Goal: Task Accomplishment & Management: Manage account settings

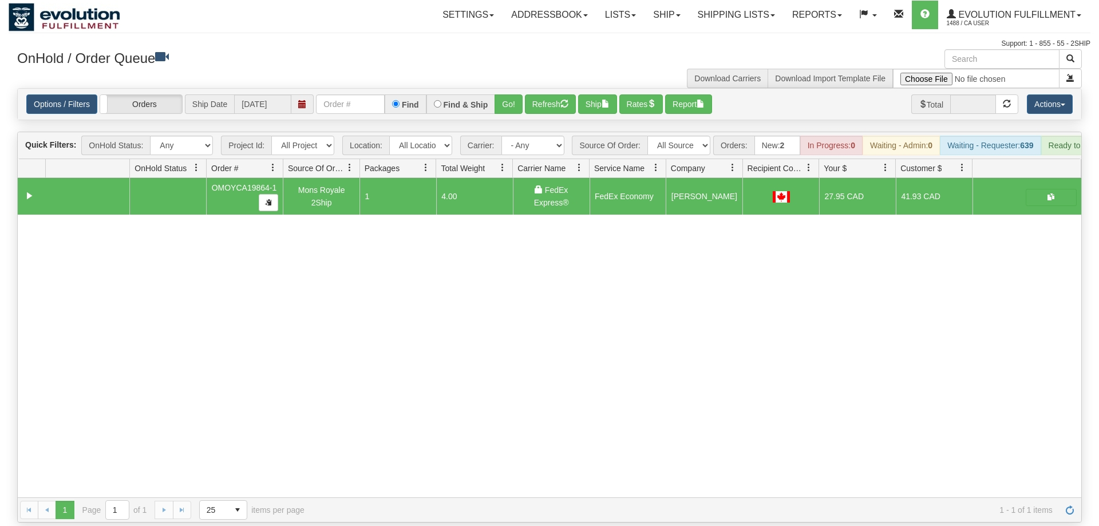
click at [351, 94] on input "text" at bounding box center [350, 103] width 69 height 19
click at [342, 94] on input "text" at bounding box center [350, 103] width 69 height 19
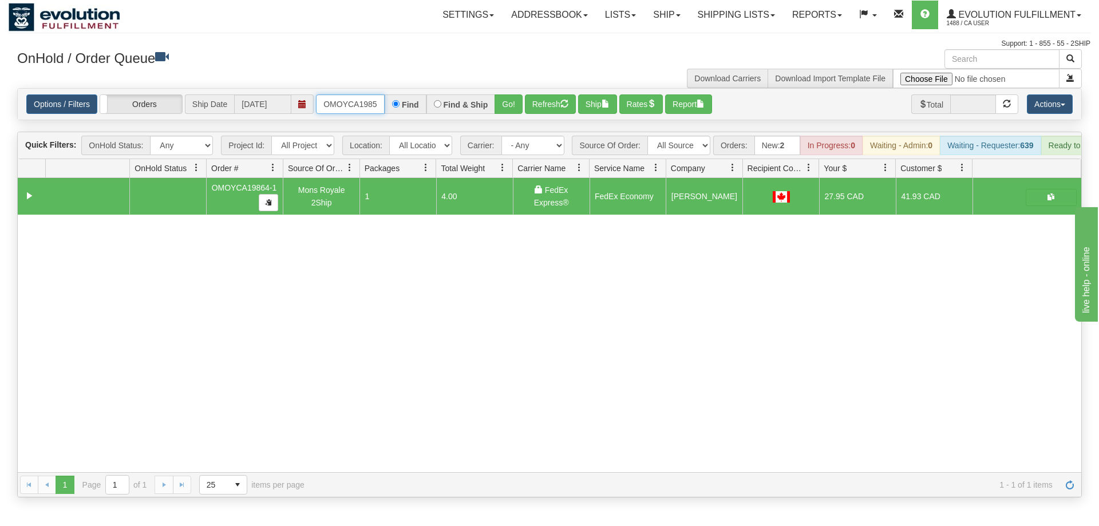
scroll to position [0, 11]
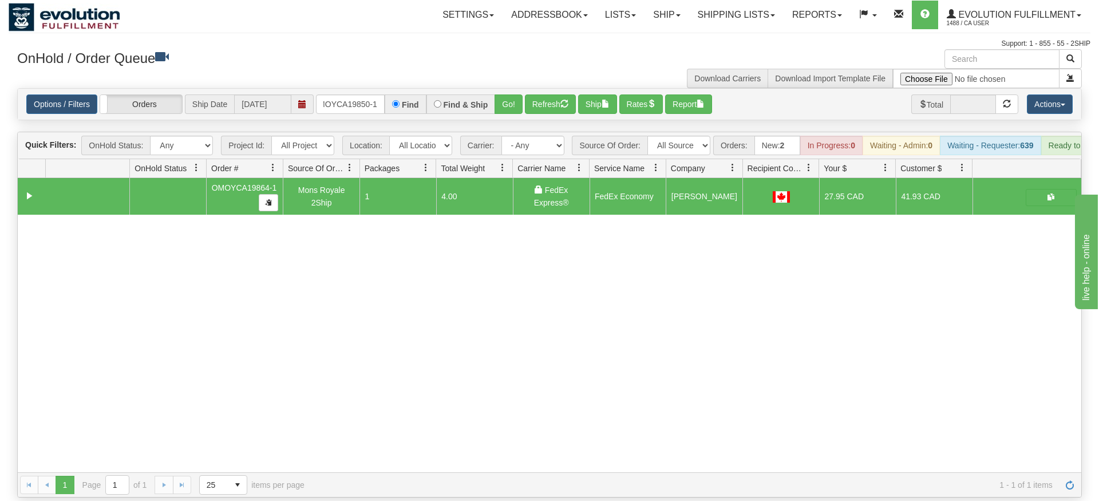
click at [510, 122] on div "Is equal to Is not equal to Contains Does not contains CAD USD EUR ZAR [PERSON_…" at bounding box center [550, 292] width 1082 height 409
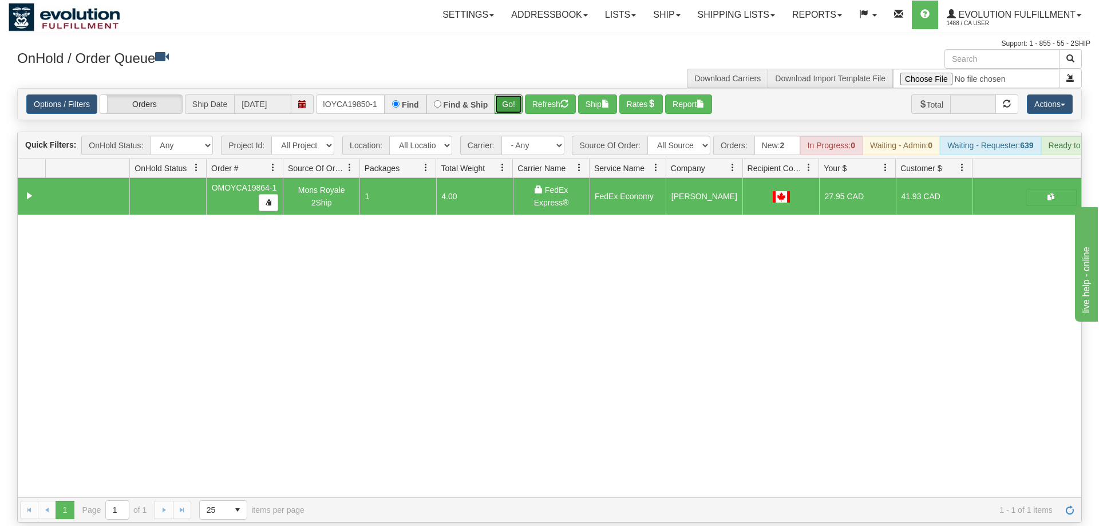
click at [505, 94] on button "Go!" at bounding box center [508, 103] width 28 height 19
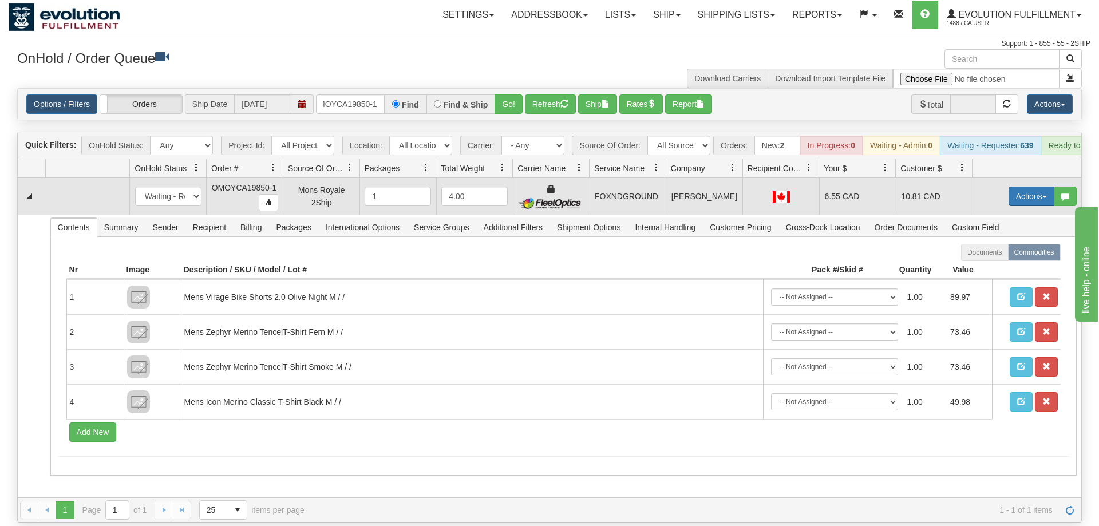
click at [1030, 187] on button "Actions" at bounding box center [1031, 196] width 46 height 19
click at [995, 255] on link "Ship" at bounding box center [1008, 262] width 92 height 15
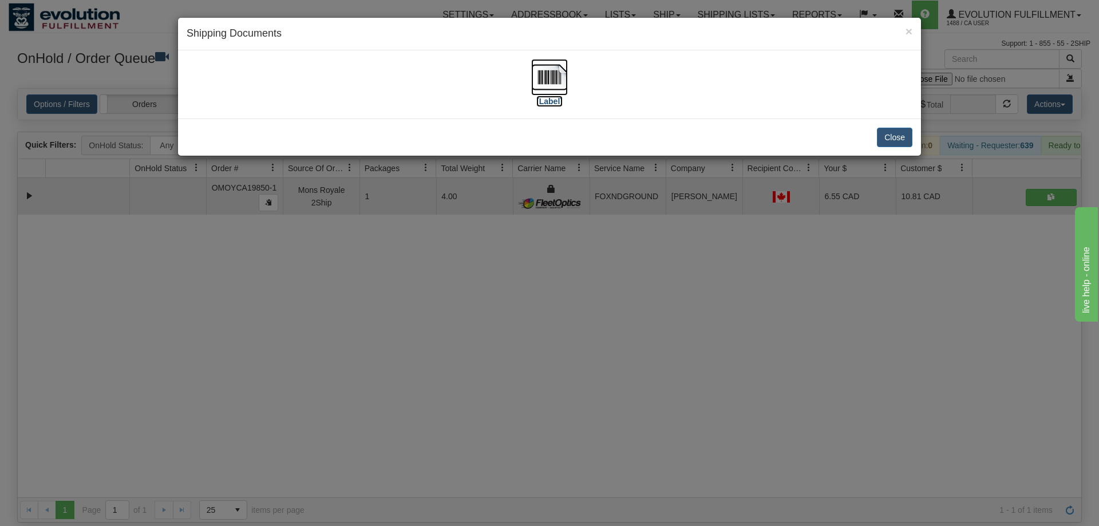
click at [559, 91] on img at bounding box center [549, 77] width 37 height 37
click at [550, 260] on div "× Shipping Documents [Label] Close" at bounding box center [549, 263] width 1099 height 526
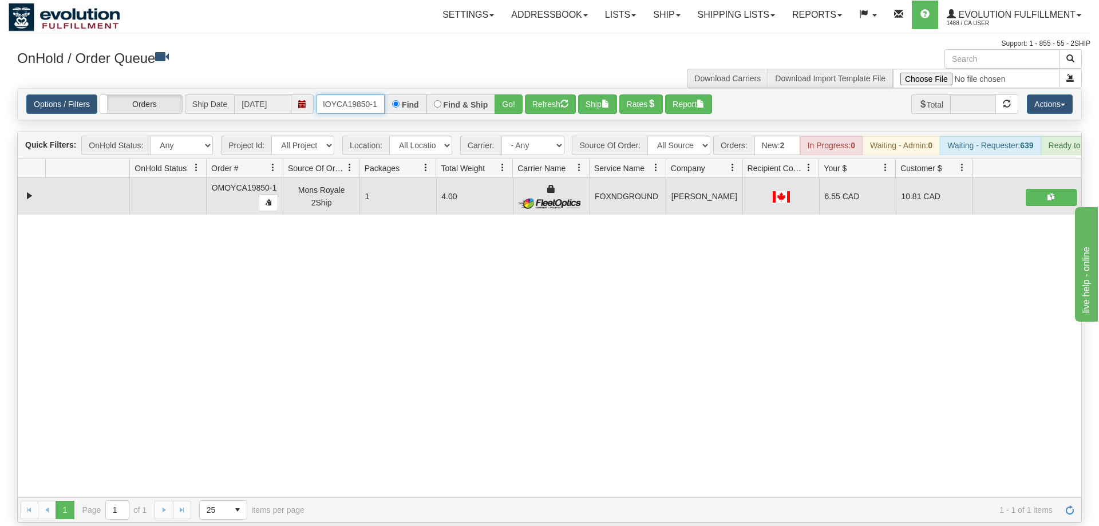
click at [385, 94] on input "OMOYCA19850-1" at bounding box center [350, 103] width 69 height 19
click at [374, 94] on input "OMOYCA19850-1" at bounding box center [350, 103] width 69 height 19
drag, startPoint x: 502, startPoint y: 92, endPoint x: 502, endPoint y: 101, distance: 9.2
click at [502, 116] on div "Is equal to Is not equal to Contains Does not contains CAD USD EUR ZAR [PERSON_…" at bounding box center [550, 305] width 1082 height 434
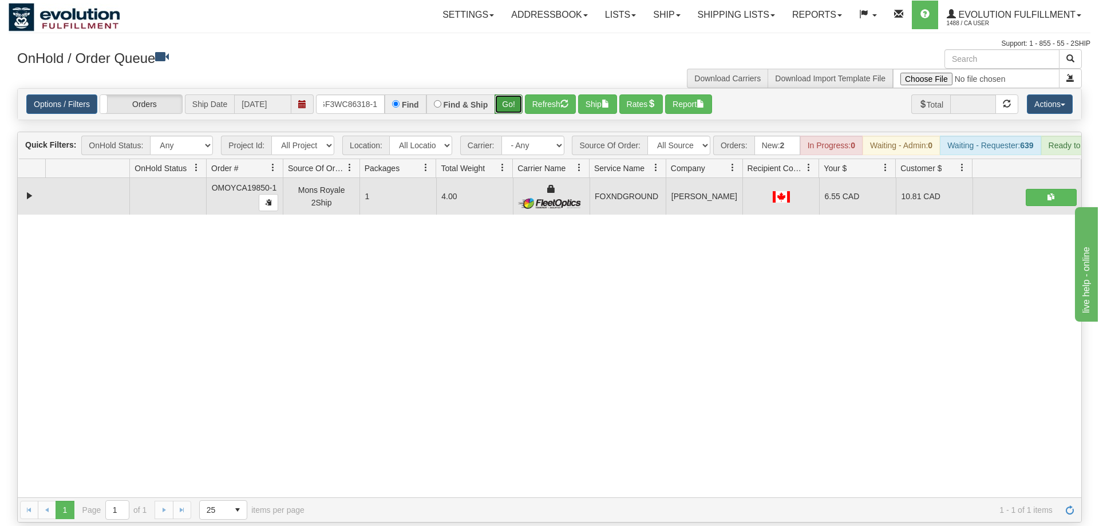
click at [502, 94] on button "Go!" at bounding box center [508, 103] width 28 height 19
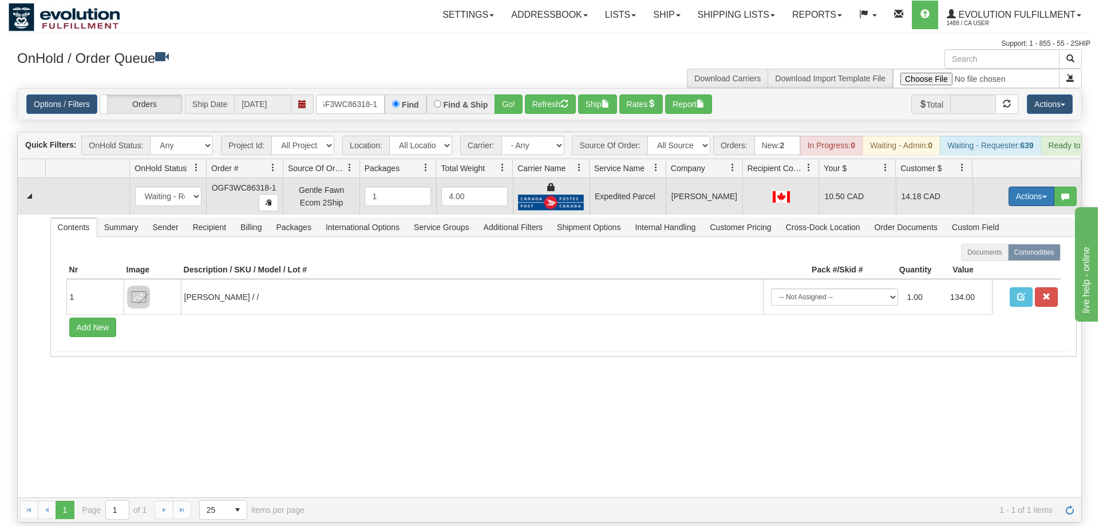
click at [1024, 187] on button "Actions" at bounding box center [1031, 196] width 46 height 19
click at [1007, 255] on link "Ship" at bounding box center [1008, 262] width 92 height 15
click at [1029, 187] on button "Actions" at bounding box center [1031, 196] width 46 height 19
click at [1007, 243] on span "Rate All Services" at bounding box center [1007, 247] width 69 height 9
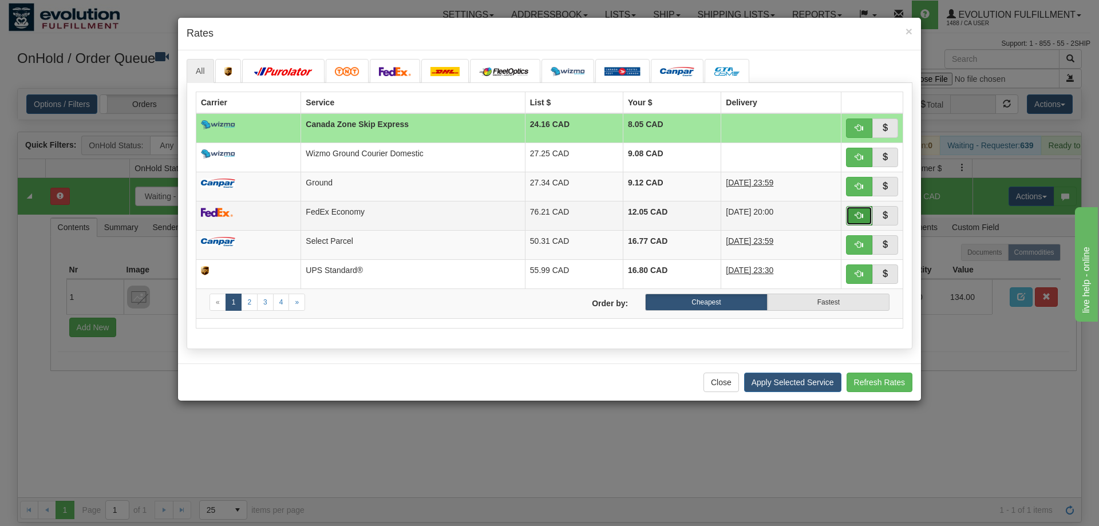
click at [857, 215] on span "button" at bounding box center [859, 215] width 8 height 8
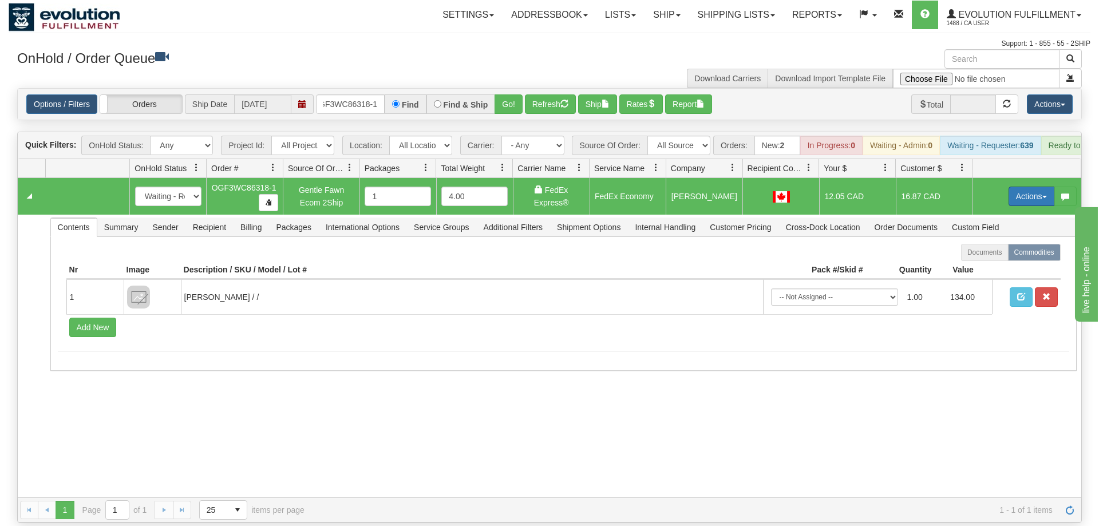
click at [1043, 187] on button "Actions" at bounding box center [1031, 196] width 46 height 19
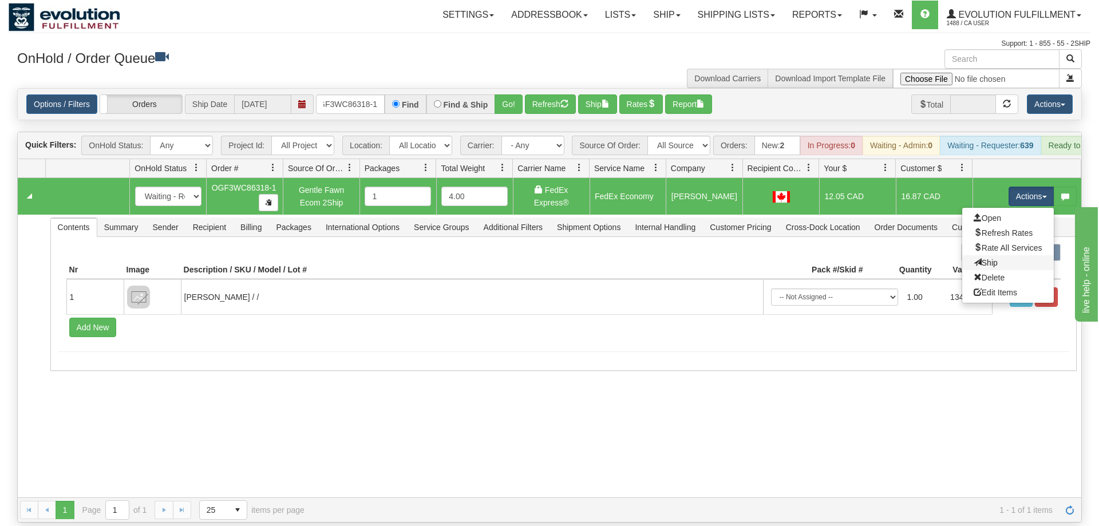
click at [1006, 255] on link "Ship" at bounding box center [1008, 262] width 92 height 15
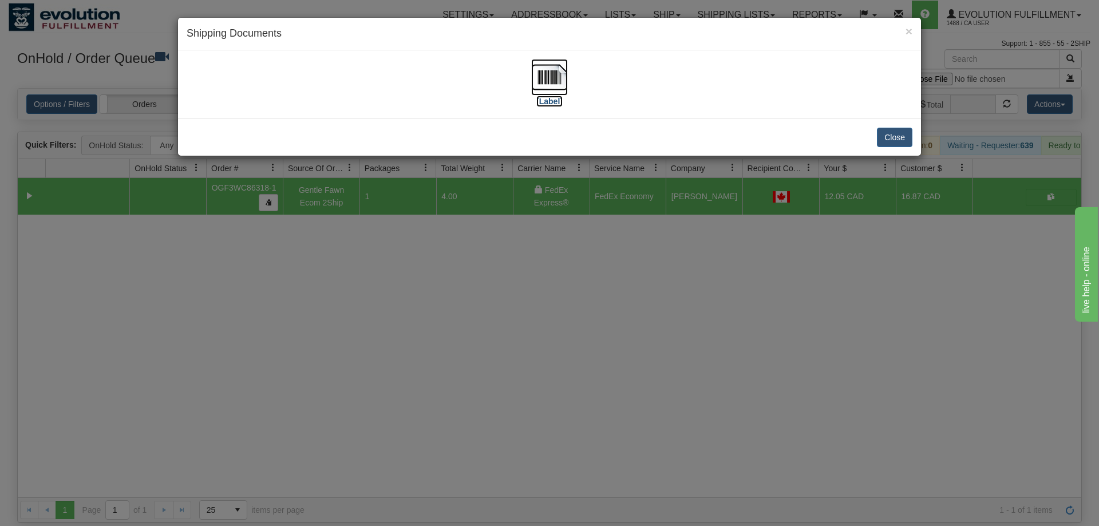
click at [558, 84] on img at bounding box center [549, 77] width 37 height 37
drag, startPoint x: 660, startPoint y: 340, endPoint x: 300, endPoint y: 25, distance: 478.6
click at [647, 326] on div "× Shipping Documents [Label] Close" at bounding box center [549, 263] width 1099 height 526
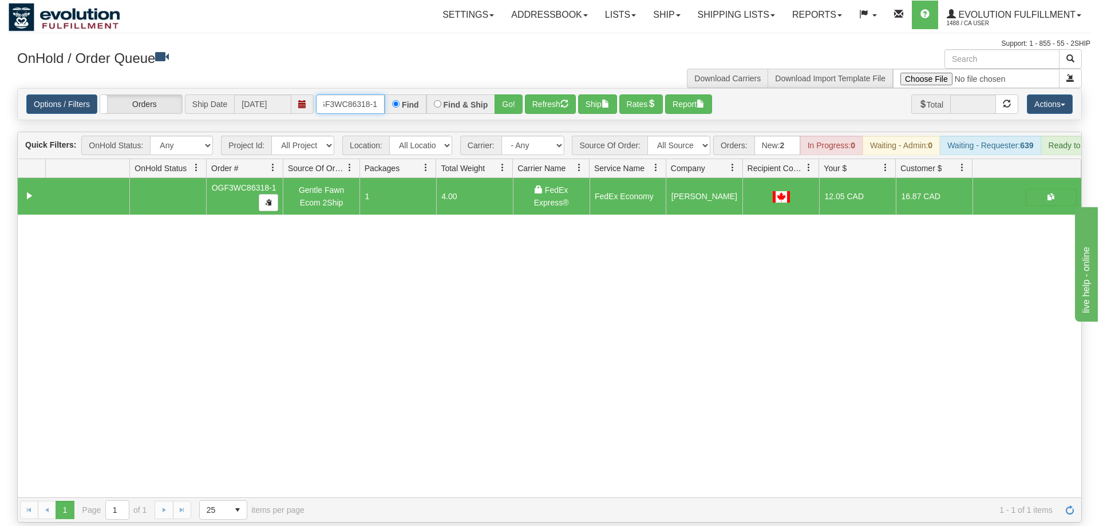
click at [344, 94] on input "OGF3WC86318-1" at bounding box center [350, 103] width 69 height 19
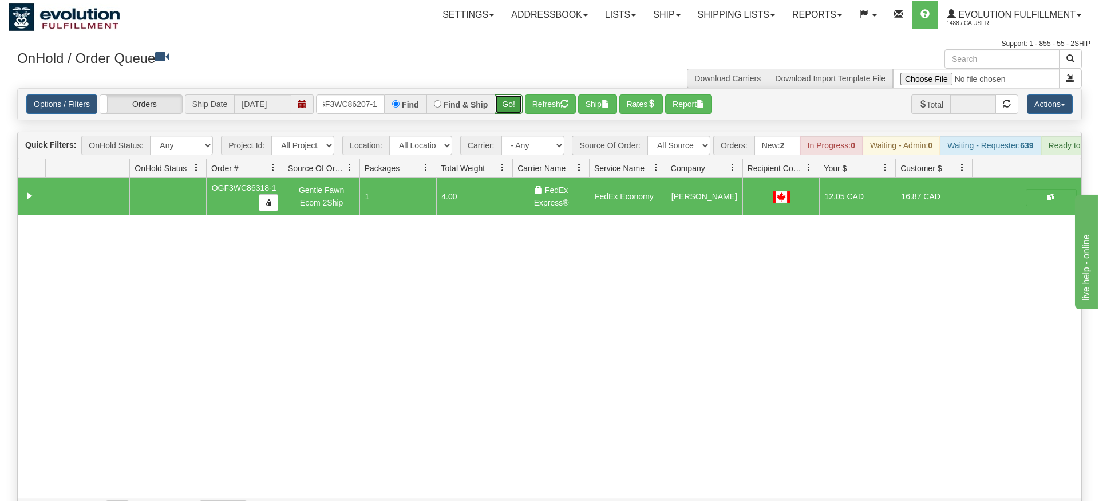
click at [505, 105] on div "Is equal to Is not equal to Contains Does not contains CAD USD EUR ZAR [PERSON_…" at bounding box center [550, 305] width 1082 height 434
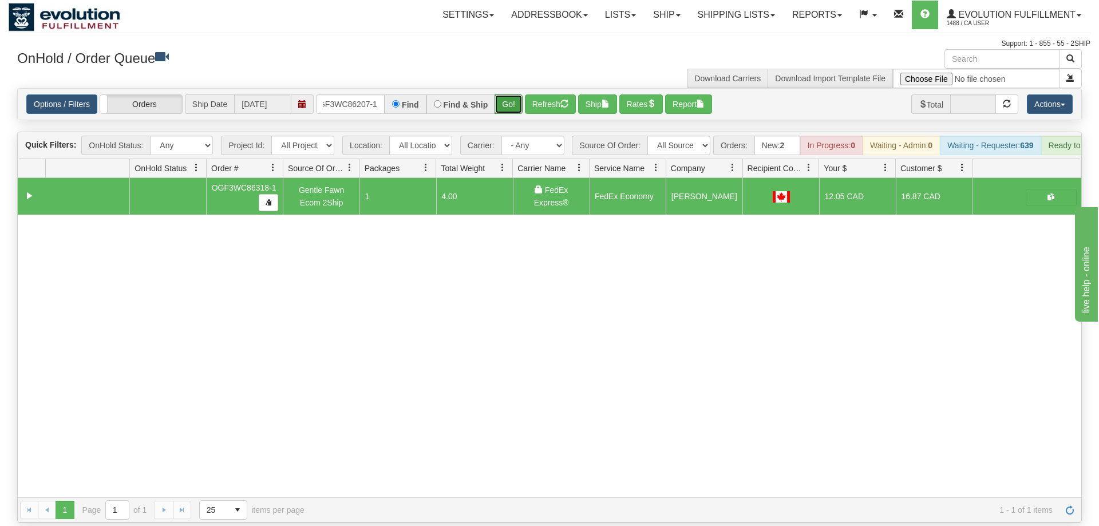
click at [514, 94] on button "Go!" at bounding box center [508, 103] width 28 height 19
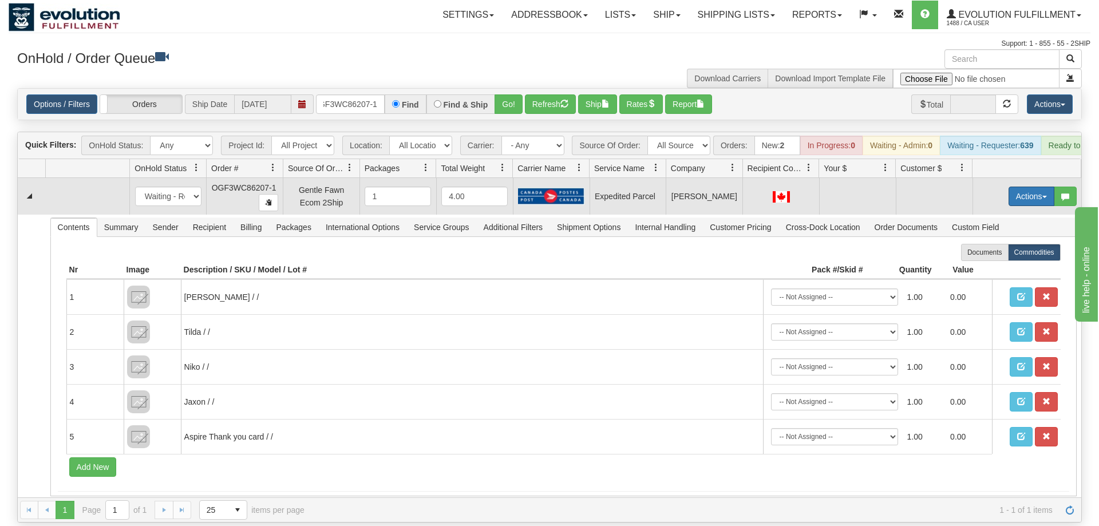
click at [1026, 187] on button "Actions" at bounding box center [1031, 196] width 46 height 19
click at [1018, 228] on span "Refresh Rates" at bounding box center [1002, 232] width 59 height 9
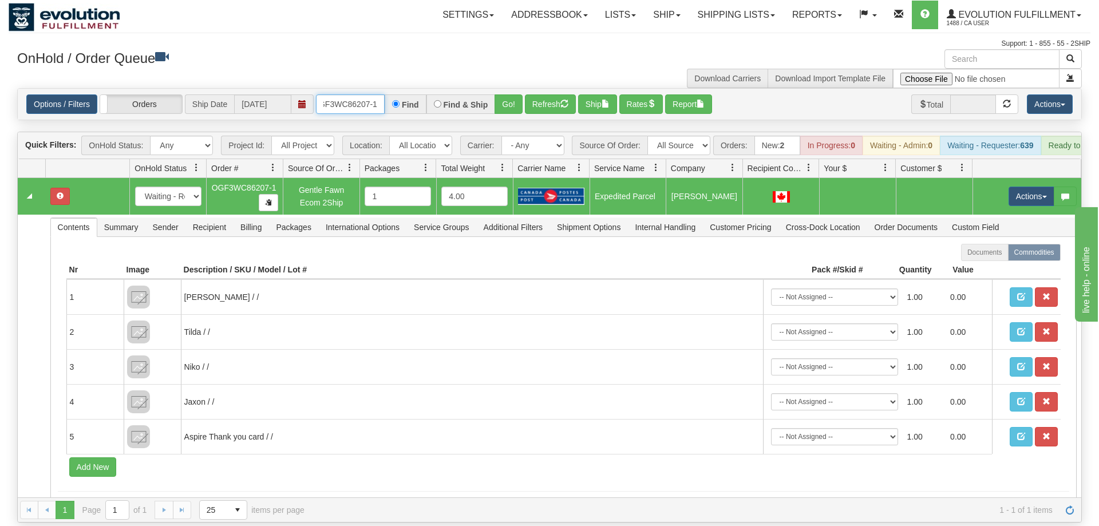
click at [363, 94] on input "oGF3WC86207-1" at bounding box center [350, 103] width 69 height 19
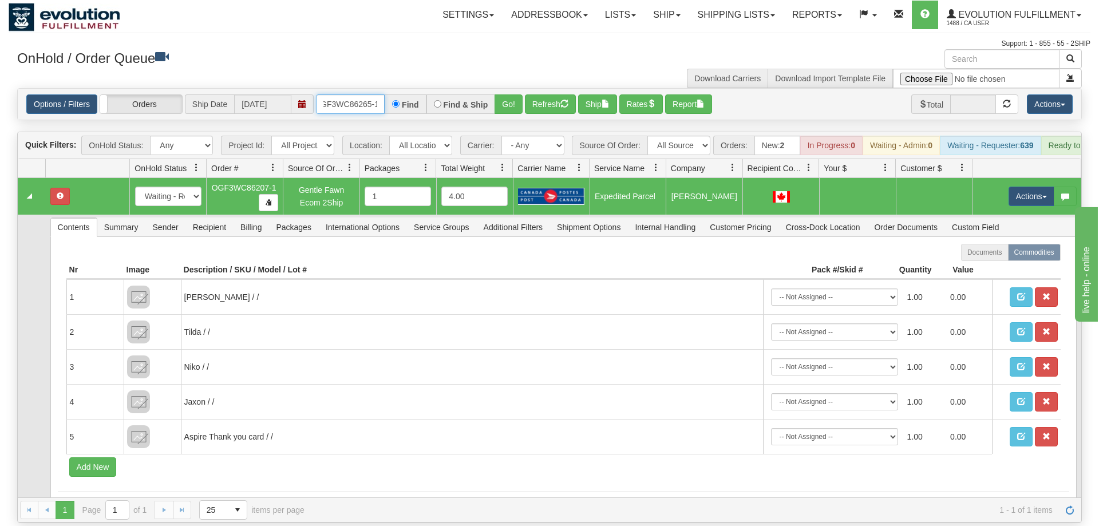
scroll to position [0, 11]
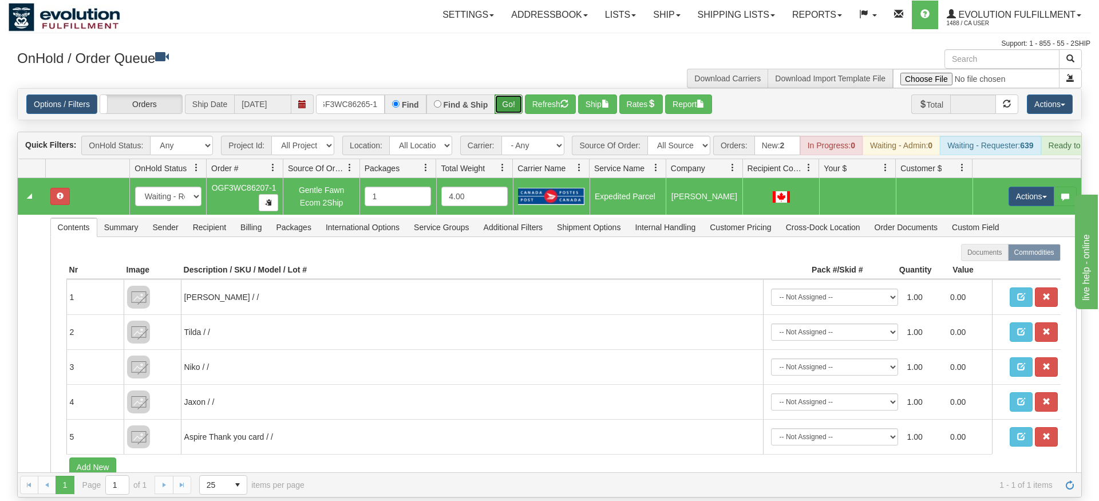
click at [514, 108] on div "Is equal to Is not equal to Contains Does not contains CAD USD EUR ZAR [PERSON_…" at bounding box center [550, 292] width 1082 height 409
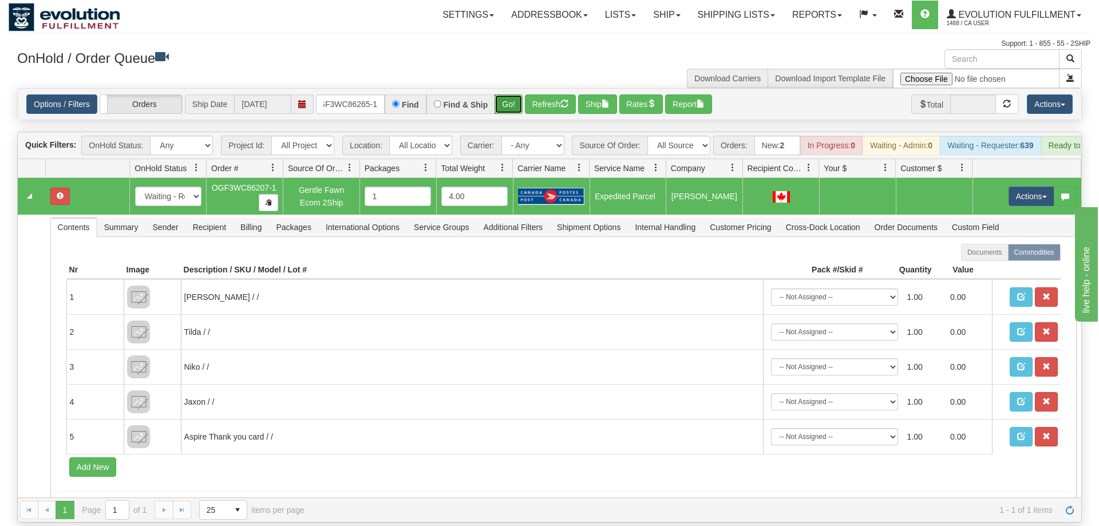
click at [514, 94] on button "Go!" at bounding box center [508, 103] width 28 height 19
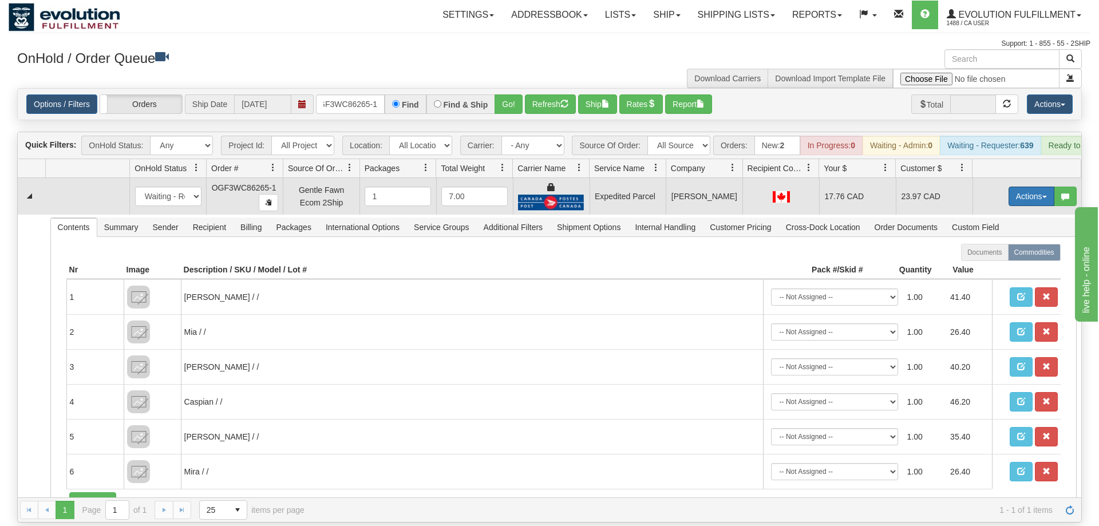
click at [1025, 187] on button "Actions" at bounding box center [1031, 196] width 46 height 19
click at [1008, 255] on link "Ship" at bounding box center [1008, 262] width 92 height 15
click at [965, 178] on td "23.97 CAD" at bounding box center [934, 196] width 77 height 37
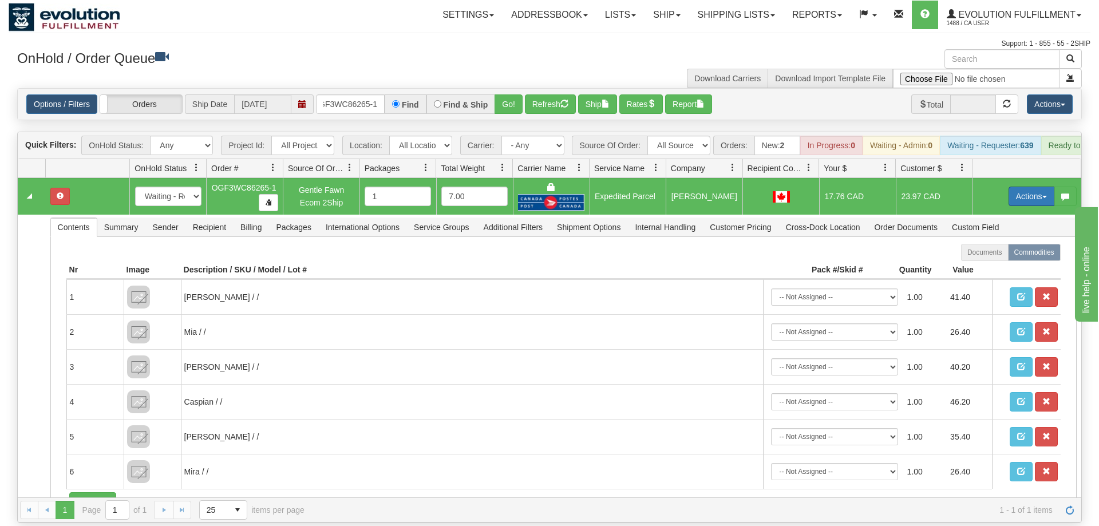
click at [1025, 187] on button "Actions" at bounding box center [1031, 196] width 46 height 19
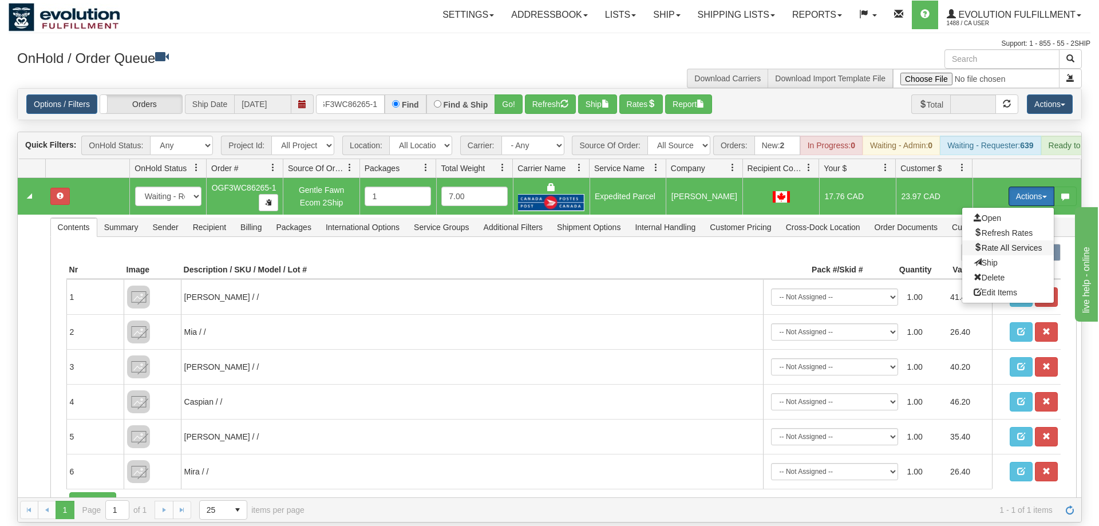
click at [992, 243] on span "Rate All Services" at bounding box center [1007, 247] width 69 height 9
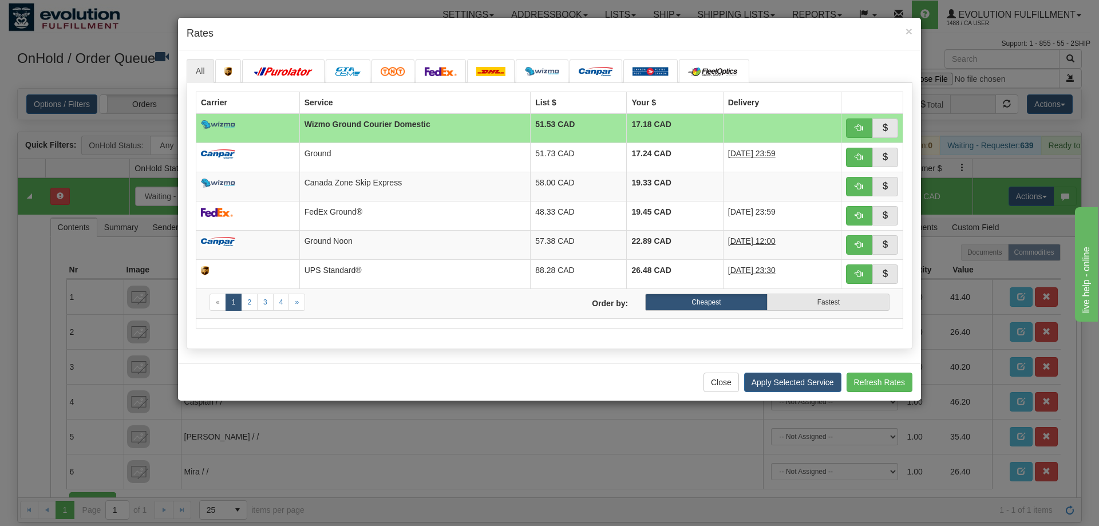
click at [225, 377] on div "Close Apply Selected Service Refresh Rates" at bounding box center [549, 381] width 743 height 37
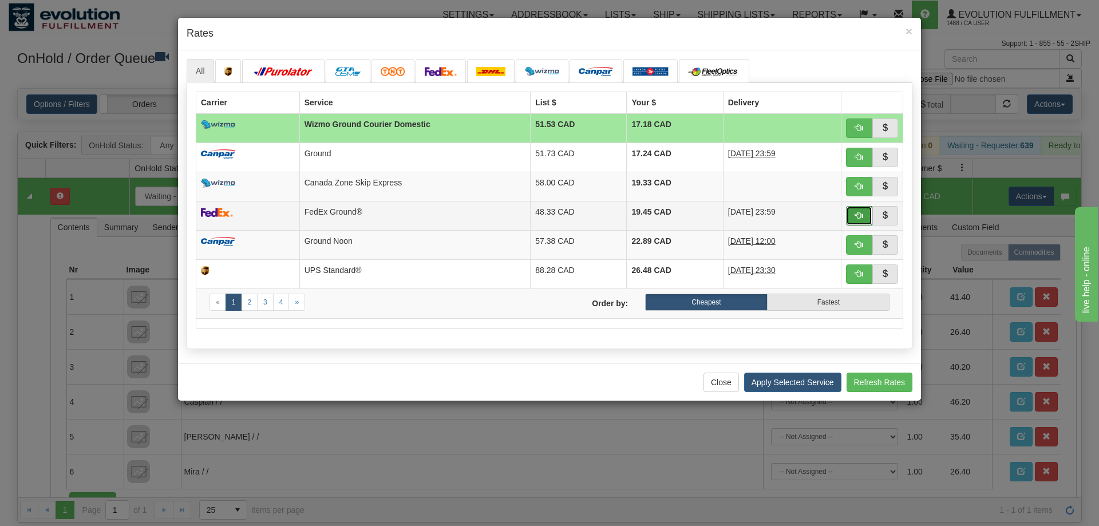
click at [864, 211] on button "button" at bounding box center [859, 215] width 26 height 19
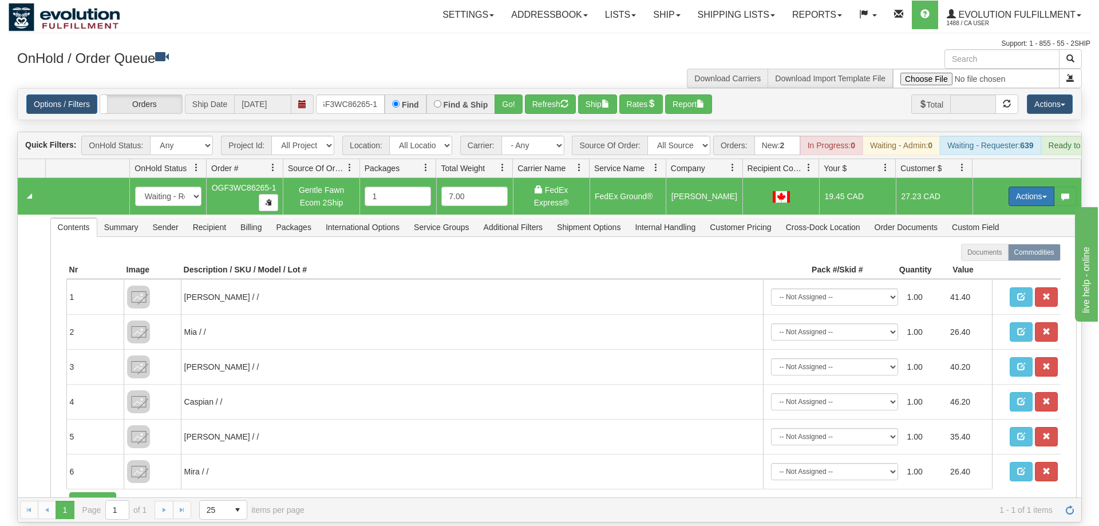
click at [1022, 187] on button "Actions" at bounding box center [1031, 196] width 46 height 19
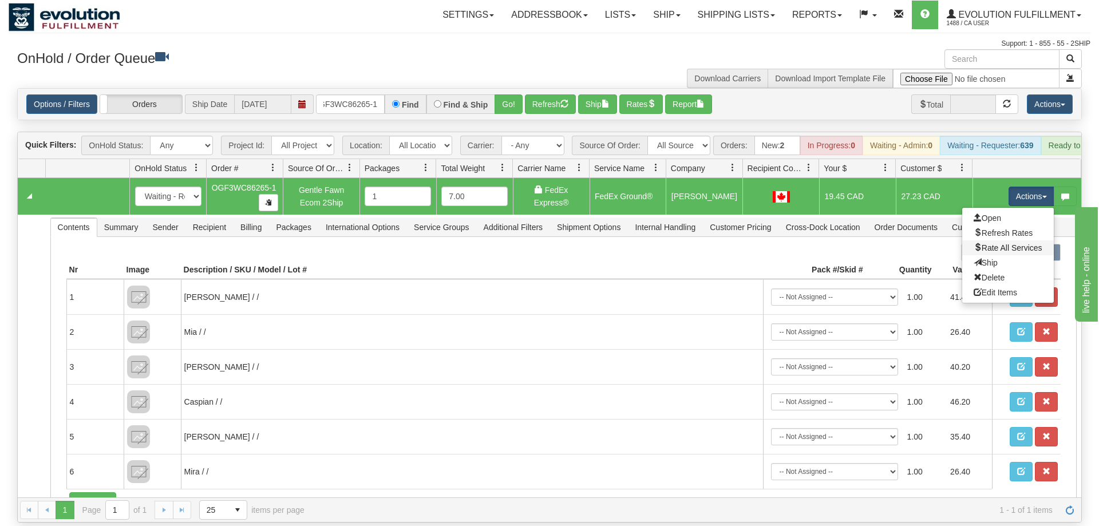
click at [1004, 240] on link "Rate All Services" at bounding box center [1008, 247] width 92 height 15
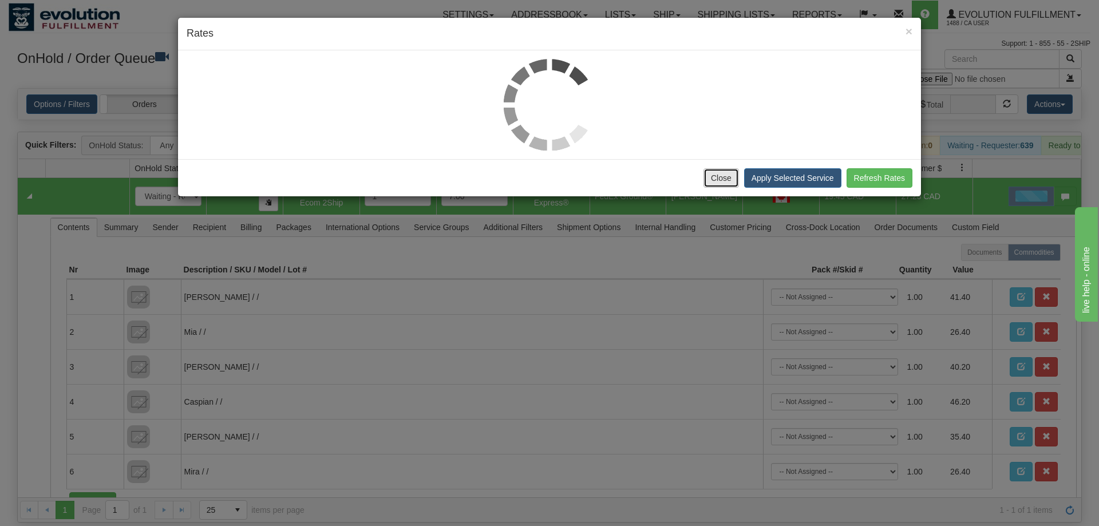
click at [729, 184] on button "Close" at bounding box center [720, 177] width 35 height 19
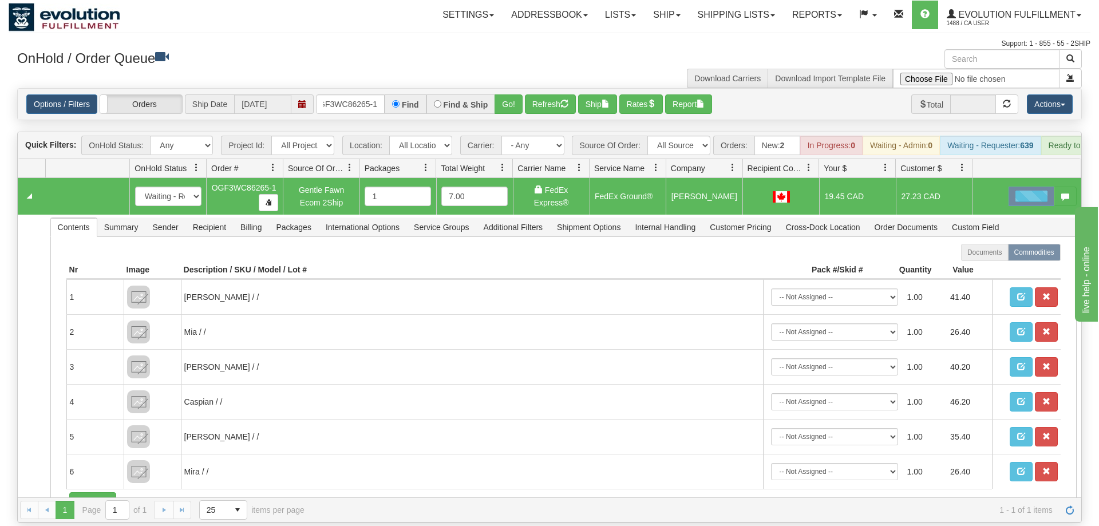
click at [94, 181] on td at bounding box center [87, 196] width 84 height 37
click at [1011, 187] on button "Actions" at bounding box center [1031, 196] width 46 height 19
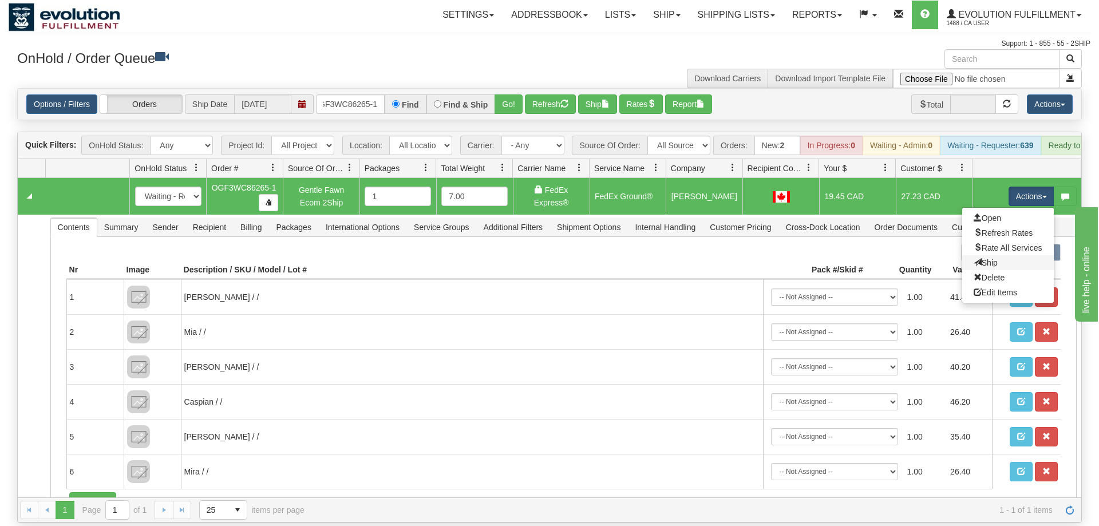
click at [1000, 255] on link "Ship" at bounding box center [1008, 262] width 92 height 15
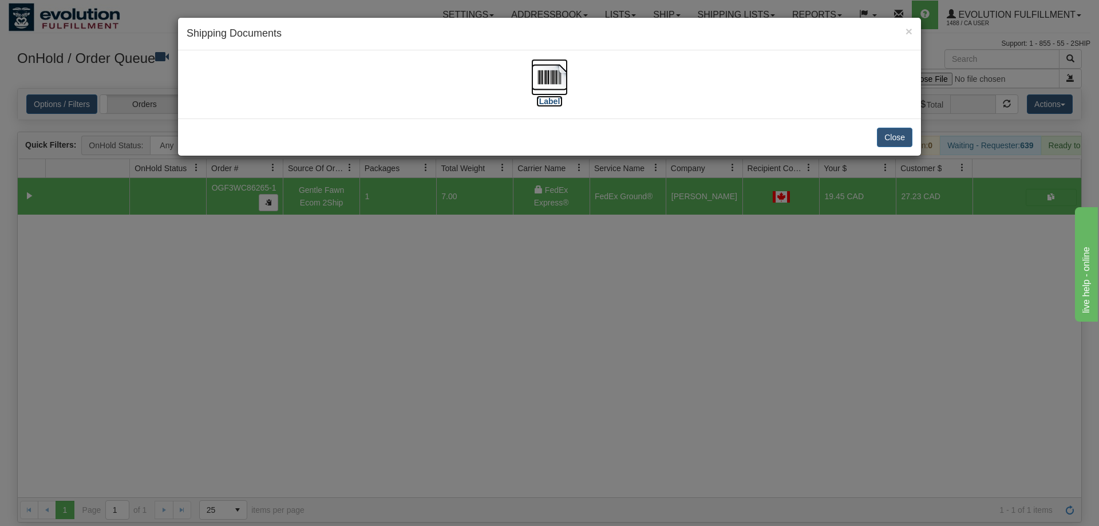
click at [556, 94] on img at bounding box center [549, 77] width 37 height 37
drag, startPoint x: 526, startPoint y: 333, endPoint x: 484, endPoint y: 233, distance: 107.7
click at [527, 327] on div "× Shipping Documents [Label] Close" at bounding box center [549, 263] width 1099 height 526
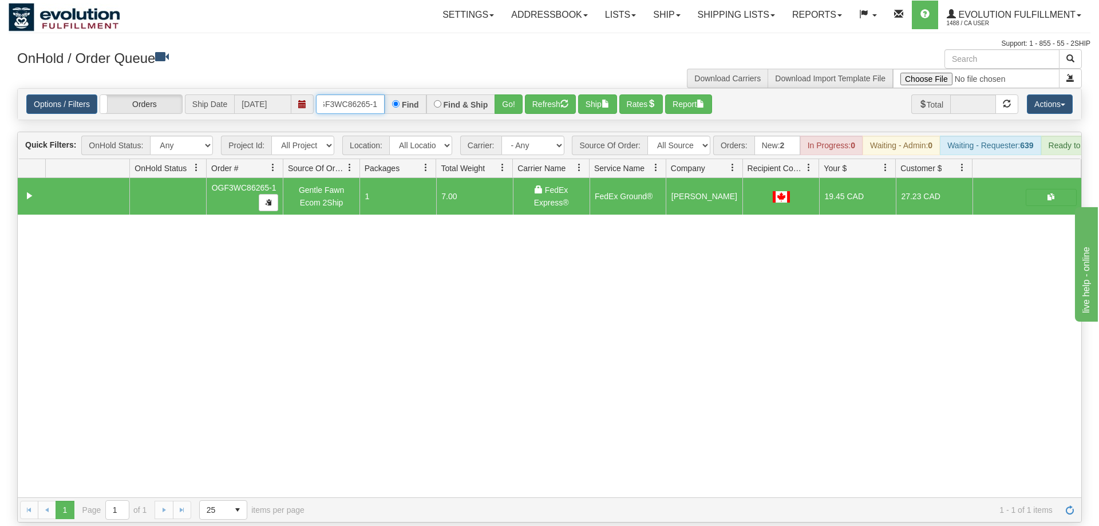
click at [356, 94] on input "OGF3WC86265-1" at bounding box center [350, 103] width 69 height 19
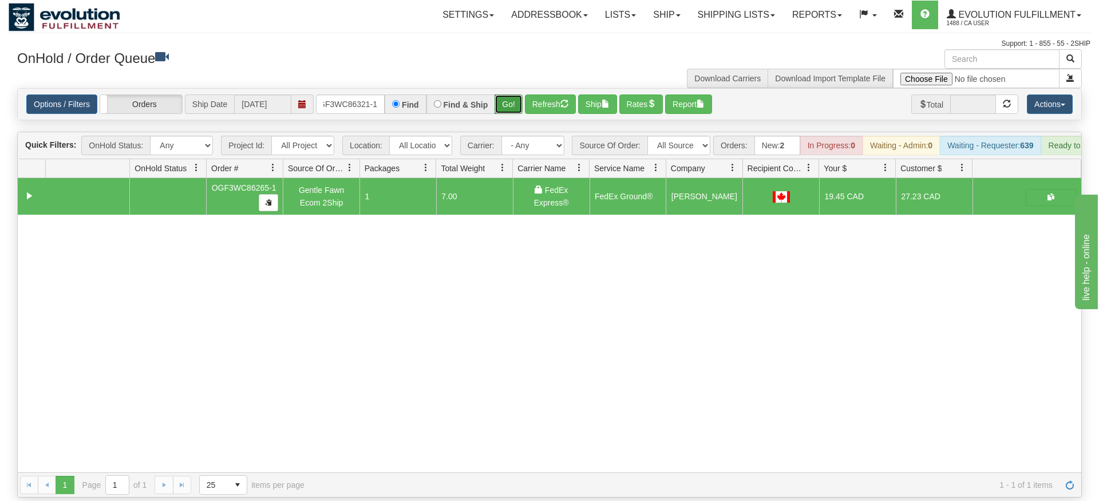
click at [507, 111] on div "Is equal to Is not equal to Contains Does not contains CAD USD EUR ZAR [PERSON_…" at bounding box center [550, 292] width 1082 height 409
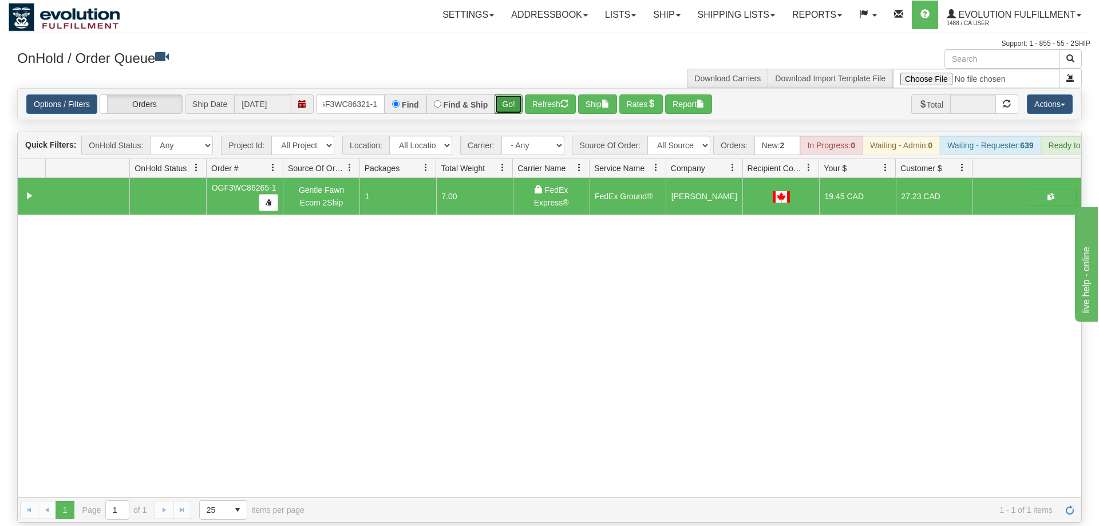
click at [502, 94] on button "Go!" at bounding box center [508, 103] width 28 height 19
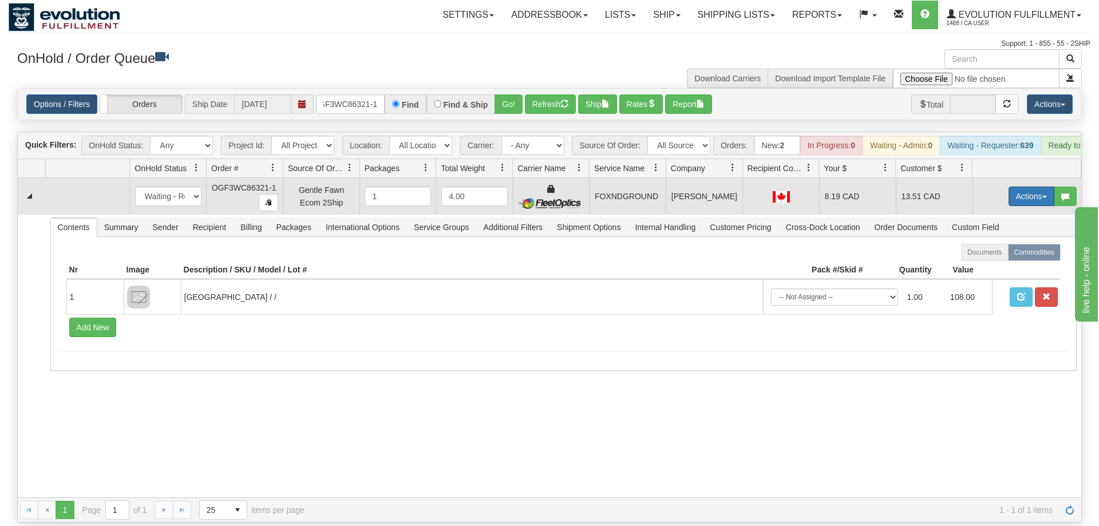
click at [1032, 187] on button "Actions" at bounding box center [1031, 196] width 46 height 19
click at [980, 258] on span "Ship" at bounding box center [985, 262] width 24 height 9
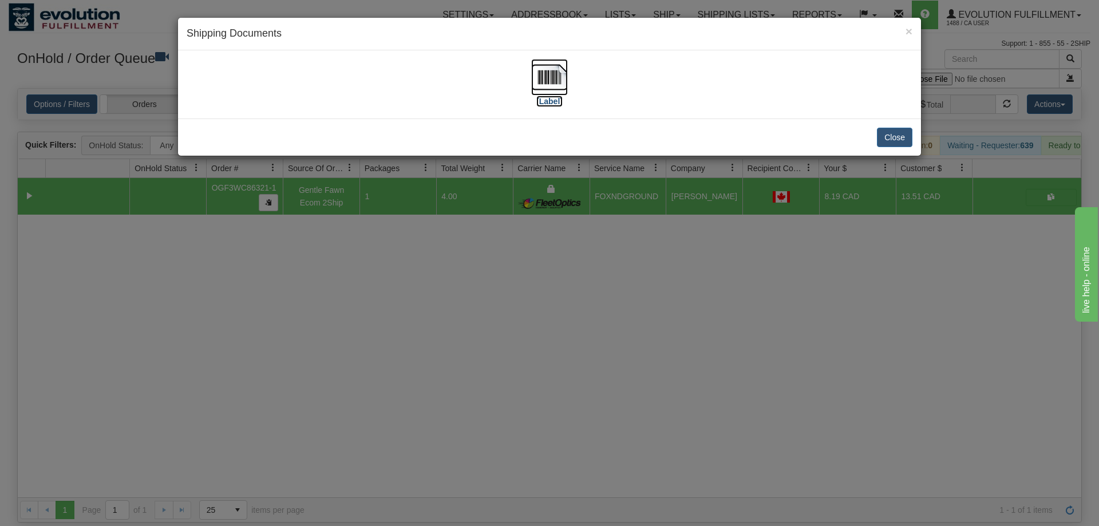
click at [563, 92] on img at bounding box center [549, 77] width 37 height 37
click at [528, 226] on div "× Shipping Documents [Label] Close" at bounding box center [549, 263] width 1099 height 526
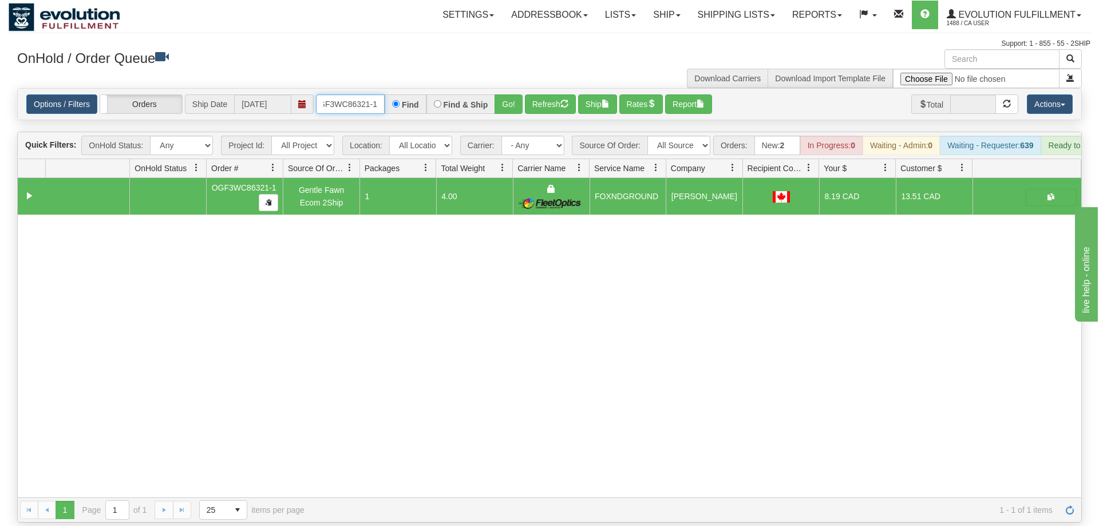
click at [358, 94] on input "OGF3WC86321-1" at bounding box center [350, 103] width 69 height 19
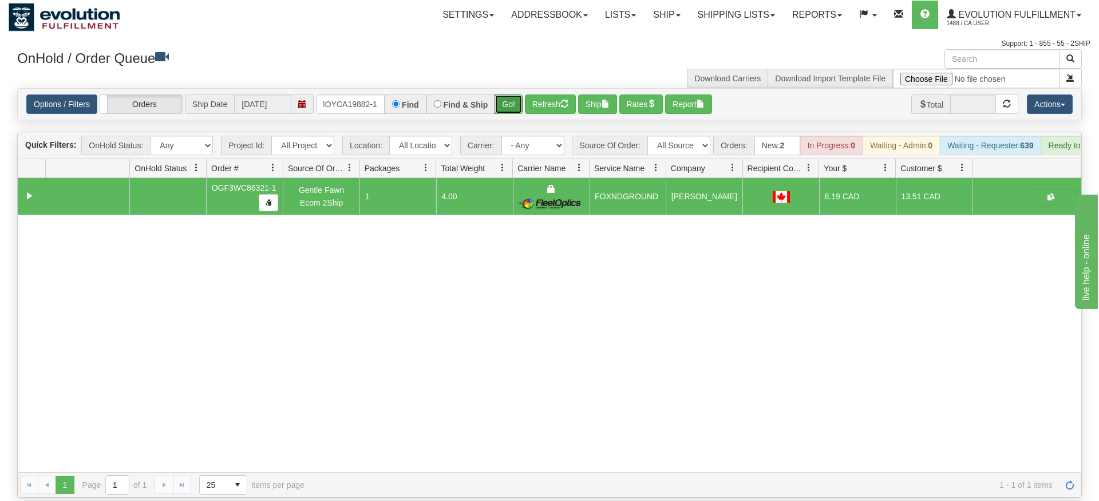
click at [498, 106] on div "Is equal to Is not equal to Contains Does not contains CAD USD EUR ZAR [PERSON_…" at bounding box center [550, 292] width 1082 height 409
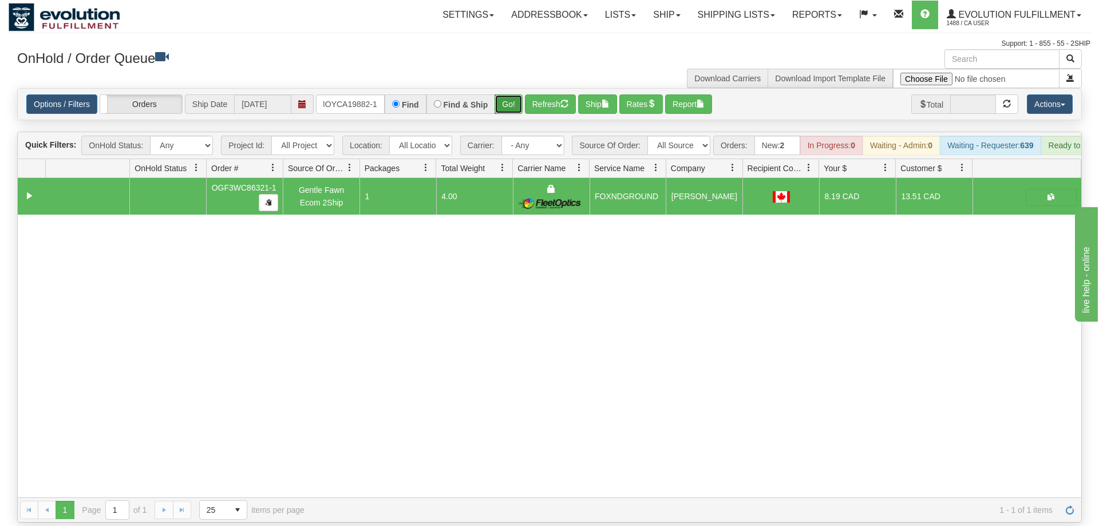
click at [501, 94] on button "Go!" at bounding box center [508, 103] width 28 height 19
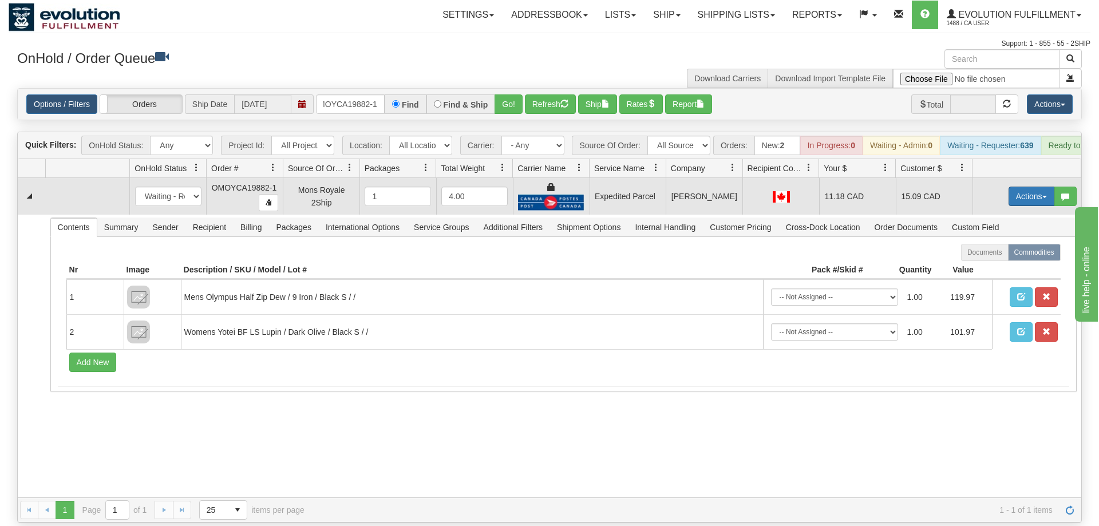
click at [1046, 187] on button "Actions" at bounding box center [1031, 196] width 46 height 19
click at [996, 255] on link "Ship" at bounding box center [1008, 262] width 92 height 15
click at [1023, 187] on button "Actions" at bounding box center [1031, 196] width 46 height 19
click at [1003, 243] on span "Rate All Services" at bounding box center [1007, 247] width 69 height 9
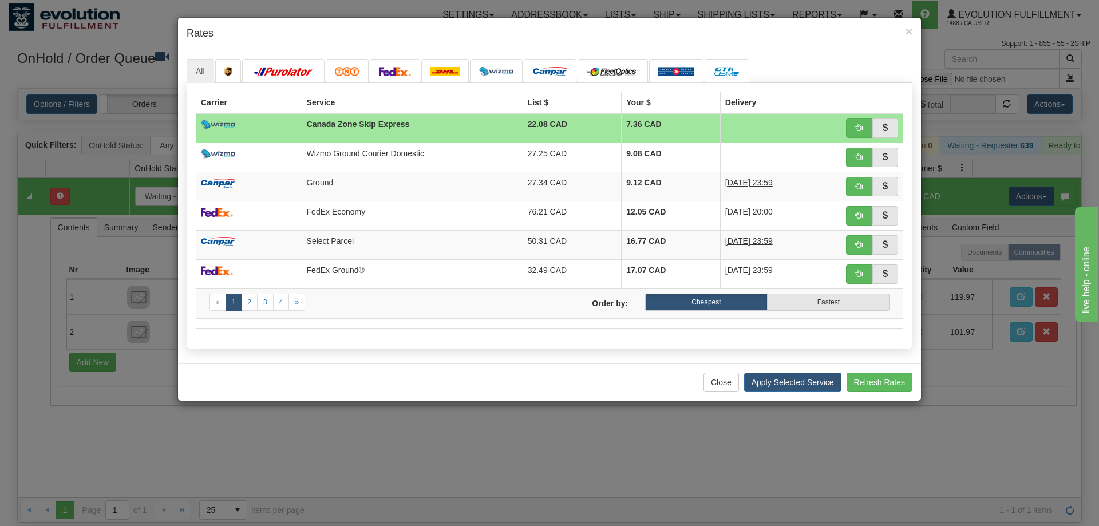
click at [241, 370] on div "Close Apply Selected Service Refresh Rates" at bounding box center [549, 381] width 743 height 37
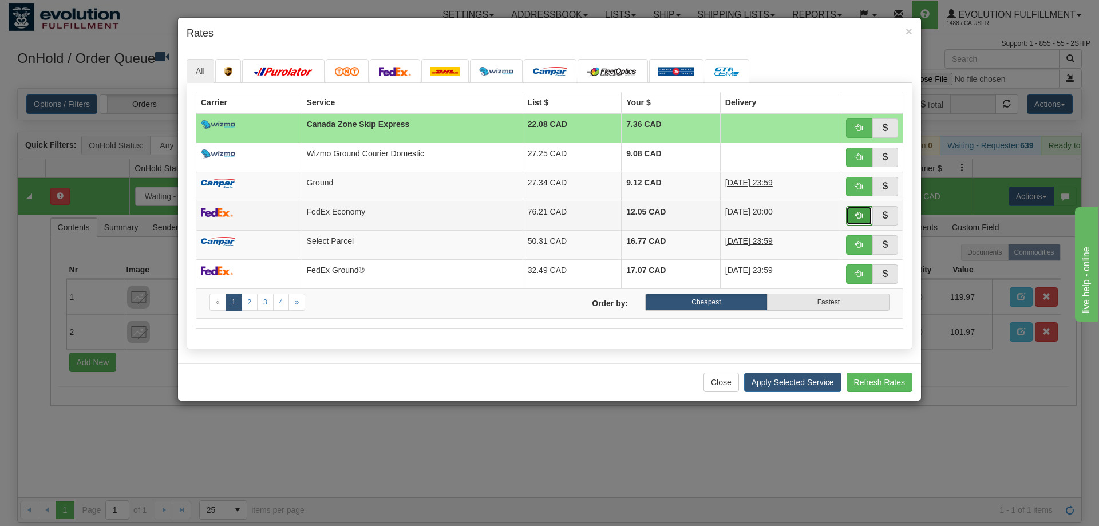
click at [858, 221] on button "button" at bounding box center [859, 215] width 26 height 19
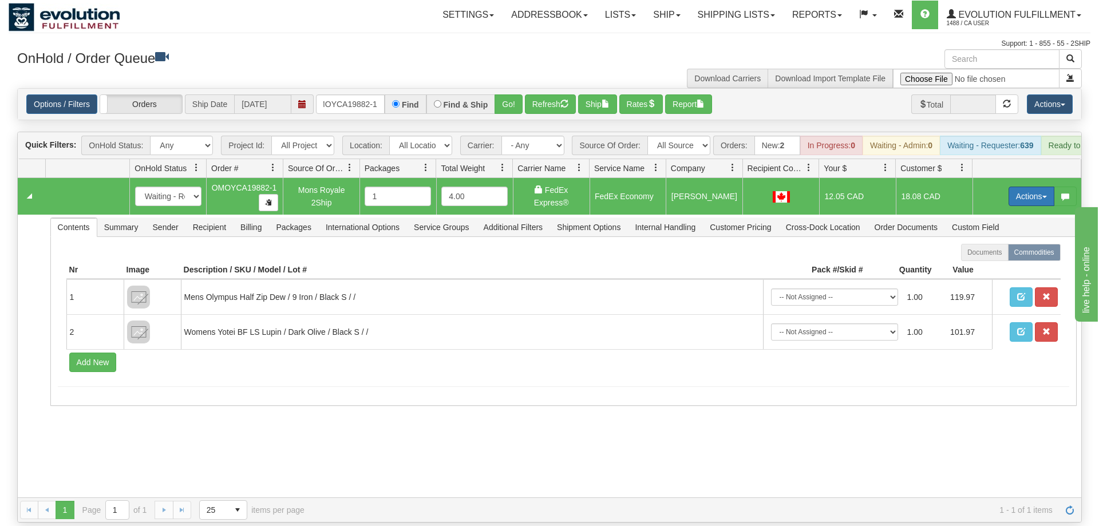
click at [1035, 187] on button "Actions" at bounding box center [1031, 196] width 46 height 19
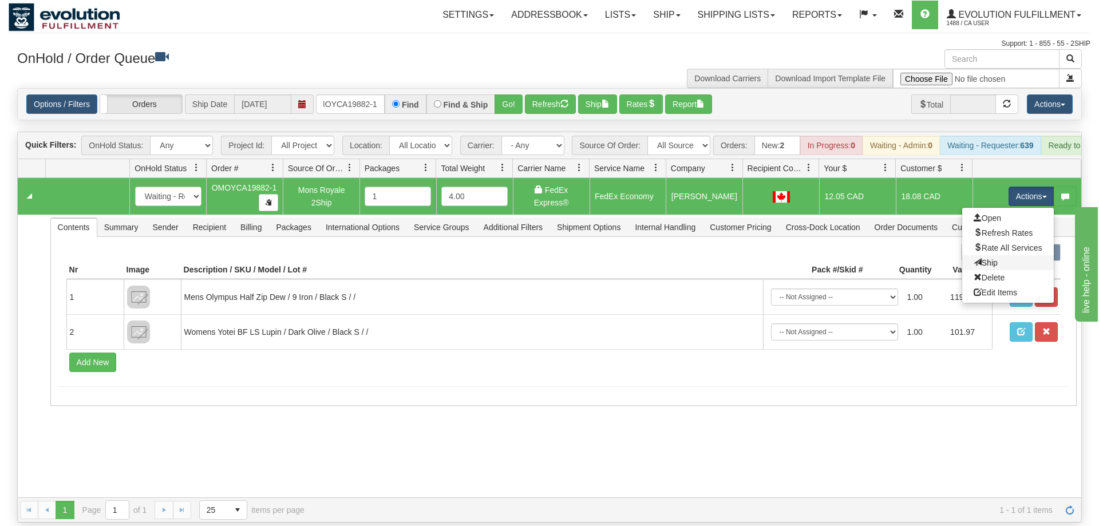
click at [1004, 255] on link "Ship" at bounding box center [1008, 262] width 92 height 15
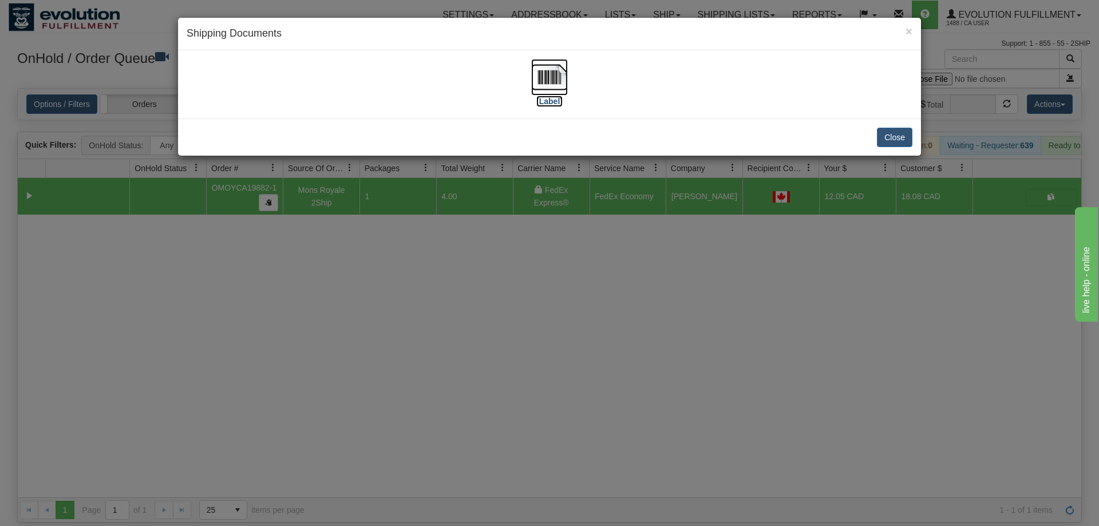
click at [543, 84] on img at bounding box center [549, 77] width 37 height 37
drag, startPoint x: 516, startPoint y: 331, endPoint x: 280, endPoint y: 141, distance: 303.3
click at [515, 326] on div "× Shipping Documents [Label] Close" at bounding box center [549, 263] width 1099 height 526
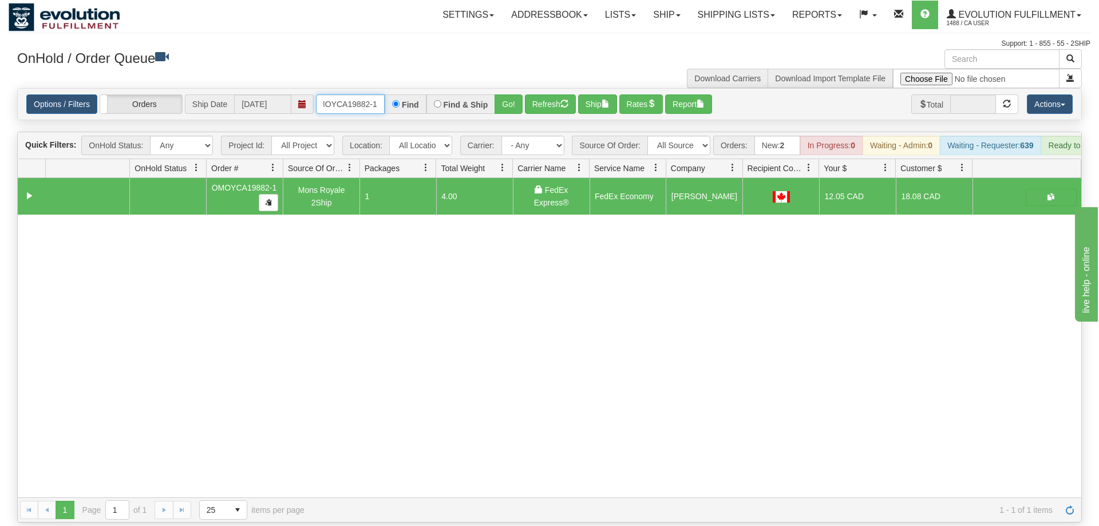
click at [337, 94] on input "OMOYCA19882-1" at bounding box center [350, 103] width 69 height 19
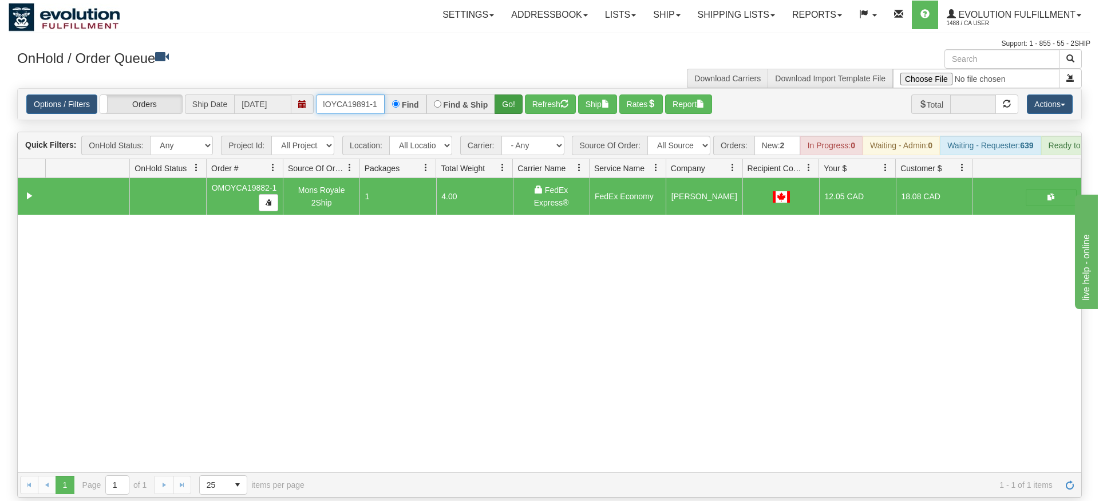
type input "OMOYCA19891-1"
click at [513, 115] on div "Is equal to Is not equal to Contains Does not contains CAD USD EUR ZAR [PERSON_…" at bounding box center [550, 292] width 1082 height 409
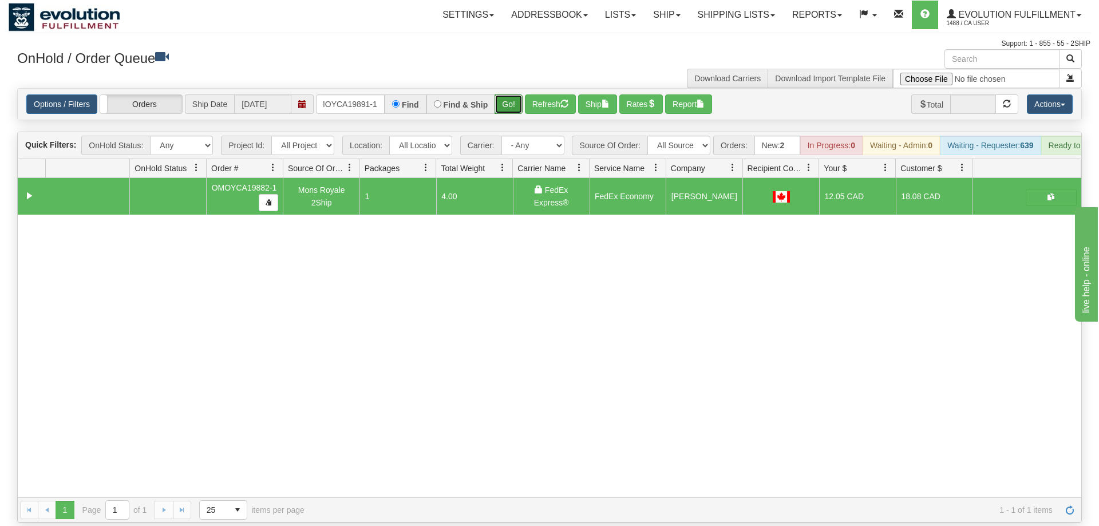
click at [510, 95] on button "Go!" at bounding box center [508, 103] width 28 height 19
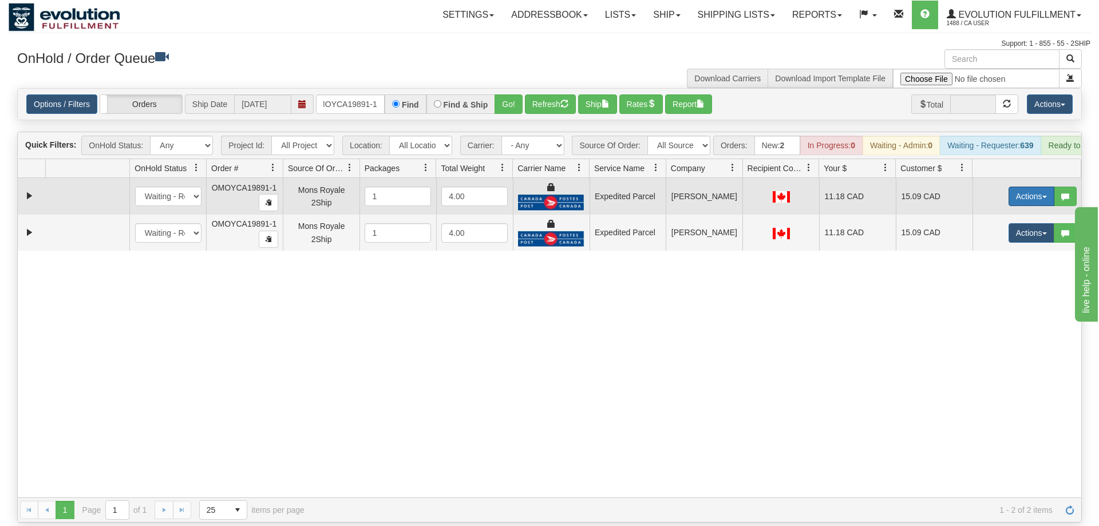
click at [1026, 187] on button "Actions" at bounding box center [1031, 196] width 46 height 19
click at [1018, 255] on link "Ship" at bounding box center [1008, 262] width 92 height 15
click at [1031, 187] on button "Actions" at bounding box center [1031, 196] width 46 height 19
click at [1013, 243] on span "Rate All Services" at bounding box center [1007, 247] width 69 height 9
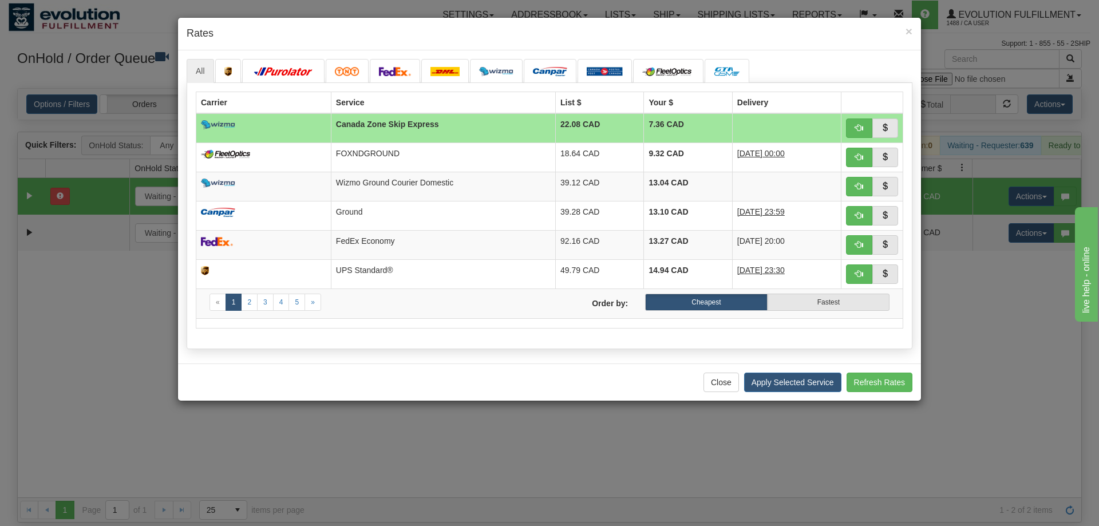
click at [249, 33] on h4 "Rates" at bounding box center [550, 33] width 726 height 15
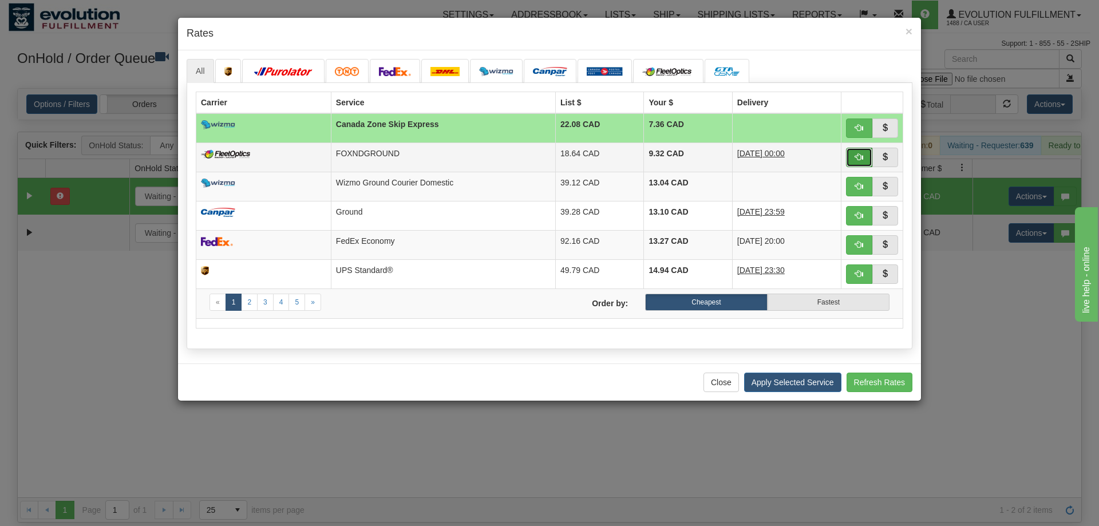
click at [856, 156] on span "button" at bounding box center [859, 157] width 8 height 8
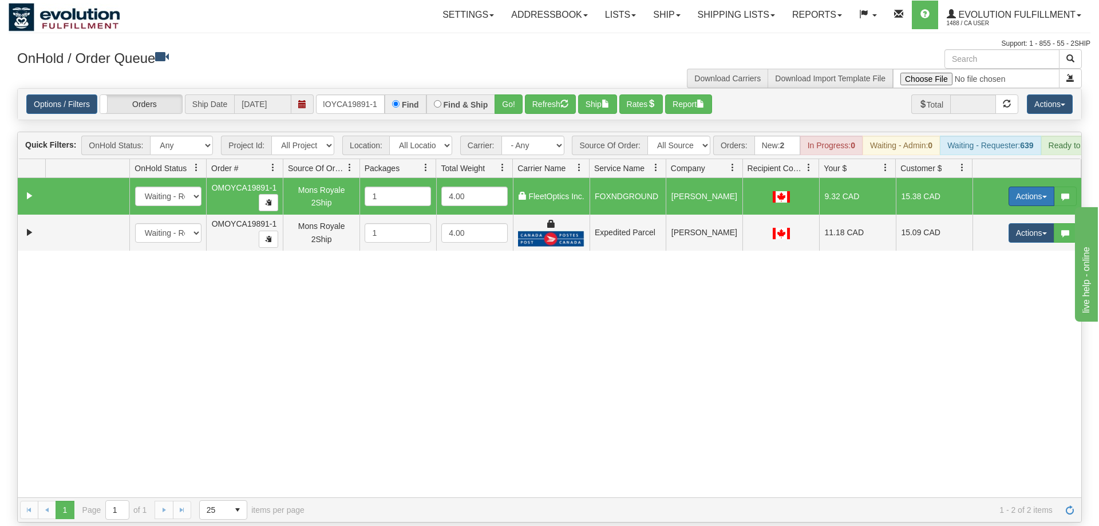
click at [1017, 187] on button "Actions" at bounding box center [1031, 196] width 46 height 19
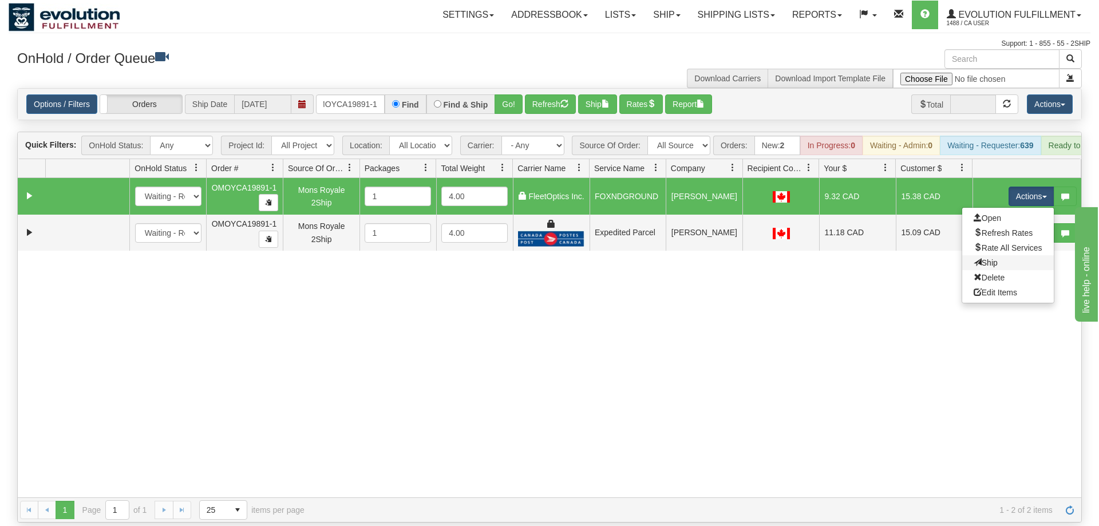
click at [999, 255] on link "Ship" at bounding box center [1008, 262] width 92 height 15
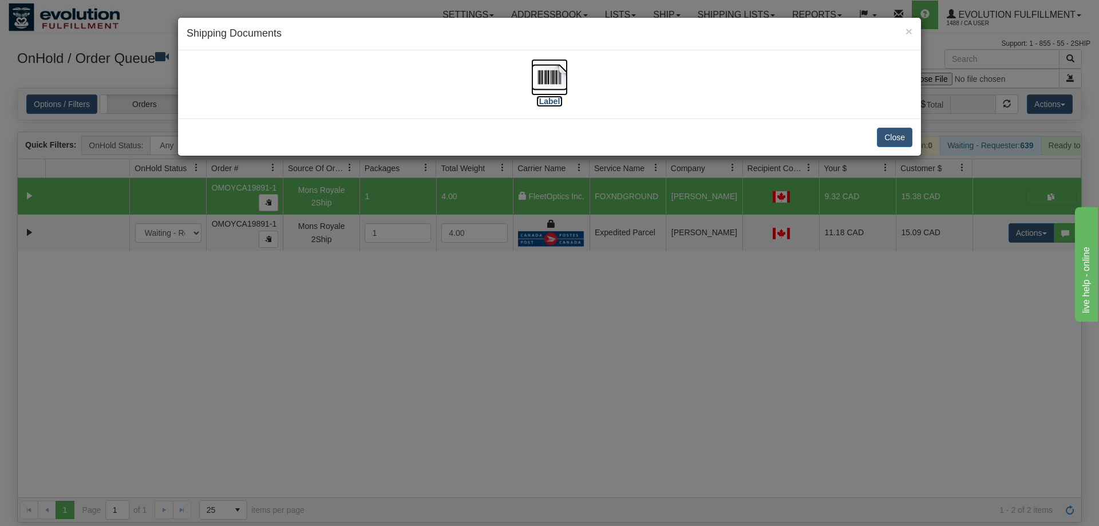
click at [553, 83] on img at bounding box center [549, 77] width 37 height 37
click at [941, 278] on div "× Shipping Documents [Label] Close" at bounding box center [549, 263] width 1099 height 526
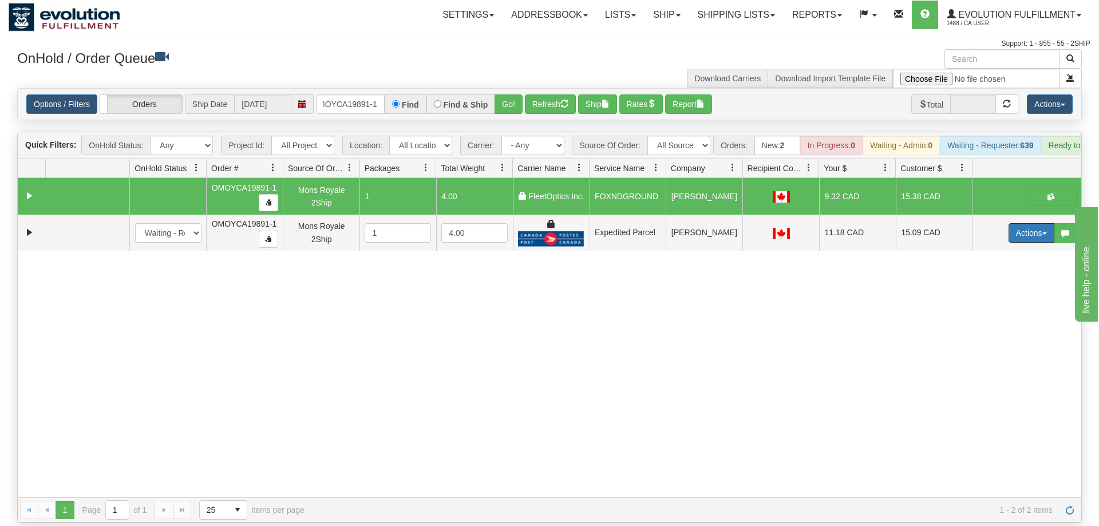
click at [1029, 223] on button "Actions" at bounding box center [1031, 232] width 46 height 19
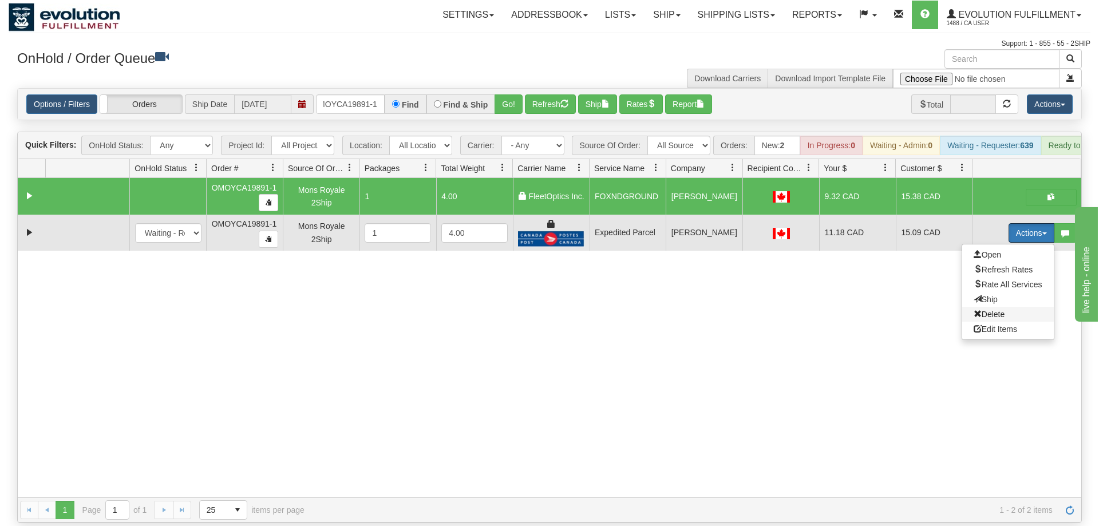
click at [1000, 310] on span "Delete" at bounding box center [988, 314] width 31 height 9
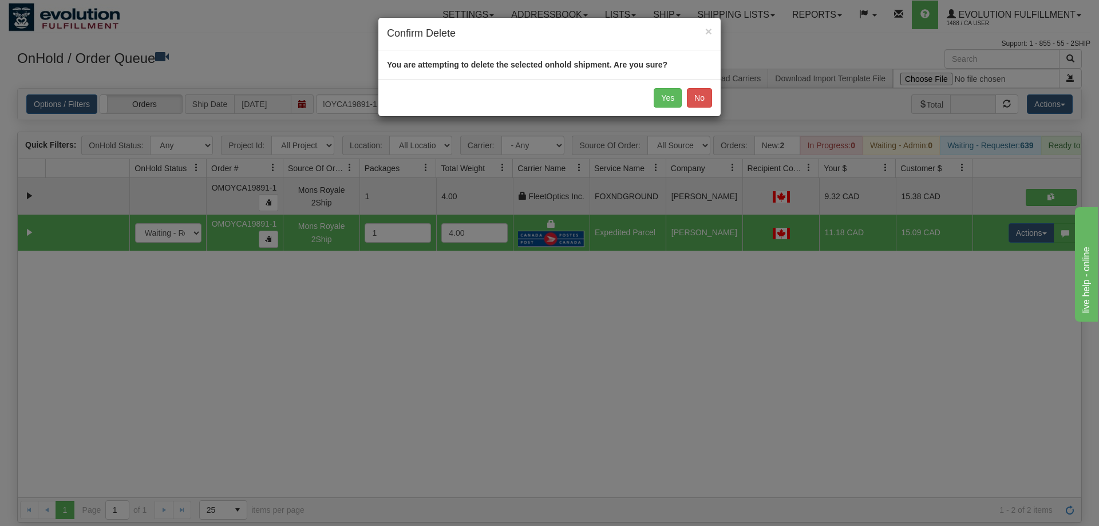
click at [668, 108] on div "Yes No" at bounding box center [549, 97] width 342 height 37
click at [669, 91] on button "Yes" at bounding box center [668, 97] width 28 height 19
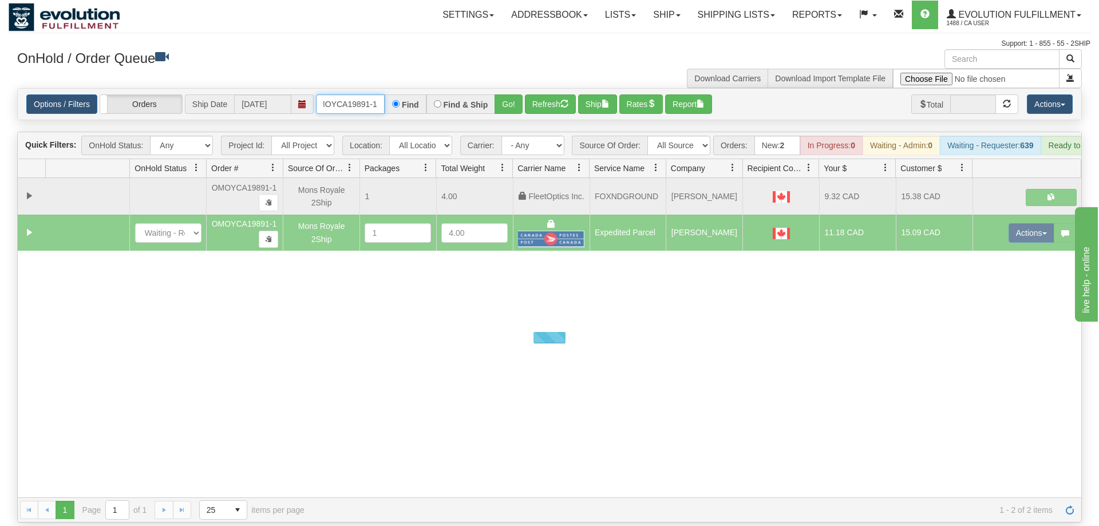
click at [360, 94] on input "OMOYCA19891-1" at bounding box center [350, 103] width 69 height 19
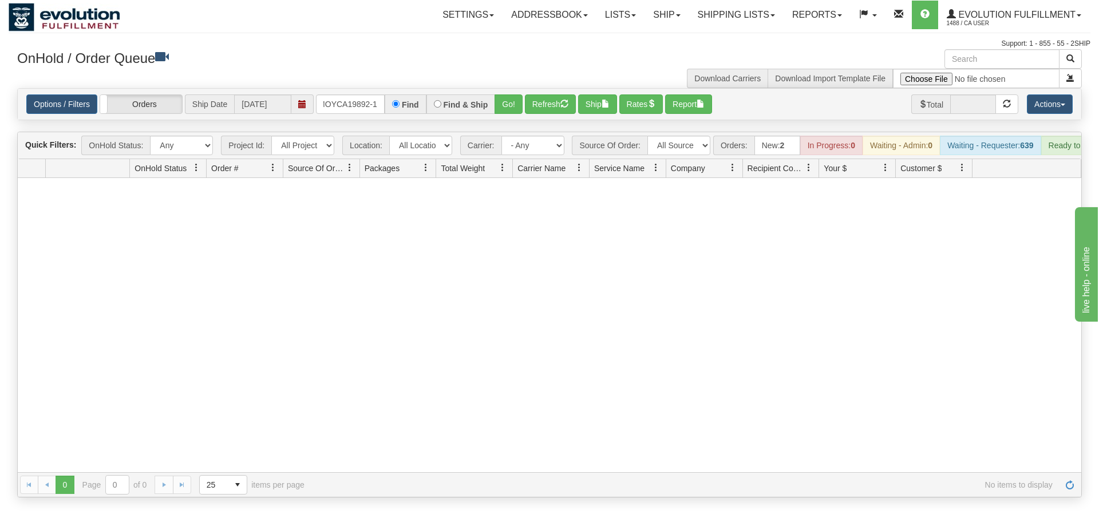
click at [495, 120] on div "Is equal to Is not equal to Contains Does not contains CAD USD EUR ZAR [PERSON_…" at bounding box center [550, 292] width 1082 height 409
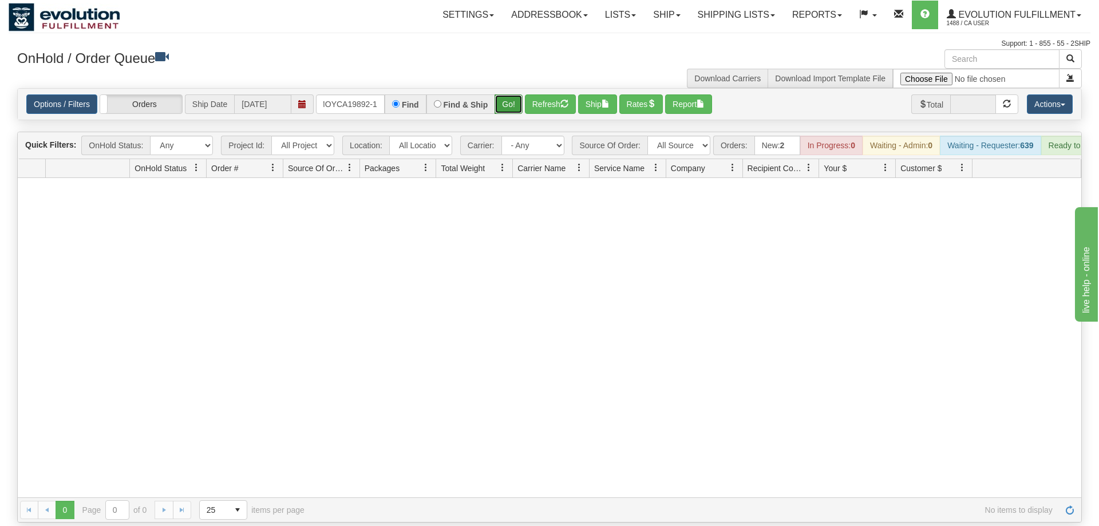
click at [503, 94] on button "Go!" at bounding box center [508, 103] width 28 height 19
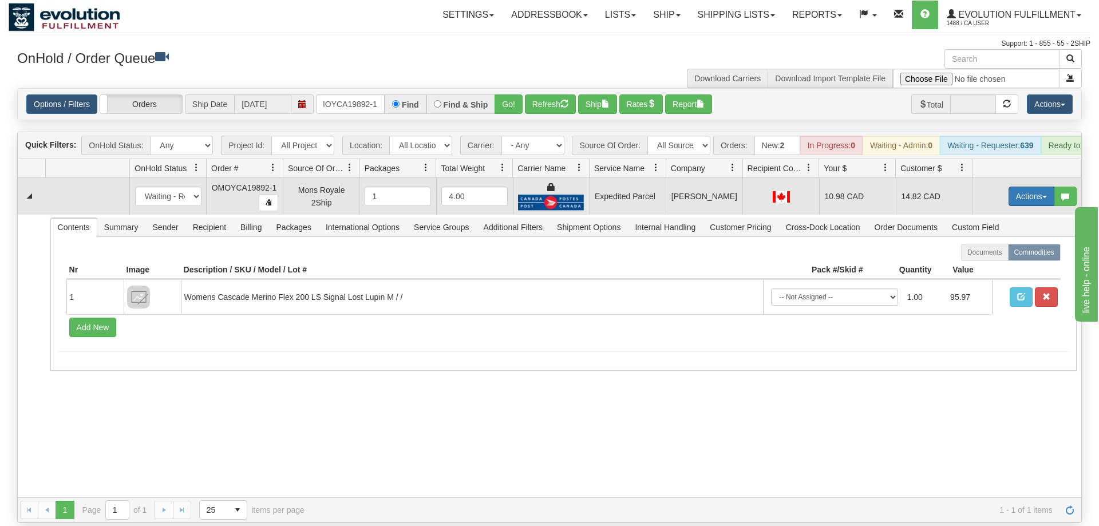
click at [1013, 187] on button "Actions" at bounding box center [1031, 196] width 46 height 19
click at [987, 258] on span "Ship" at bounding box center [985, 262] width 24 height 9
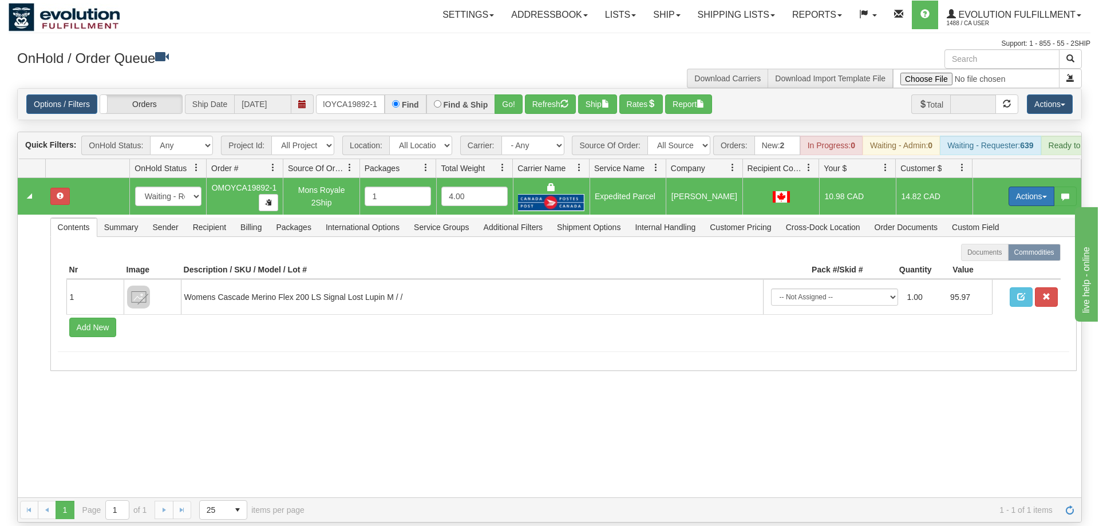
click at [1031, 187] on button "Actions" at bounding box center [1031, 196] width 46 height 19
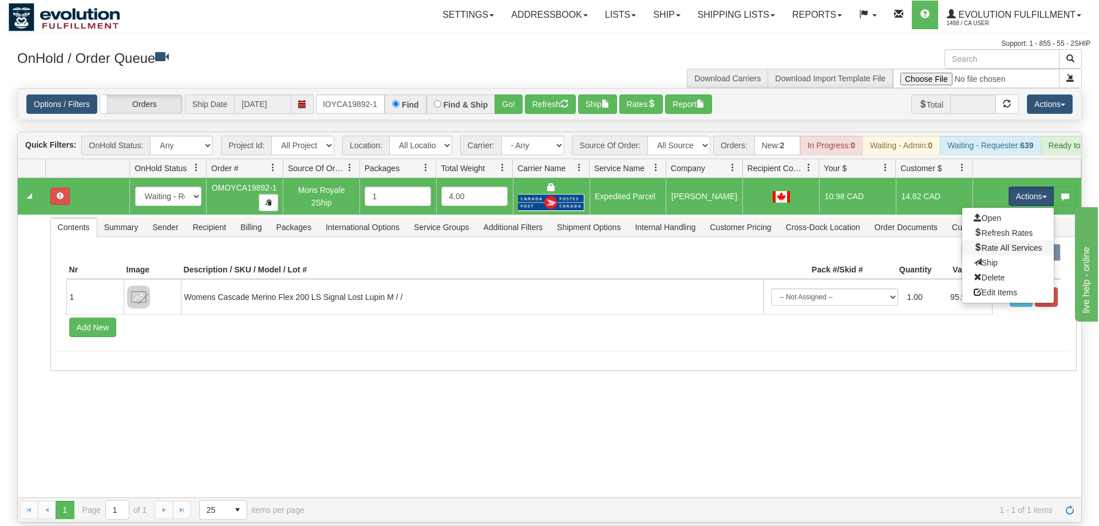
click at [1009, 240] on link "Rate All Services" at bounding box center [1008, 247] width 92 height 15
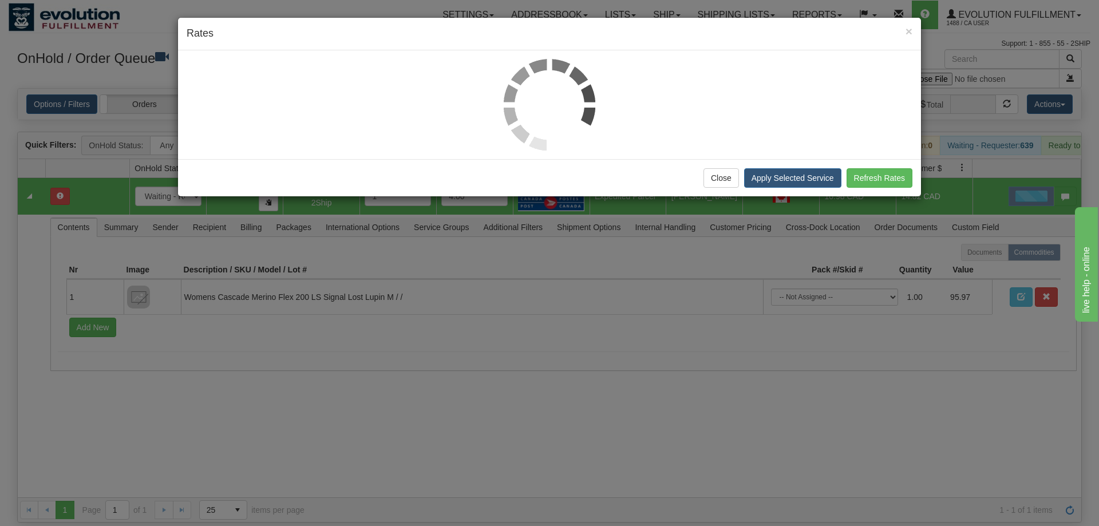
click at [242, 34] on h4 "Rates" at bounding box center [550, 33] width 726 height 15
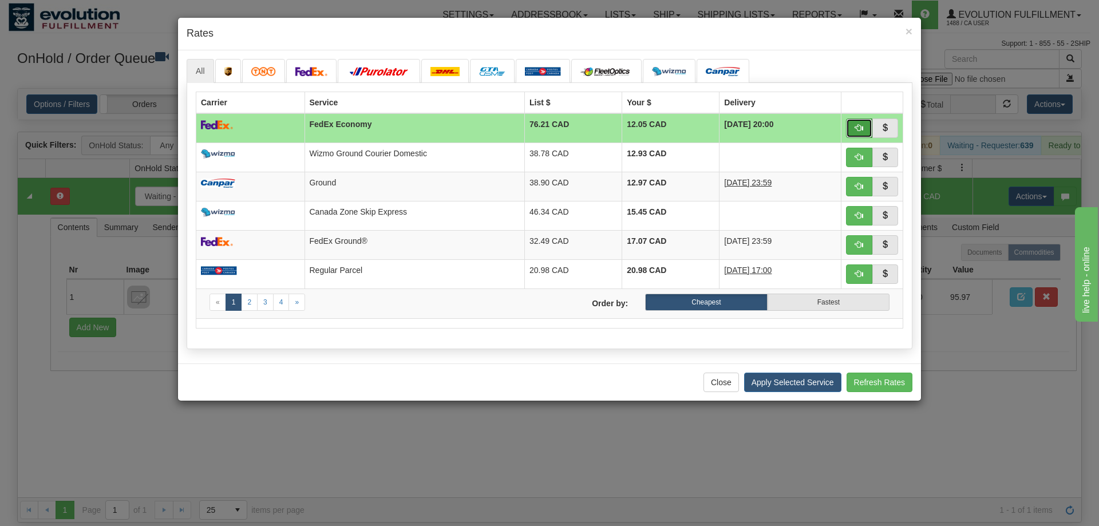
click at [856, 129] on span "button" at bounding box center [859, 128] width 8 height 8
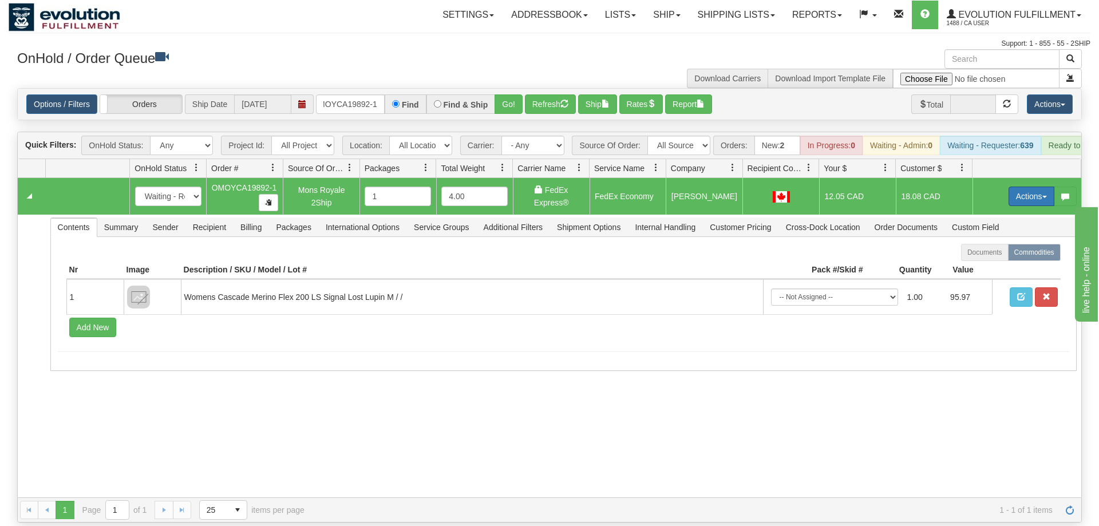
click at [1036, 187] on button "Actions" at bounding box center [1031, 196] width 46 height 19
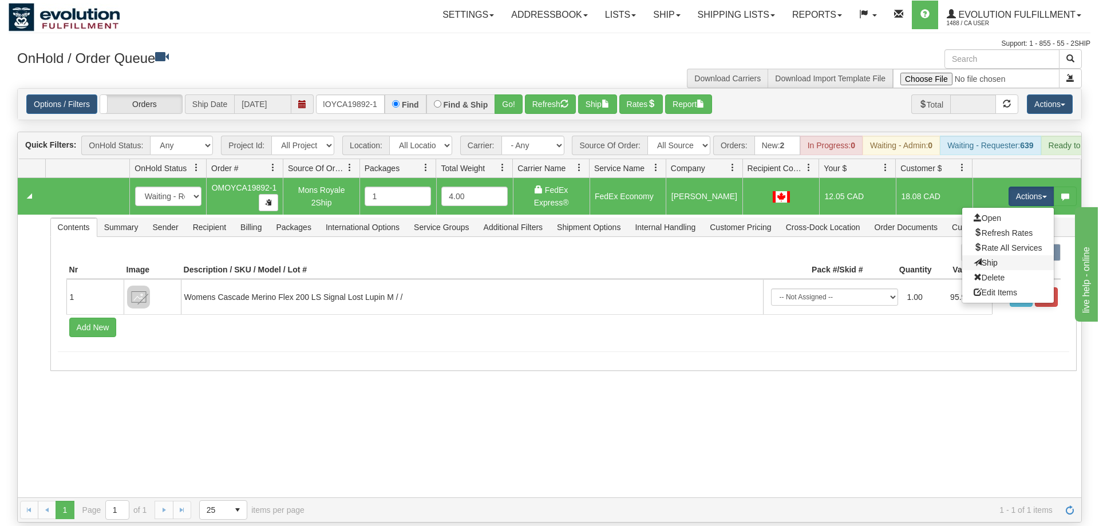
click at [999, 255] on link "Ship" at bounding box center [1008, 262] width 92 height 15
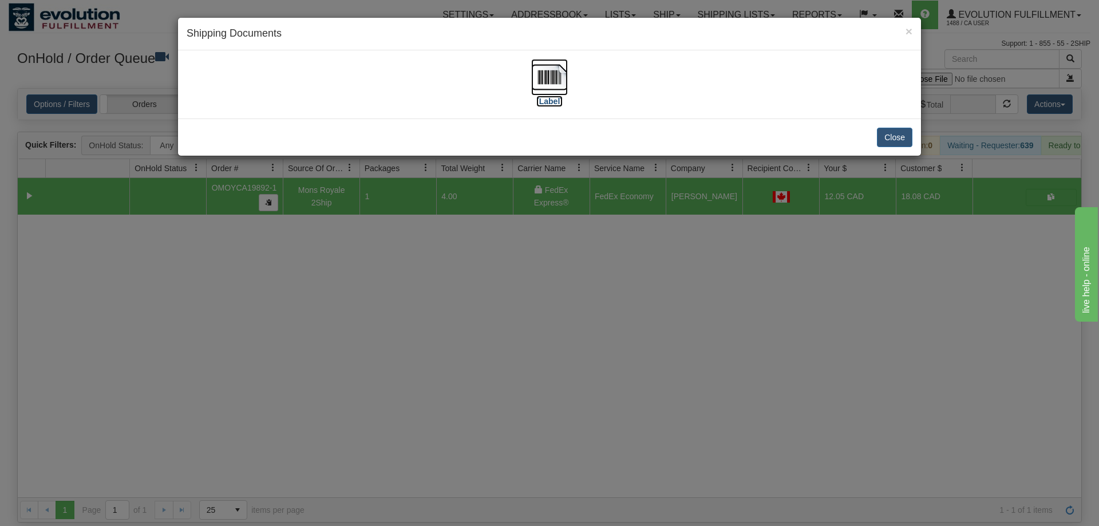
click at [553, 89] on img at bounding box center [549, 77] width 37 height 37
click at [535, 272] on div "× Shipping Documents [Label] Close" at bounding box center [549, 263] width 1099 height 526
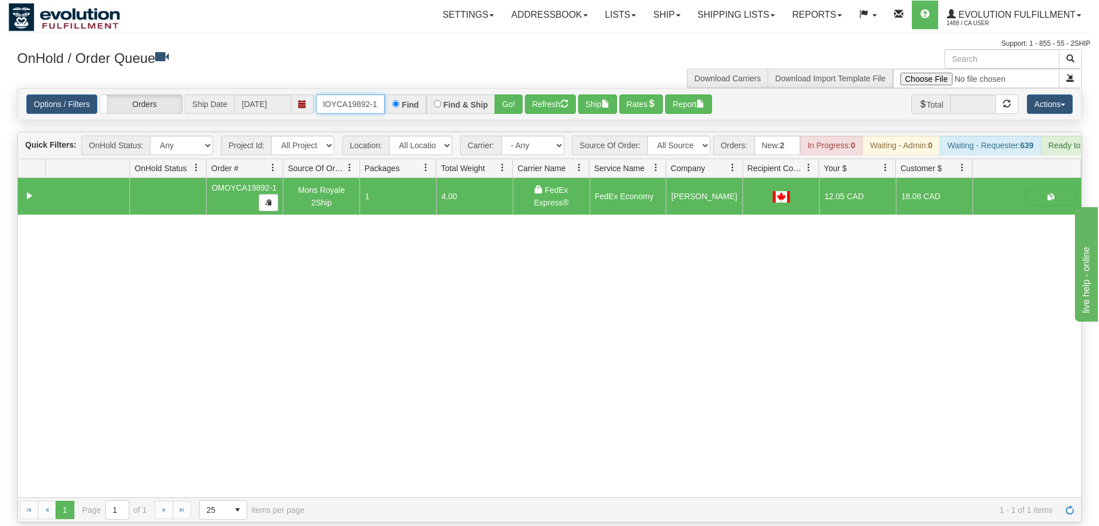
click at [369, 94] on input "OMOYCA19892-1" at bounding box center [350, 103] width 69 height 19
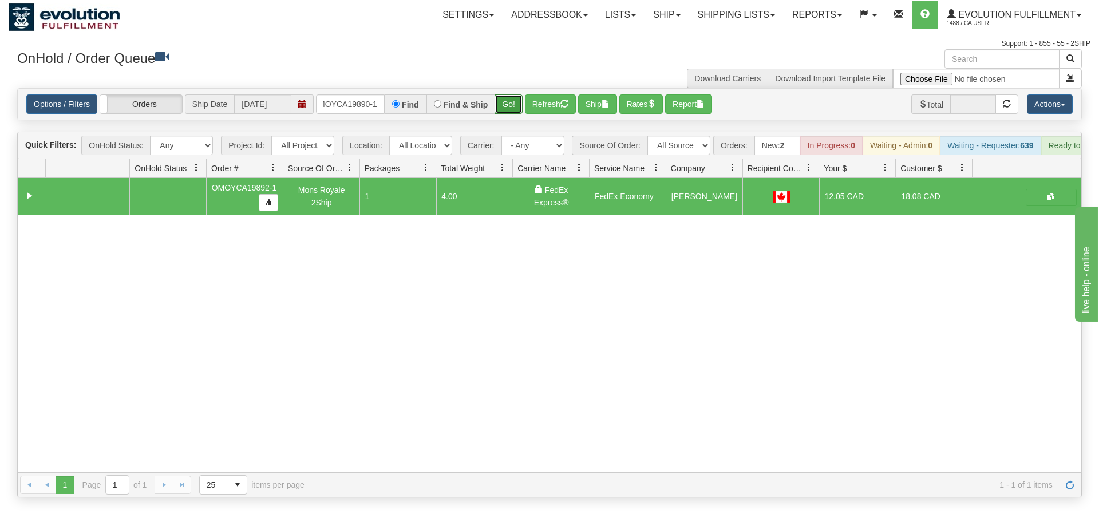
click at [505, 118] on div "Is equal to Is not equal to Contains Does not contains CAD USD EUR ZAR [PERSON_…" at bounding box center [550, 292] width 1082 height 409
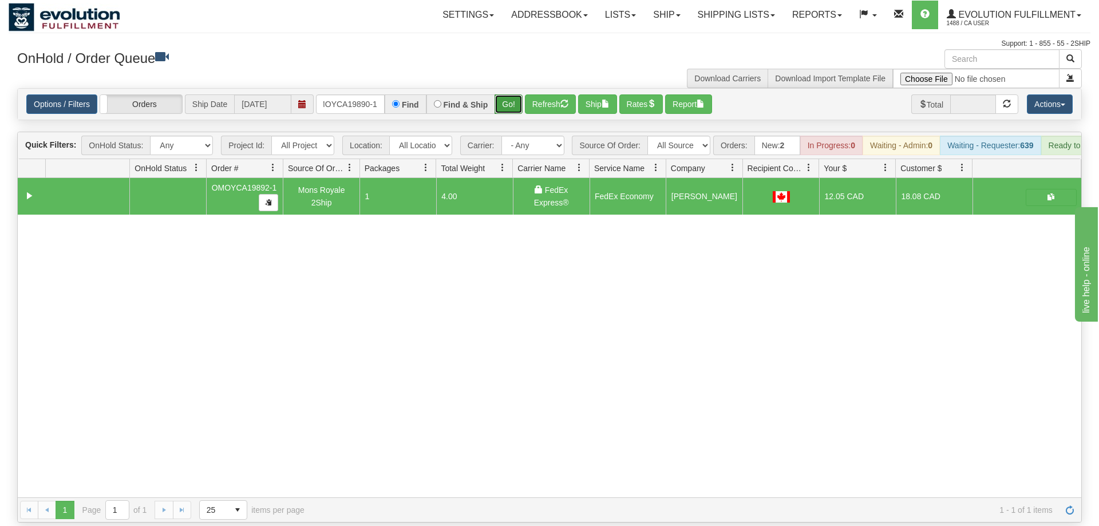
click at [513, 94] on button "Go!" at bounding box center [508, 103] width 28 height 19
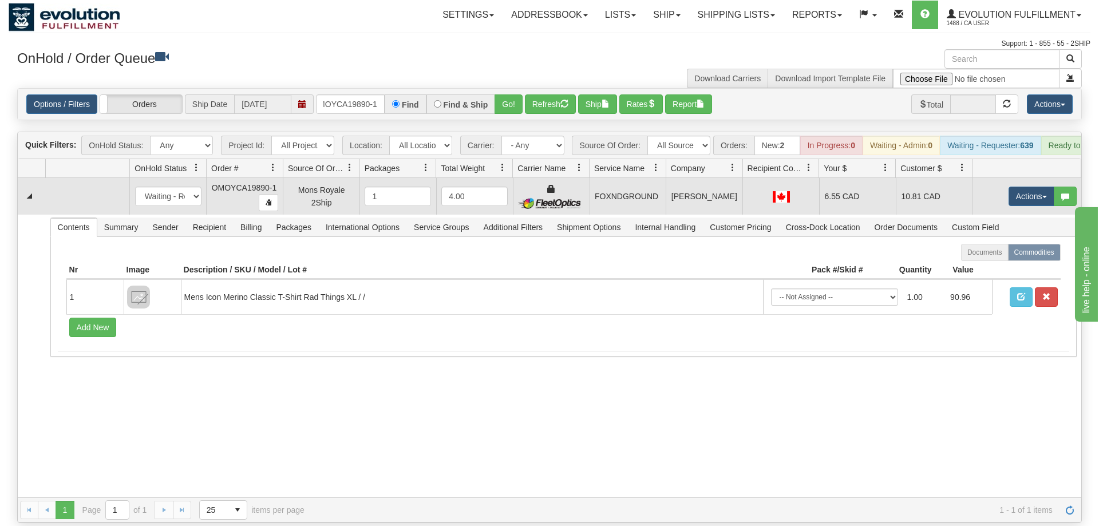
click at [1024, 191] on td "Actions Open Refresh Rates Rate All Services Ship Delete Edit Items" at bounding box center [1026, 196] width 109 height 37
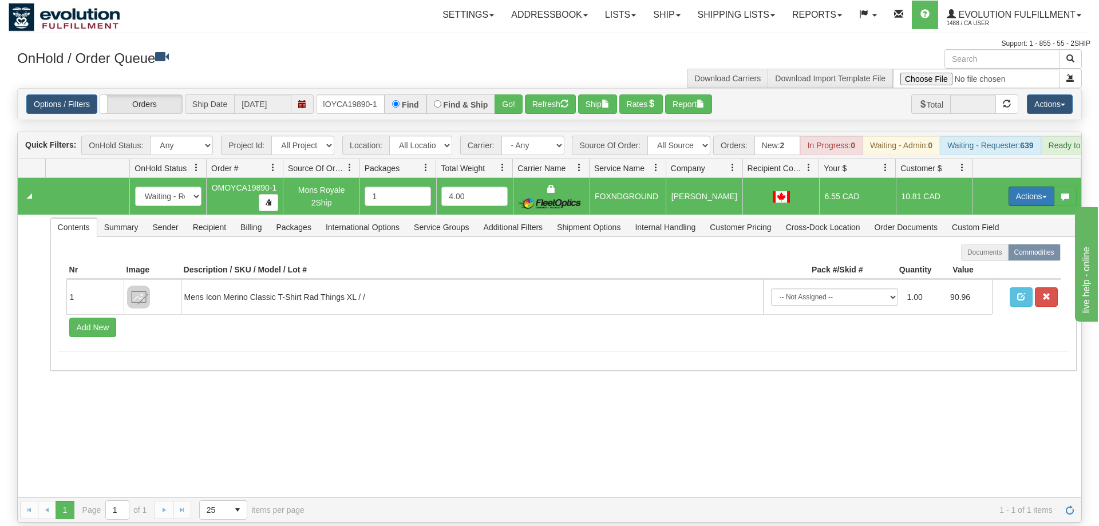
click at [1024, 187] on button "Actions" at bounding box center [1031, 196] width 46 height 19
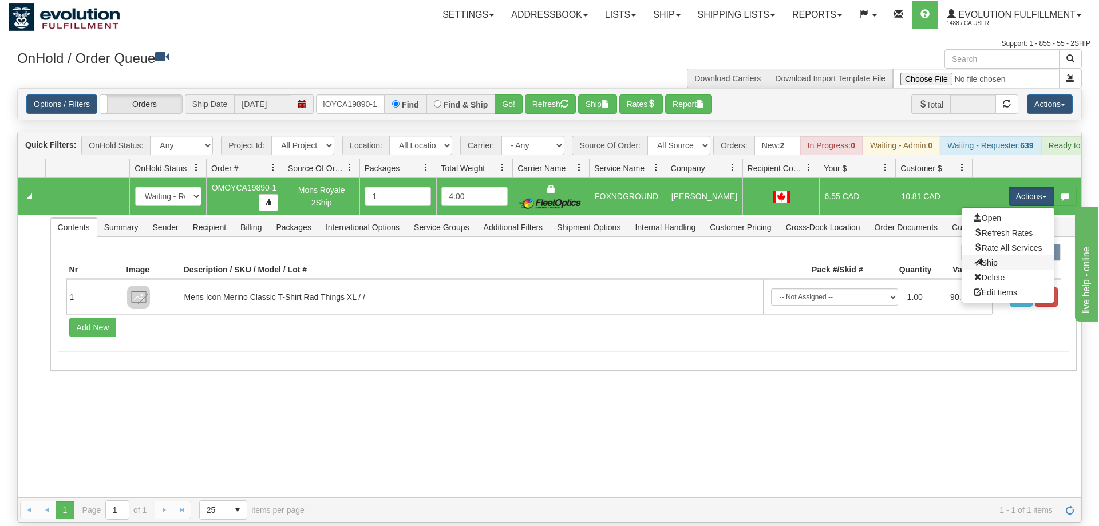
click at [1011, 255] on link "Ship" at bounding box center [1008, 262] width 92 height 15
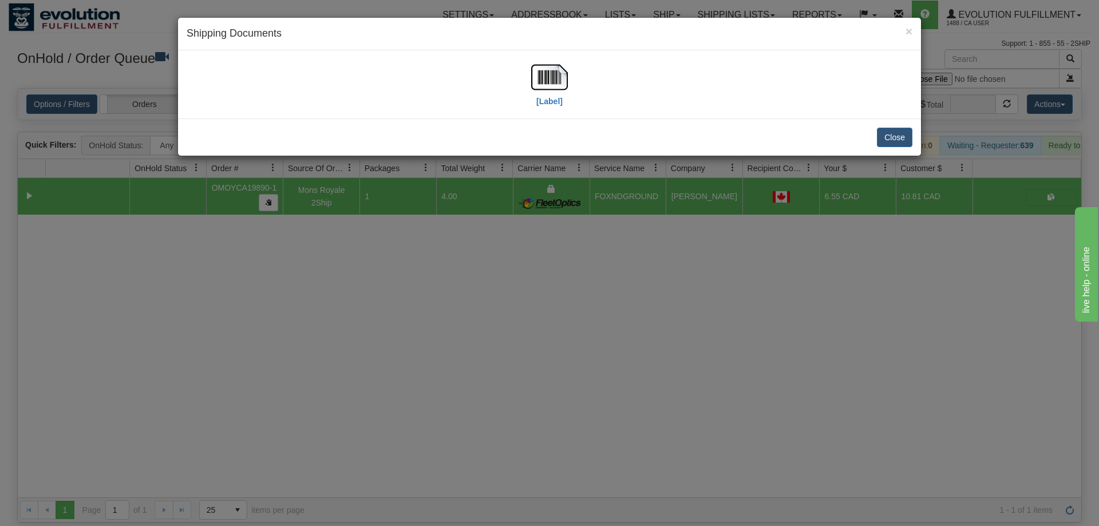
click at [524, 77] on div "[Label]" at bounding box center [550, 84] width 726 height 51
click at [550, 76] on img at bounding box center [549, 77] width 37 height 37
drag, startPoint x: 718, startPoint y: 250, endPoint x: 454, endPoint y: 58, distance: 325.8
click at [717, 247] on div "× Shipping Documents [Label] Close" at bounding box center [549, 263] width 1099 height 526
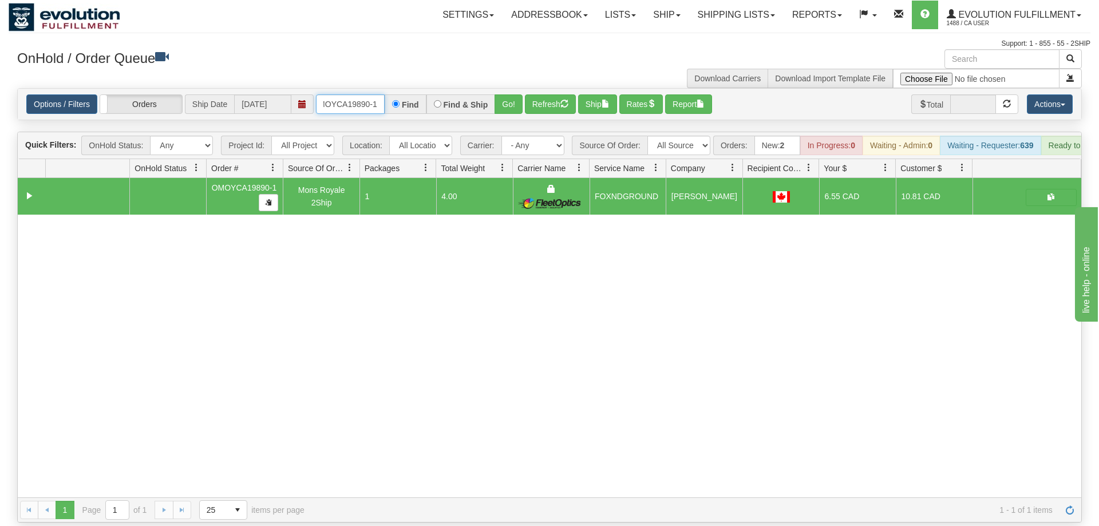
click at [362, 94] on input "OMOYCA19890-1" at bounding box center [350, 103] width 69 height 19
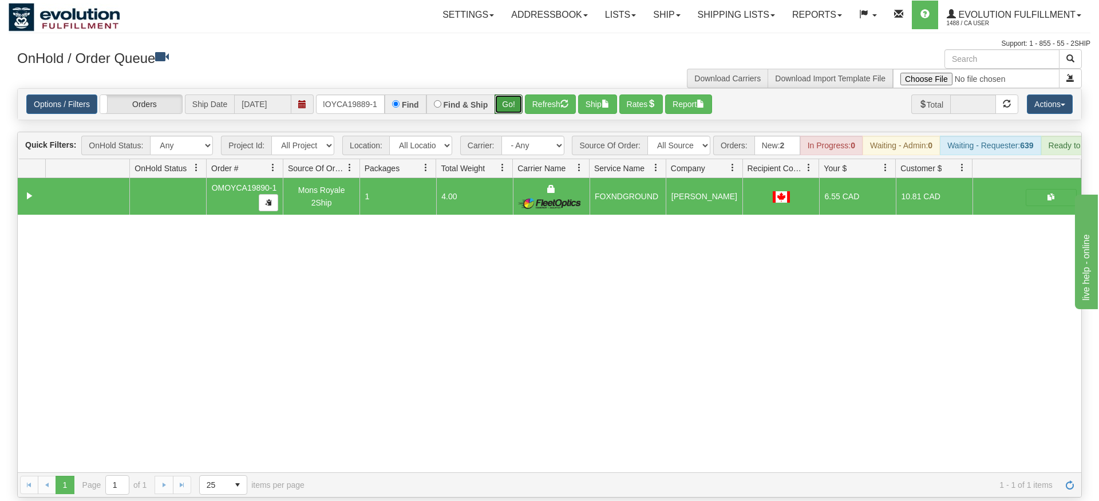
click at [506, 109] on div "Is equal to Is not equal to Contains Does not contains CAD USD EUR ZAR [PERSON_…" at bounding box center [550, 292] width 1082 height 409
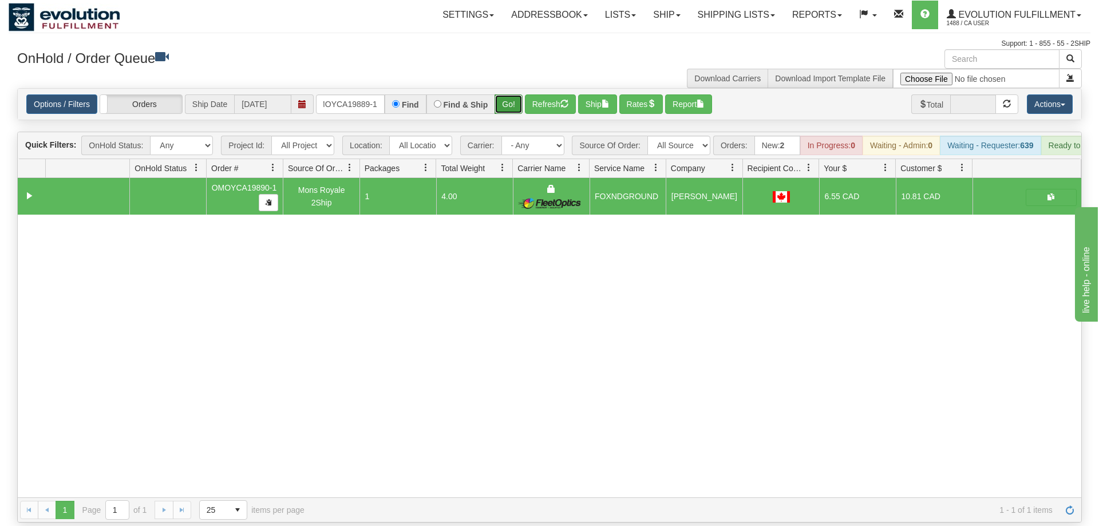
click at [510, 94] on button "Go!" at bounding box center [508, 103] width 28 height 19
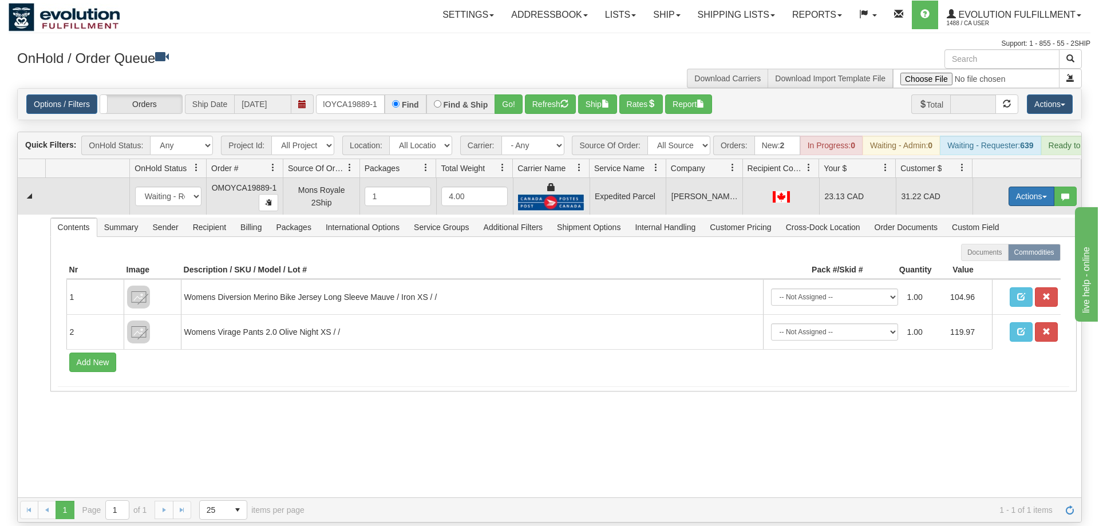
click at [1044, 187] on button "Actions" at bounding box center [1031, 196] width 46 height 19
click at [1018, 255] on link "Ship" at bounding box center [1008, 262] width 92 height 15
click at [1032, 187] on button "Actions" at bounding box center [1031, 196] width 46 height 19
click at [1007, 243] on span "Rate All Services" at bounding box center [1007, 247] width 69 height 9
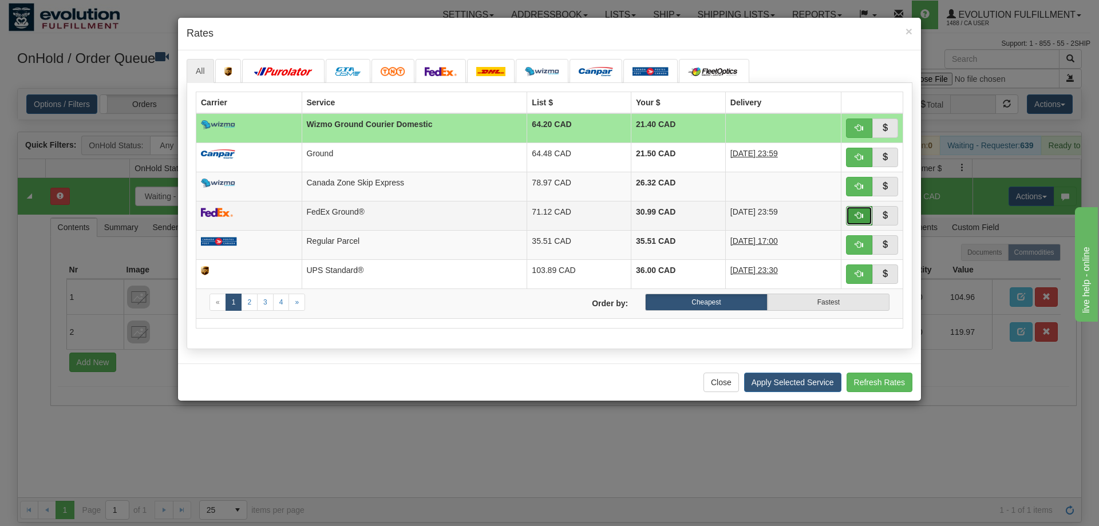
click at [863, 216] on button "button" at bounding box center [859, 215] width 26 height 19
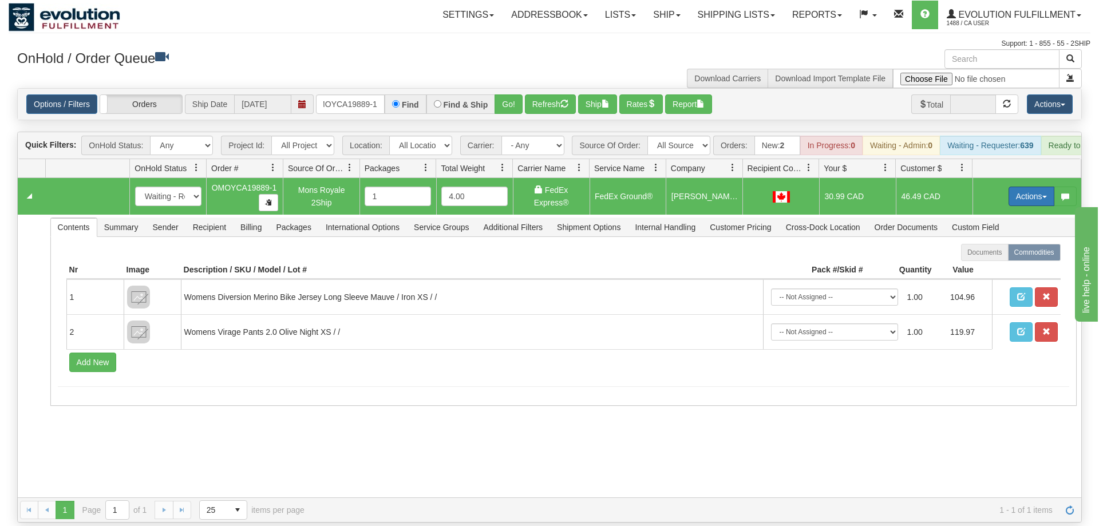
click at [1042, 187] on button "Actions" at bounding box center [1031, 196] width 46 height 19
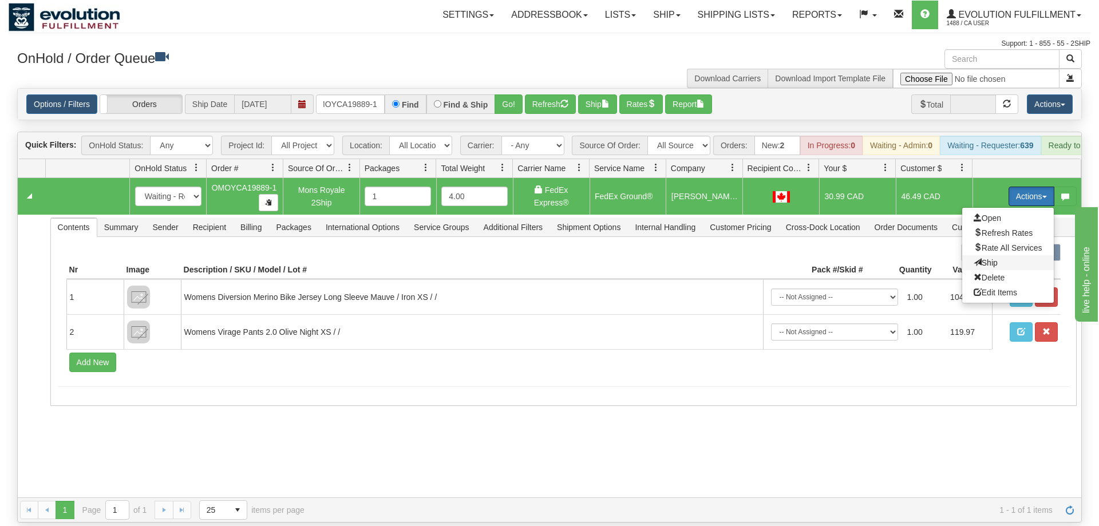
click at [992, 258] on span "Ship" at bounding box center [985, 262] width 24 height 9
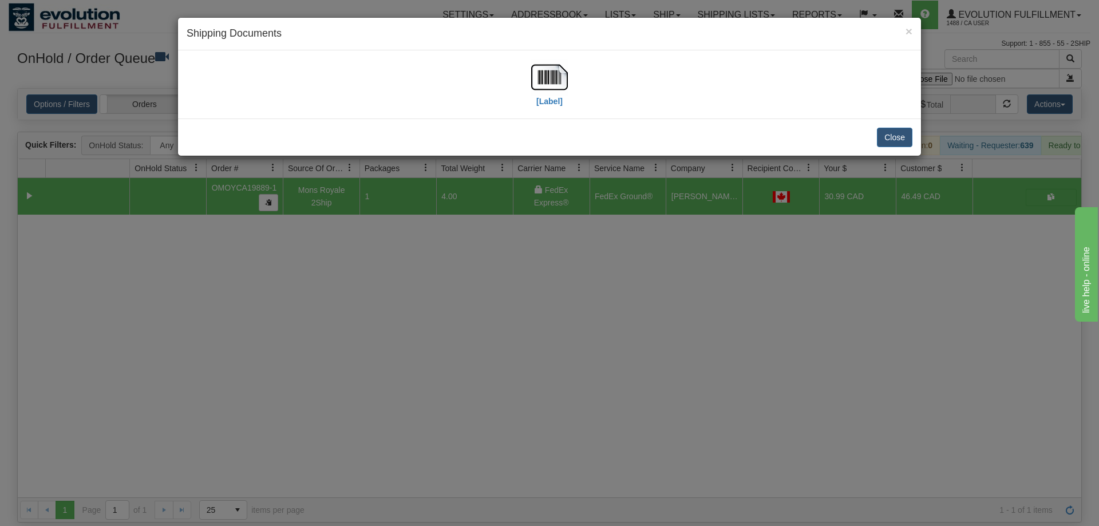
click at [566, 102] on div "[Label]" at bounding box center [549, 84] width 37 height 51
click at [553, 96] on label "[Label]" at bounding box center [549, 101] width 26 height 11
drag, startPoint x: 599, startPoint y: 279, endPoint x: 296, endPoint y: 169, distance: 322.6
click at [597, 268] on div "× Shipping Documents [Label] Close" at bounding box center [549, 263] width 1099 height 526
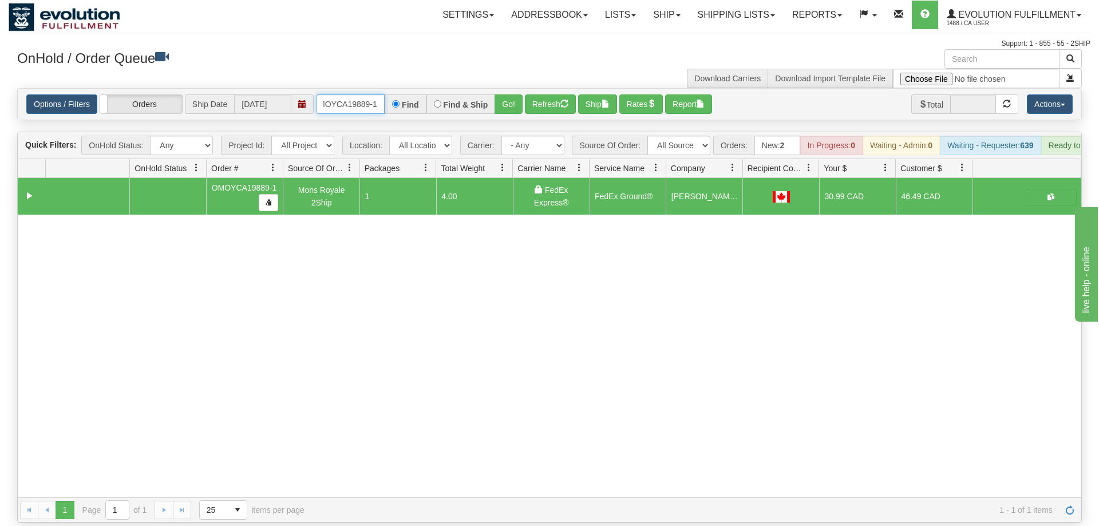
click at [342, 94] on input "OMOYCA19889-1" at bounding box center [350, 103] width 69 height 19
click at [513, 113] on div "Is equal to Is not equal to Contains Does not contains CAD USD EUR ZAR [PERSON_…" at bounding box center [550, 305] width 1082 height 434
click at [506, 89] on div "Options / Filters Group Shipments Orders Ship Date [DATE] OMOYCA19888-1 Find Fi…" at bounding box center [549, 104] width 1063 height 31
click at [508, 94] on button "Go!" at bounding box center [508, 103] width 28 height 19
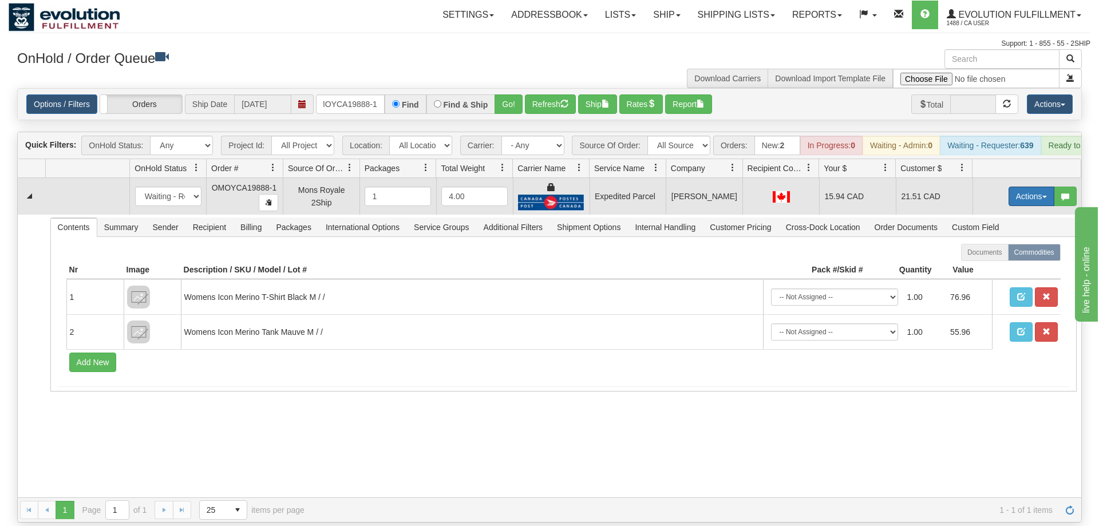
click at [1036, 187] on button "Actions" at bounding box center [1031, 196] width 46 height 19
click at [1011, 255] on link "Ship" at bounding box center [1008, 262] width 92 height 15
click at [1039, 187] on button "Actions" at bounding box center [1031, 196] width 46 height 19
click at [1004, 243] on span "Rate All Services" at bounding box center [1007, 247] width 69 height 9
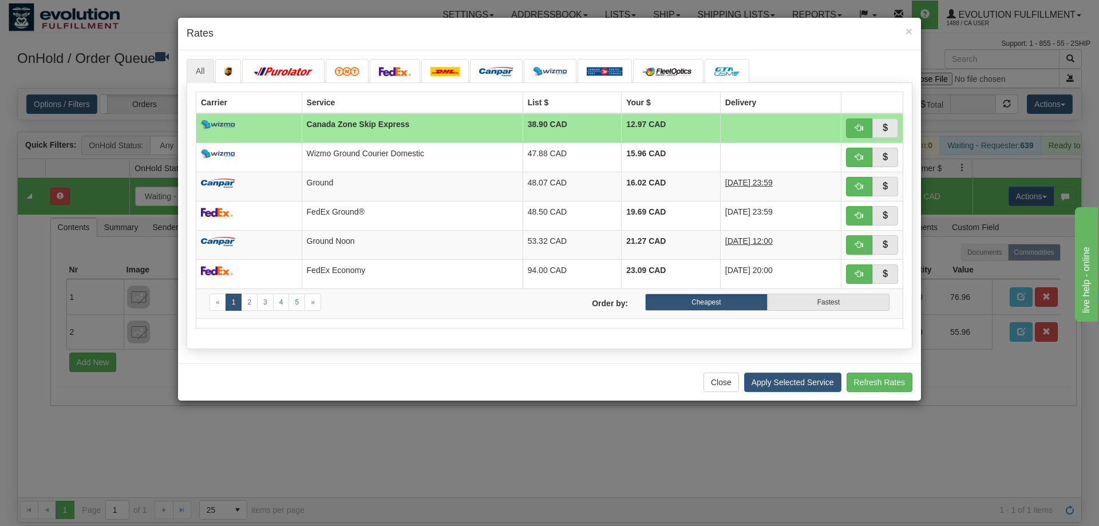
click at [208, 378] on div "Close Apply Selected Service Refresh Rates" at bounding box center [549, 381] width 743 height 37
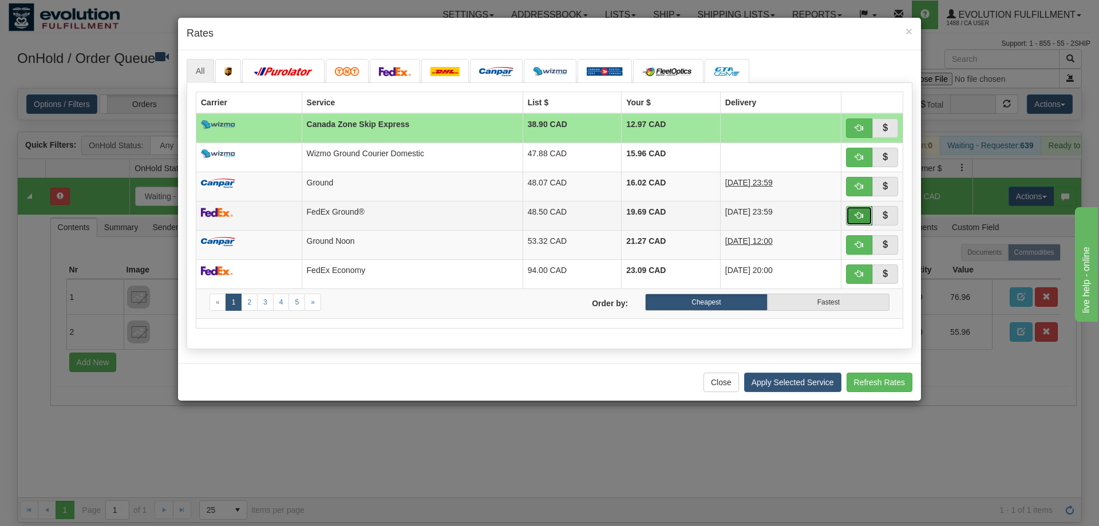
click at [860, 212] on span "button" at bounding box center [859, 215] width 8 height 8
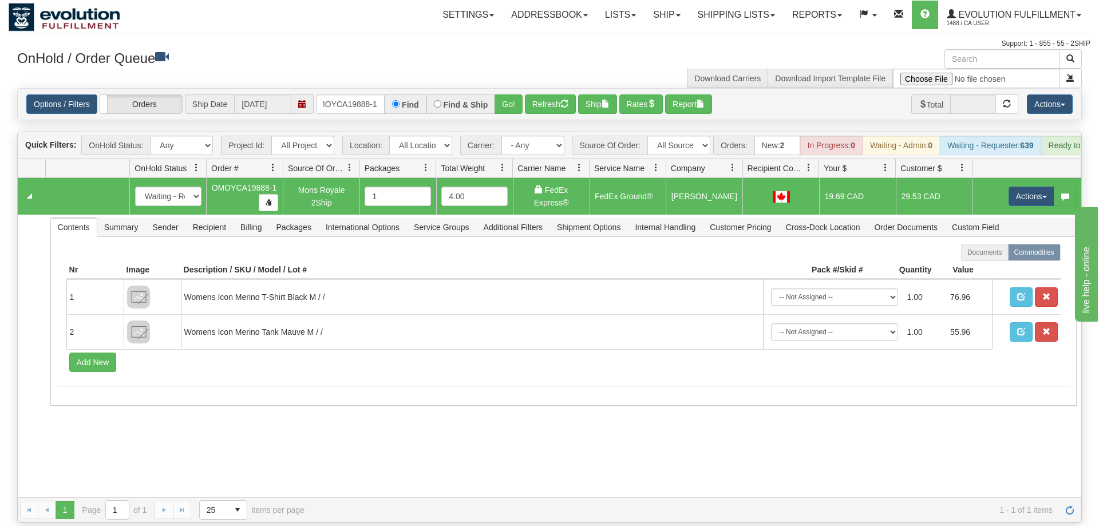
click at [1006, 178] on td "Actions Open Refresh Rates Rate All Services Ship Delete Edit Items" at bounding box center [1026, 196] width 109 height 37
click at [1016, 187] on button "Actions" at bounding box center [1031, 196] width 46 height 19
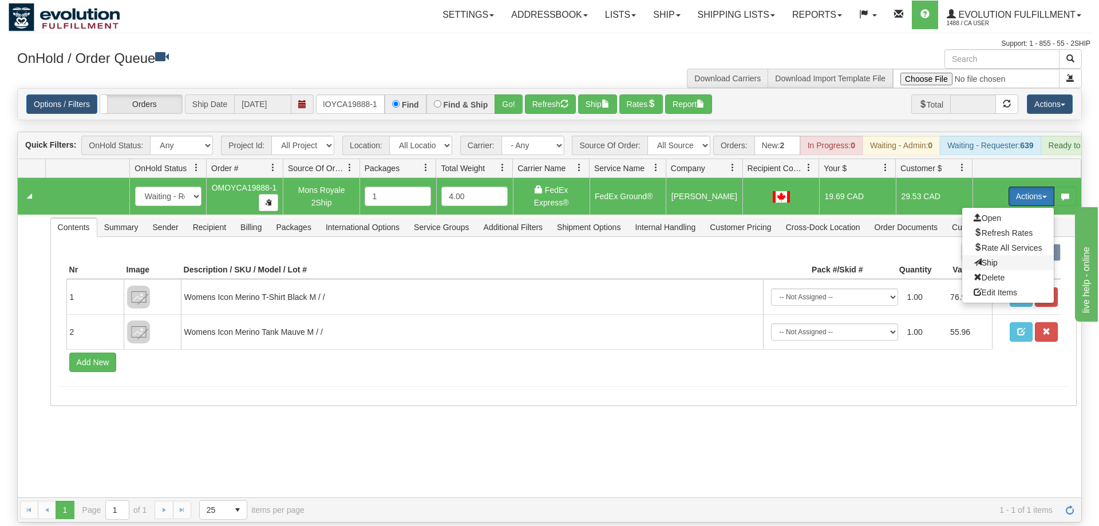
click at [989, 258] on span "Ship" at bounding box center [985, 262] width 24 height 9
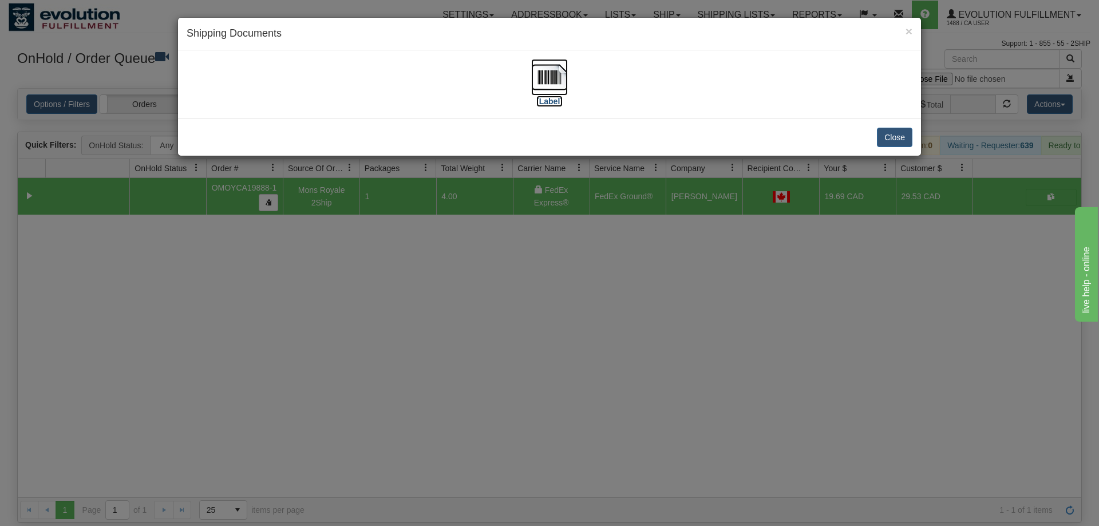
click at [566, 81] on img at bounding box center [549, 77] width 37 height 37
click at [547, 326] on div "× Shipping Documents [Label] Close" at bounding box center [549, 263] width 1099 height 526
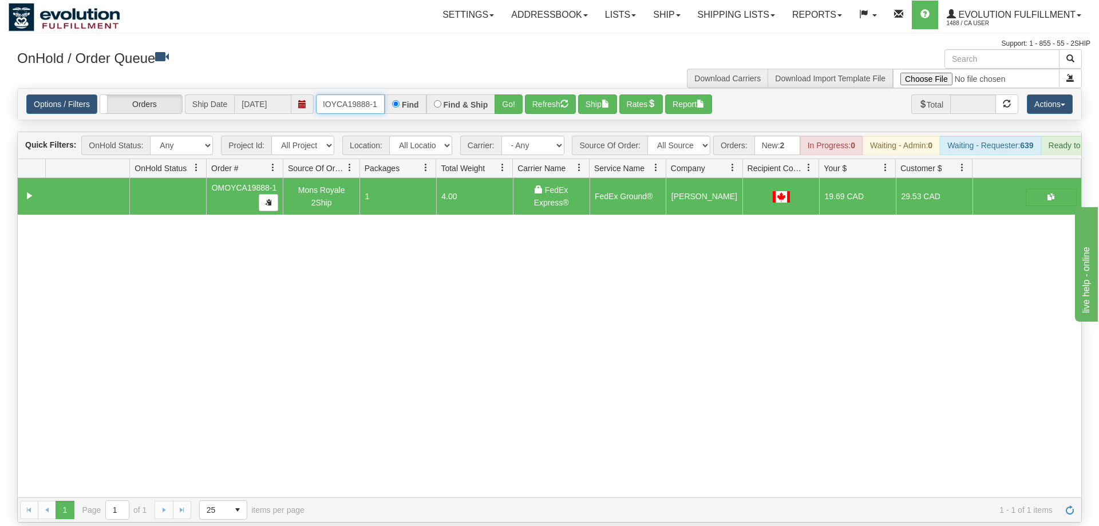
click at [362, 94] on input "OMOYCA19888-1" at bounding box center [350, 103] width 69 height 19
click at [196, 381] on div "31581088 EVOLUTION V3 90997322 90997325 OMOYCA19888-1 Mons Royale 2Ship 1 4.00 …" at bounding box center [549, 337] width 1063 height 319
click at [350, 94] on input "OMOYCA19888-1" at bounding box center [350, 103] width 69 height 19
click at [361, 94] on input "OMOYCA19888-1" at bounding box center [350, 103] width 69 height 19
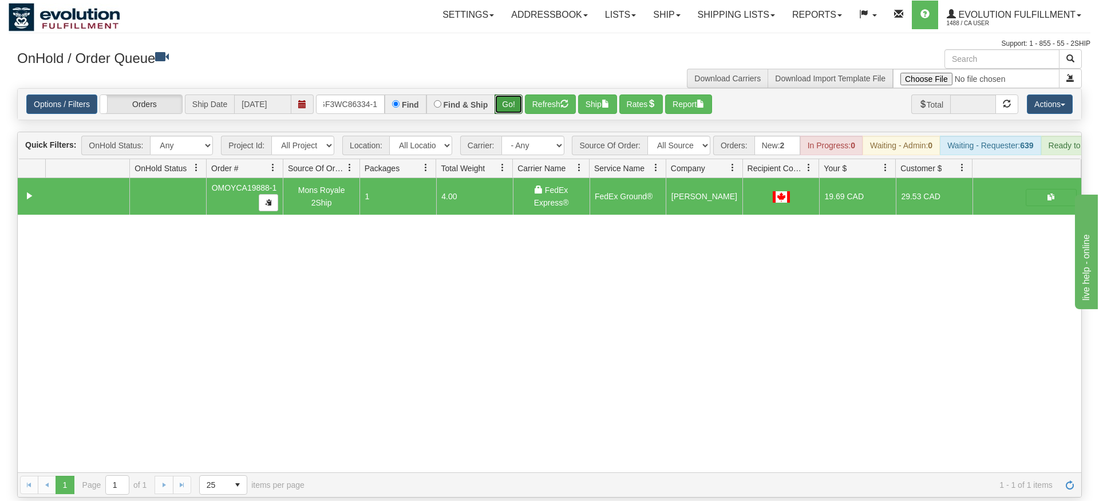
click at [515, 105] on div "Is equal to Is not equal to Contains Does not contains CAD USD EUR ZAR [PERSON_…" at bounding box center [550, 292] width 1082 height 409
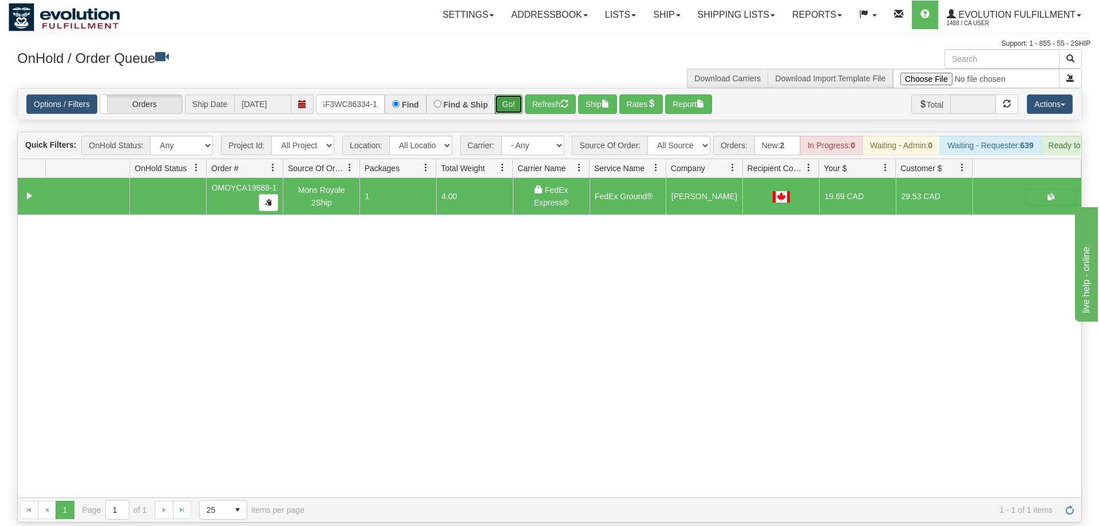
click at [514, 94] on button "Go!" at bounding box center [508, 103] width 28 height 19
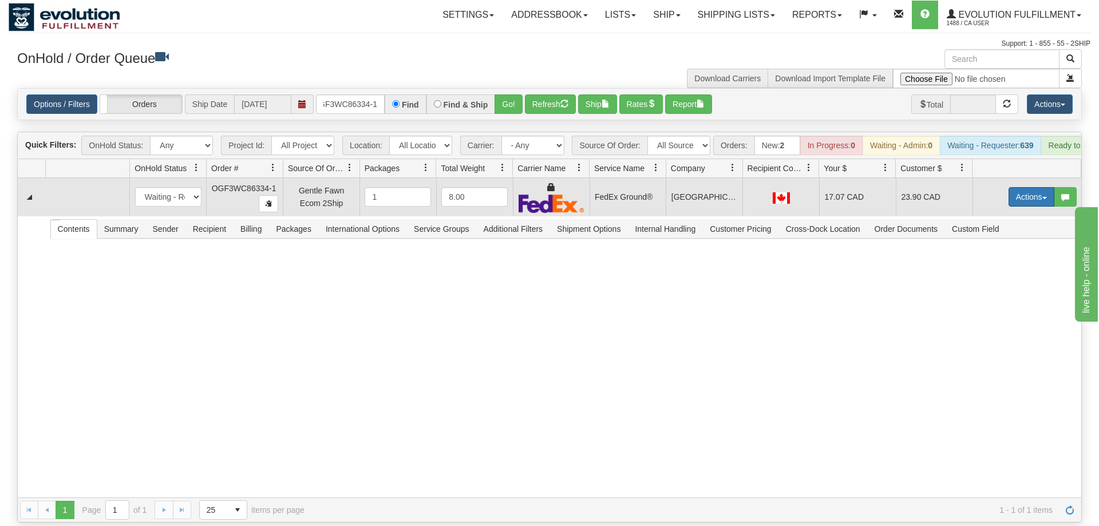
click at [1021, 187] on button "Actions" at bounding box center [1031, 196] width 46 height 19
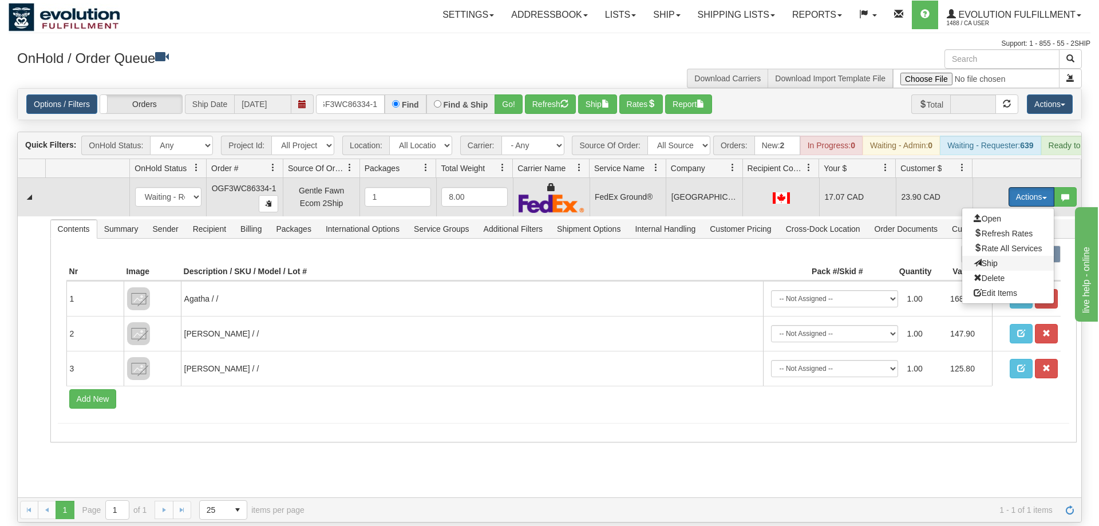
click at [983, 259] on span "Ship" at bounding box center [985, 263] width 24 height 9
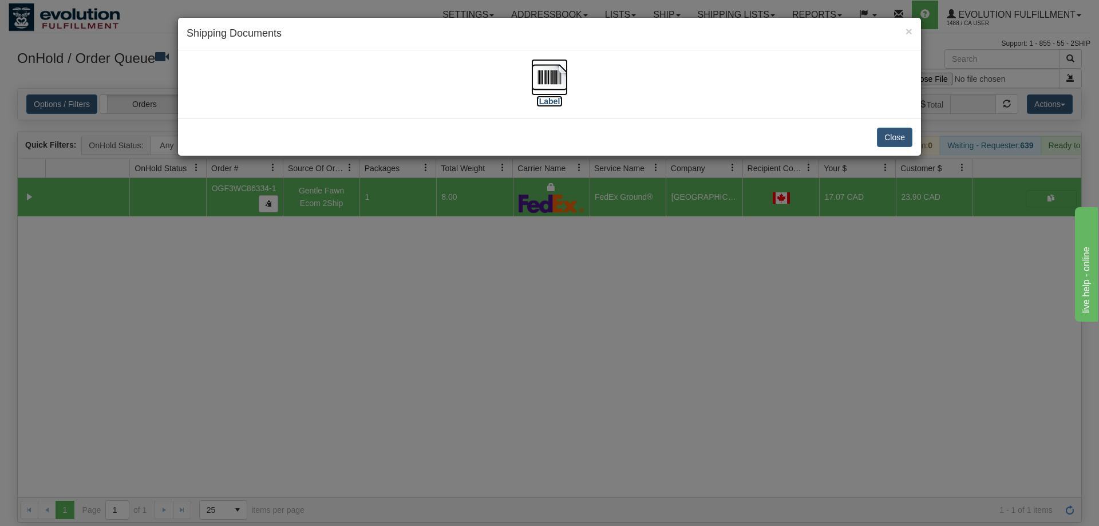
click at [553, 88] on img at bounding box center [549, 77] width 37 height 37
drag, startPoint x: 723, startPoint y: 299, endPoint x: 696, endPoint y: 266, distance: 43.1
click at [696, 266] on div "× Shipping Documents [Label] Close" at bounding box center [549, 263] width 1099 height 526
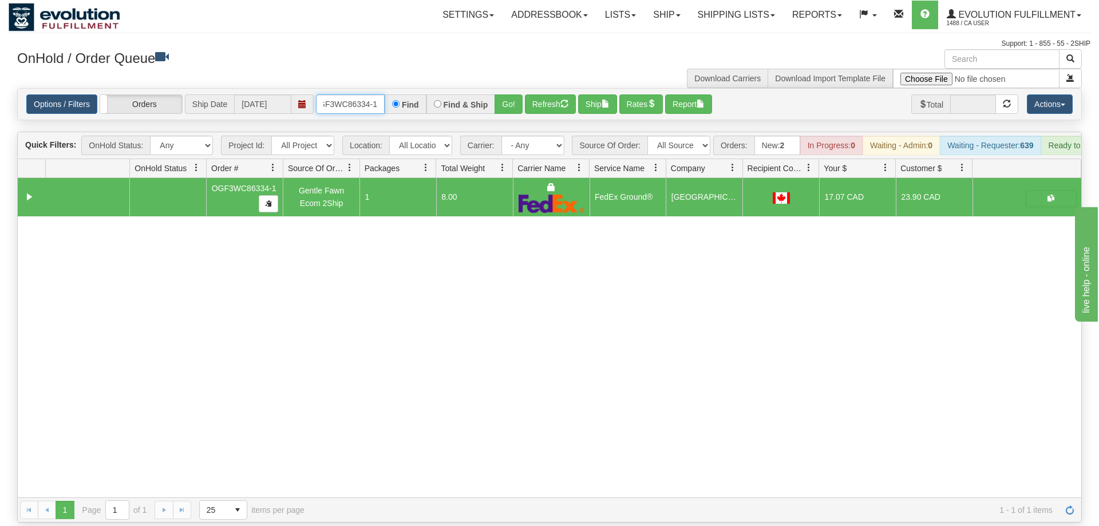
click at [371, 94] on input "OGF3WC86334-1" at bounding box center [350, 103] width 69 height 19
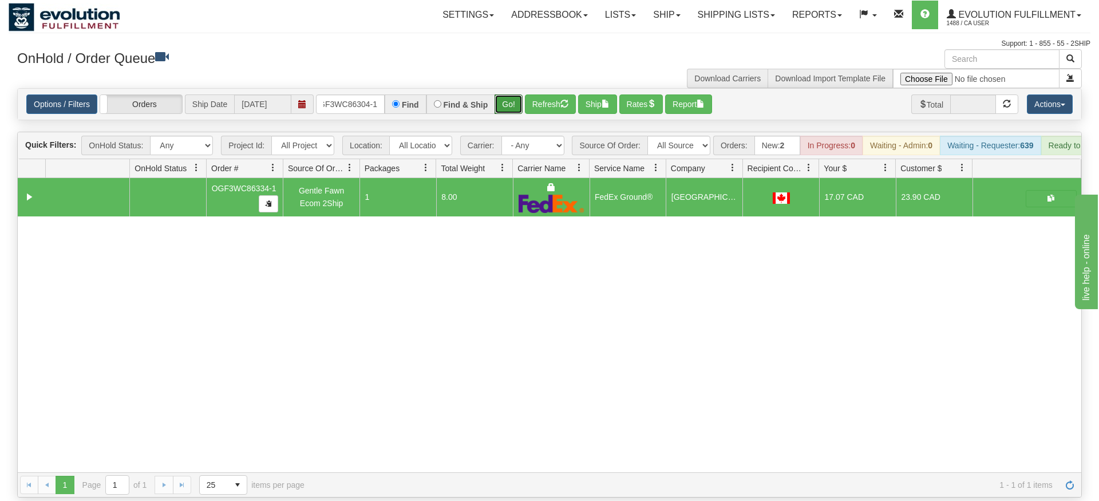
drag, startPoint x: 509, startPoint y: 113, endPoint x: 509, endPoint y: 106, distance: 7.4
click at [509, 111] on div "Is equal to Is not equal to Contains Does not contains CAD USD EUR ZAR [PERSON_…" at bounding box center [550, 292] width 1082 height 409
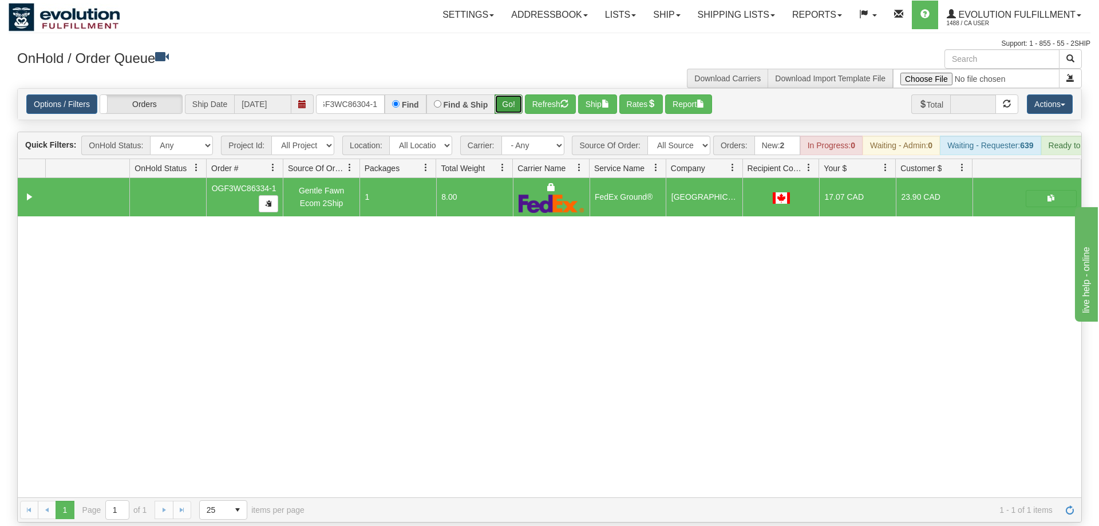
click at [510, 94] on button "Go!" at bounding box center [508, 103] width 28 height 19
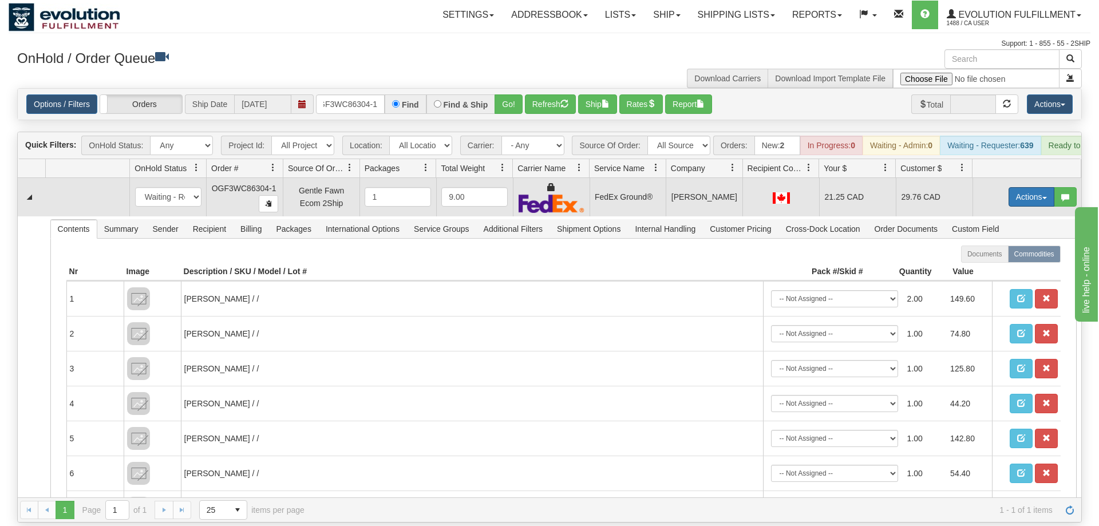
click at [1045, 187] on button "Actions" at bounding box center [1031, 196] width 46 height 19
click at [1001, 256] on link "Ship" at bounding box center [1008, 263] width 92 height 15
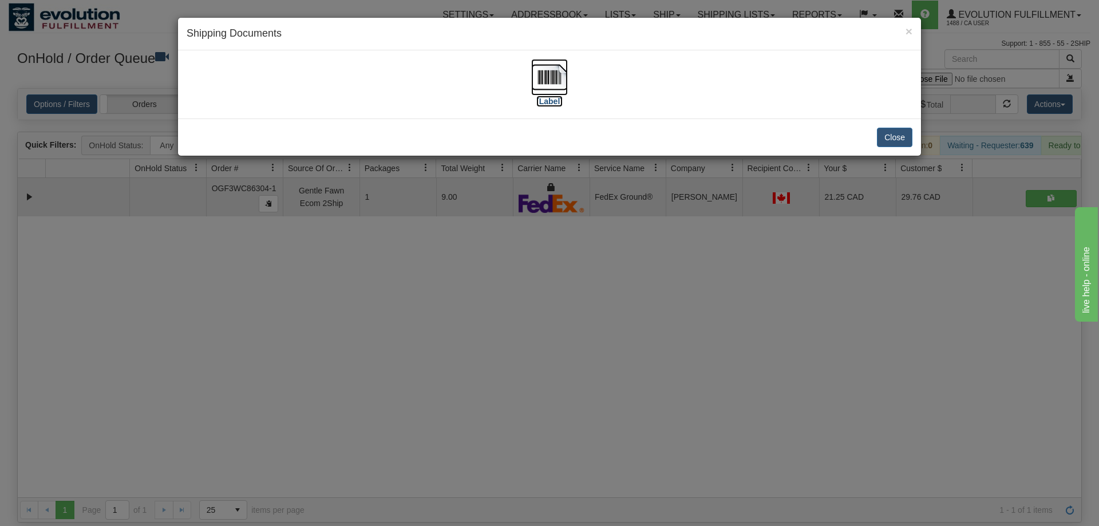
click at [537, 94] on img at bounding box center [549, 77] width 37 height 37
drag, startPoint x: 788, startPoint y: 167, endPoint x: 381, endPoint y: 116, distance: 410.7
click at [783, 164] on div "× Shipping Documents [Label] Close" at bounding box center [549, 263] width 1099 height 526
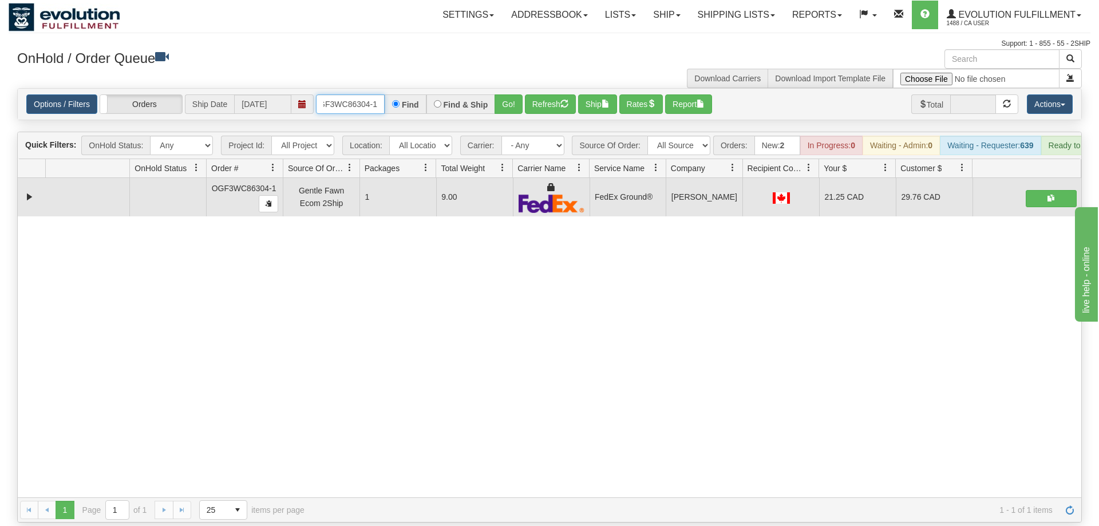
click at [345, 96] on input "OGF3WC86304-1" at bounding box center [350, 103] width 69 height 19
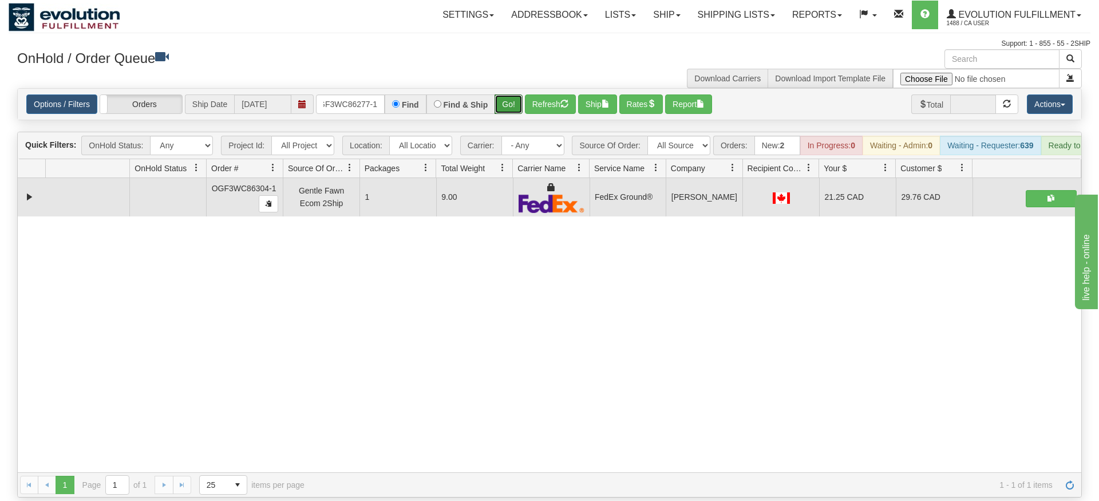
click at [506, 113] on div "Is equal to Is not equal to Contains Does not contains CAD USD EUR ZAR [PERSON_…" at bounding box center [550, 292] width 1082 height 409
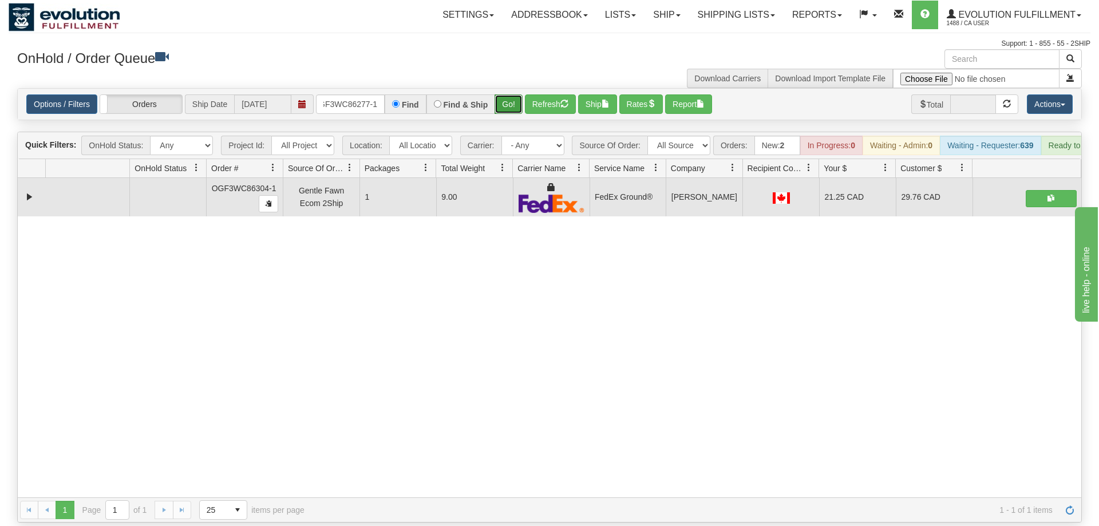
click at [513, 94] on button "Go!" at bounding box center [508, 103] width 28 height 19
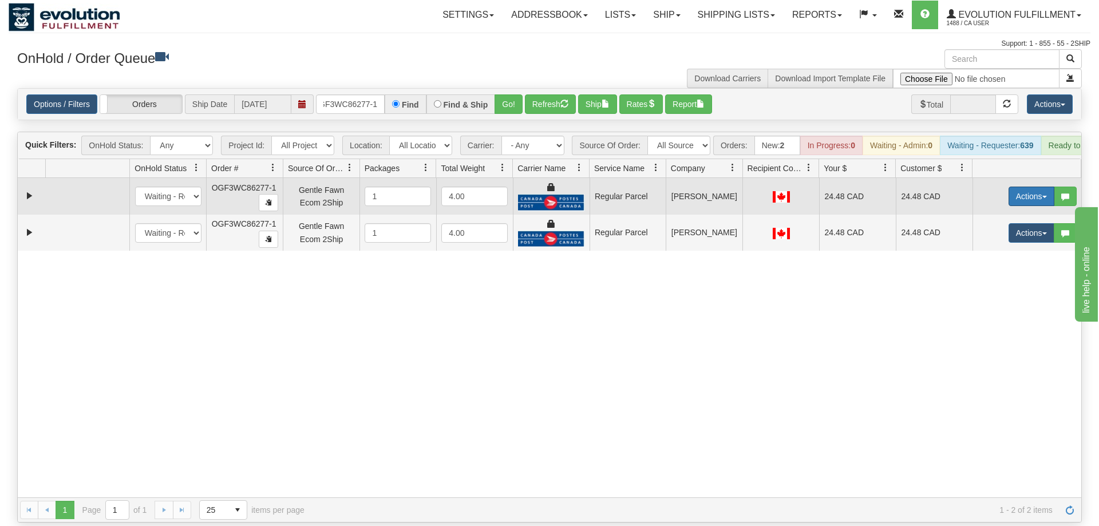
click at [1014, 187] on button "Actions" at bounding box center [1031, 196] width 46 height 19
click at [992, 243] on span "Rate All Services" at bounding box center [1007, 247] width 69 height 9
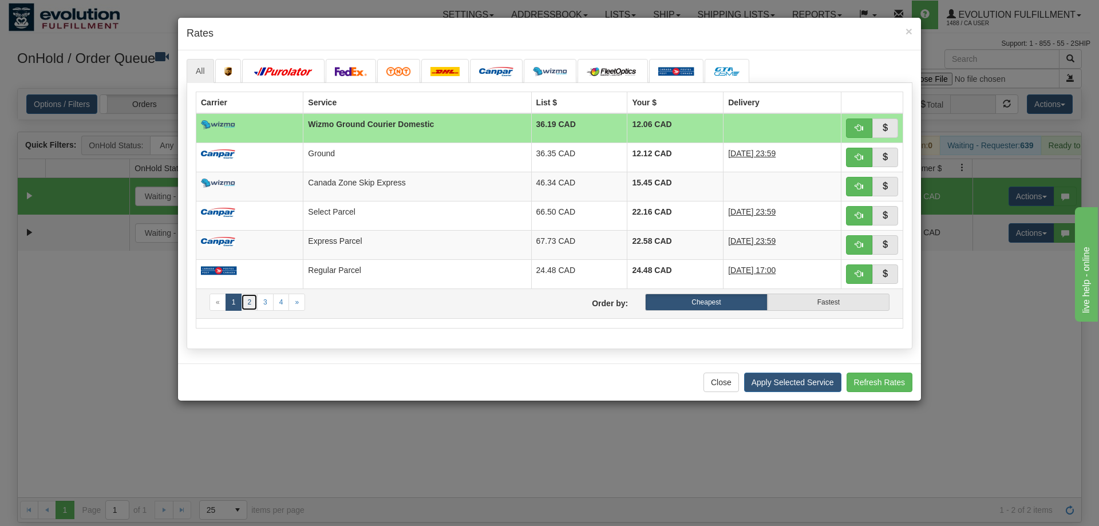
click at [244, 301] on link "2" at bounding box center [249, 302] width 17 height 17
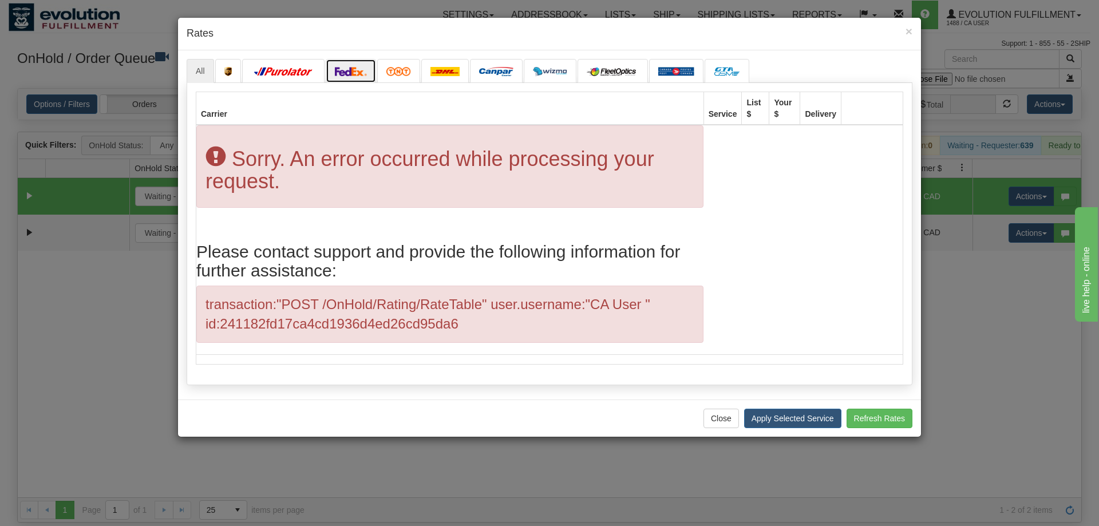
click at [359, 60] on link at bounding box center [351, 71] width 50 height 24
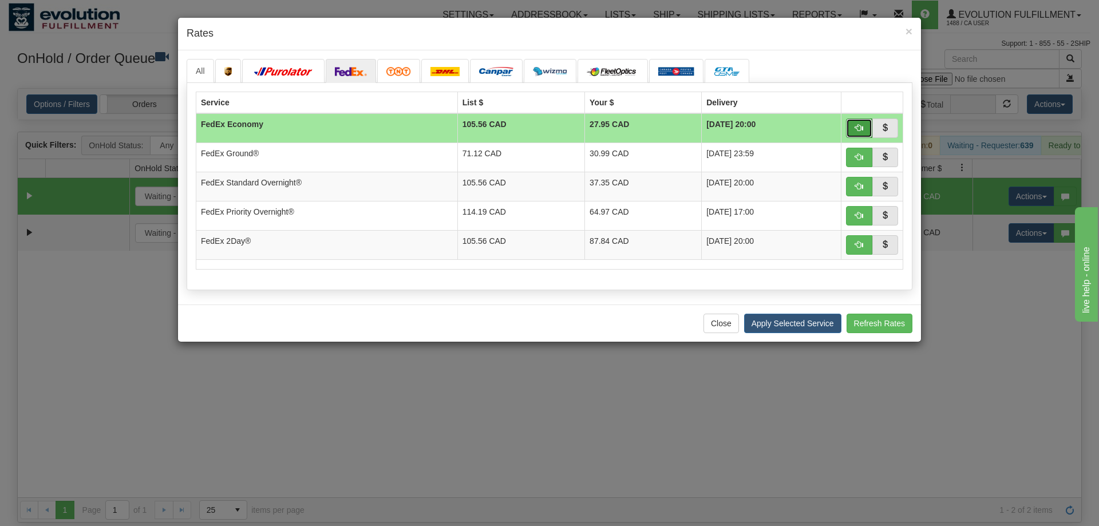
click at [853, 125] on button "button" at bounding box center [859, 127] width 26 height 19
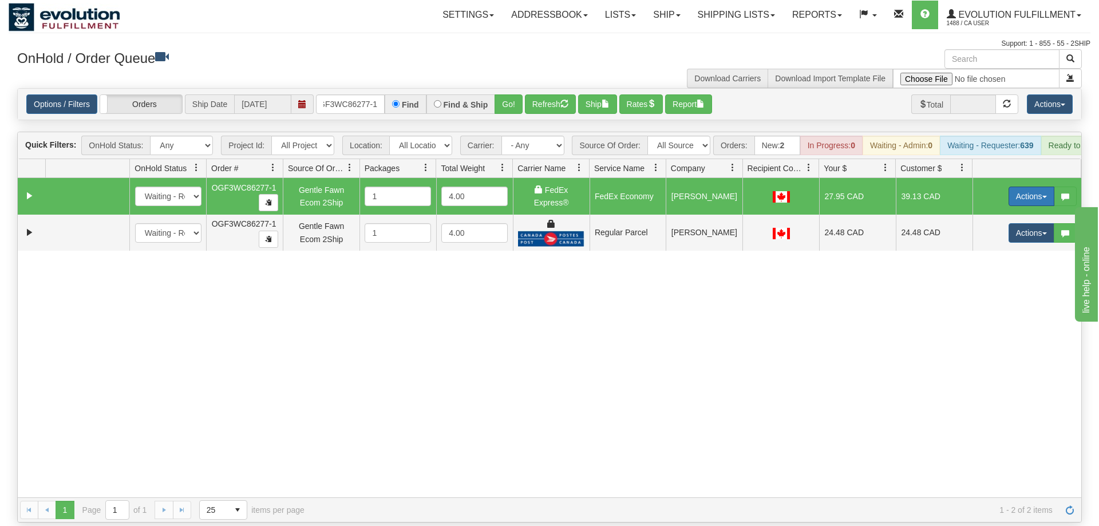
click at [1011, 187] on button "Actions" at bounding box center [1031, 196] width 46 height 19
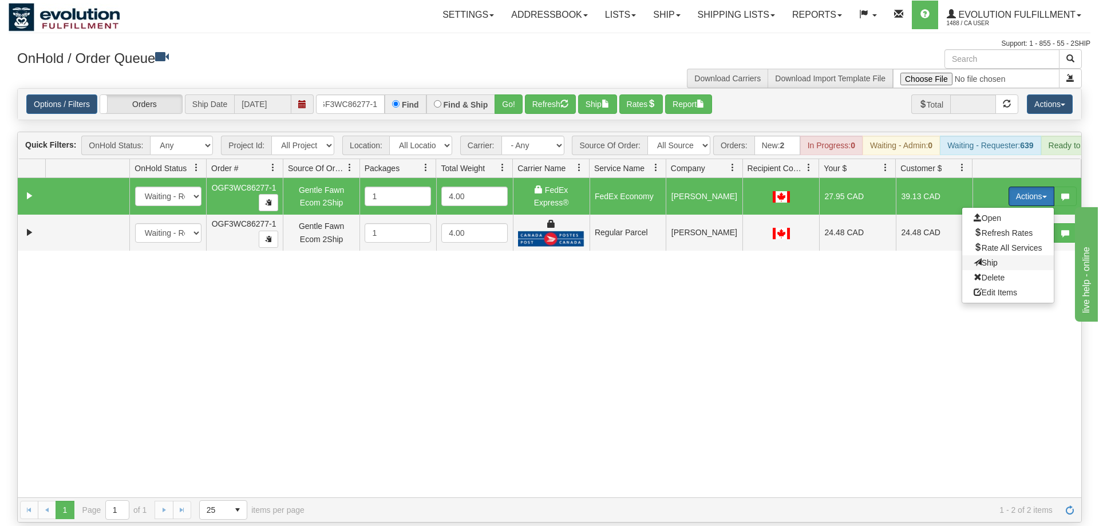
click at [988, 258] on span "Ship" at bounding box center [985, 262] width 24 height 9
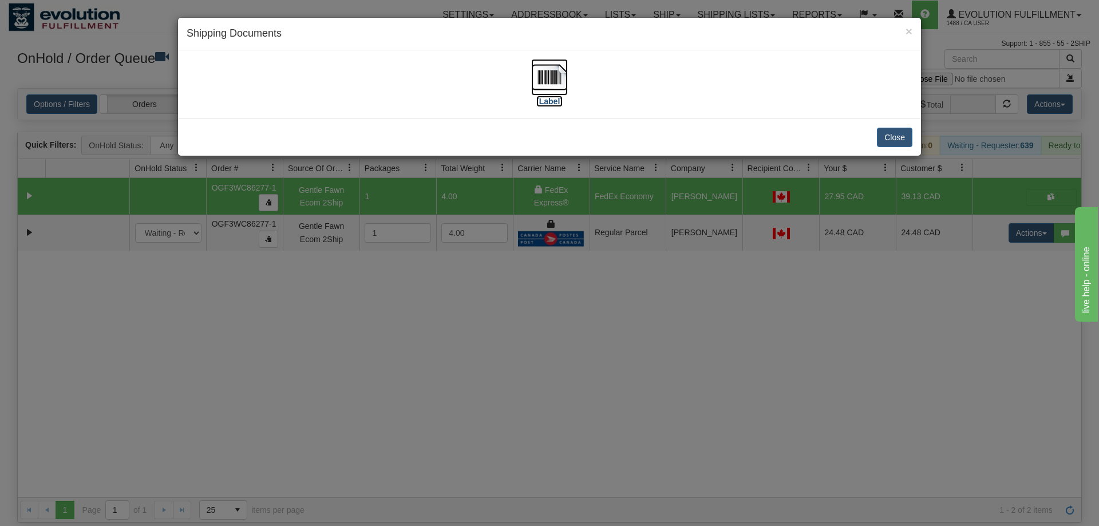
click at [549, 73] on img at bounding box center [549, 77] width 37 height 37
click at [604, 225] on div "× Shipping Documents [Label] Close" at bounding box center [549, 263] width 1099 height 526
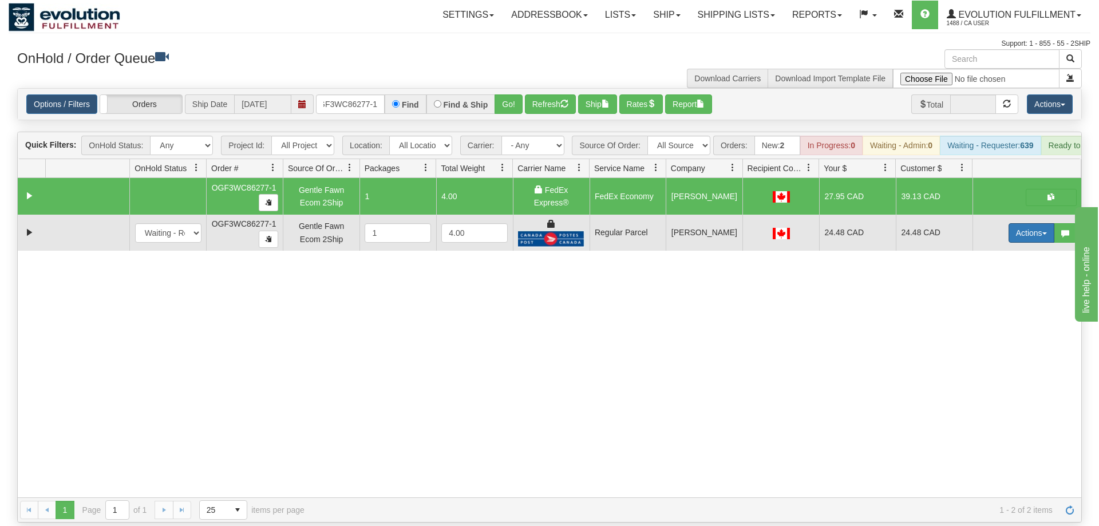
click at [1027, 223] on button "Actions" at bounding box center [1031, 232] width 46 height 19
click at [998, 310] on span "Delete" at bounding box center [988, 314] width 31 height 9
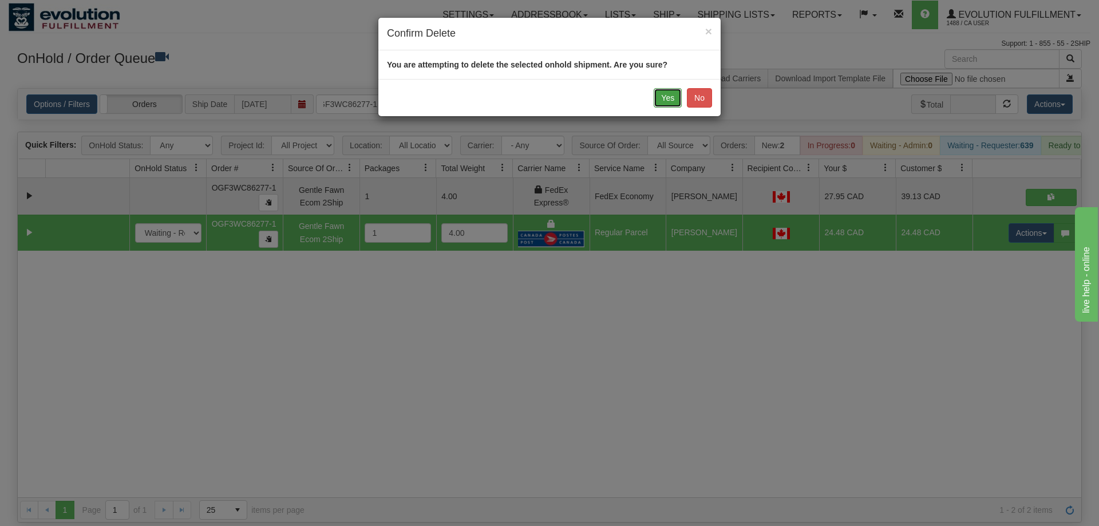
click at [672, 97] on button "Yes" at bounding box center [668, 97] width 28 height 19
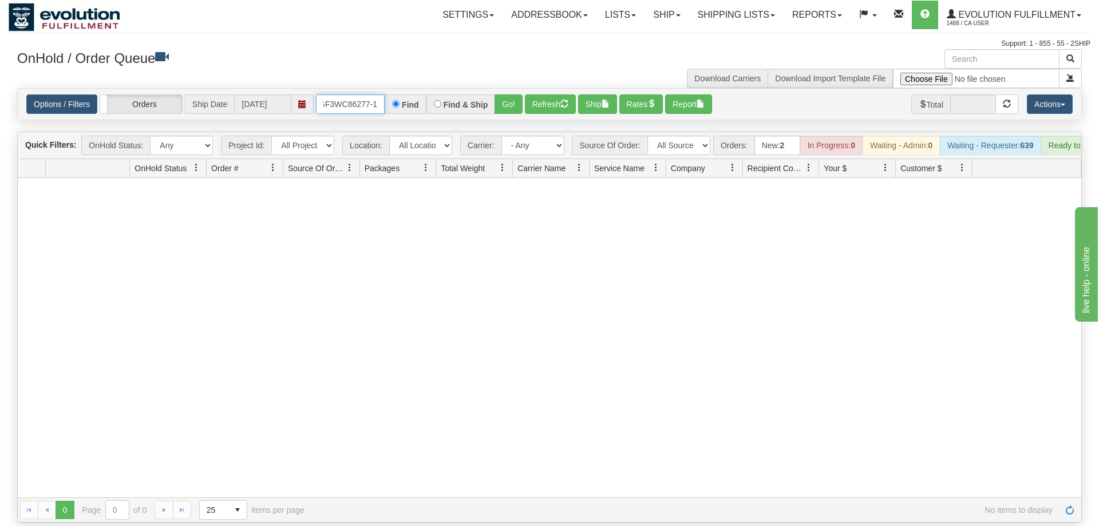
drag, startPoint x: 369, startPoint y: 88, endPoint x: 458, endPoint y: 134, distance: 99.8
click at [372, 94] on input "OGF3WC86277-1" at bounding box center [350, 103] width 69 height 19
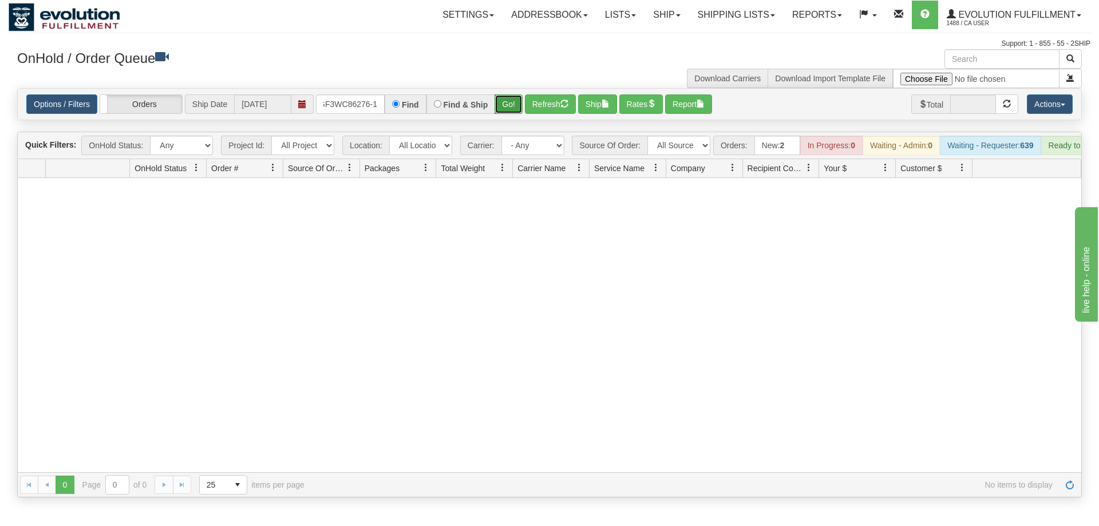
click at [505, 117] on div "Is equal to Is not equal to Contains Does not contains CAD USD EUR ZAR [PERSON_…" at bounding box center [550, 292] width 1082 height 409
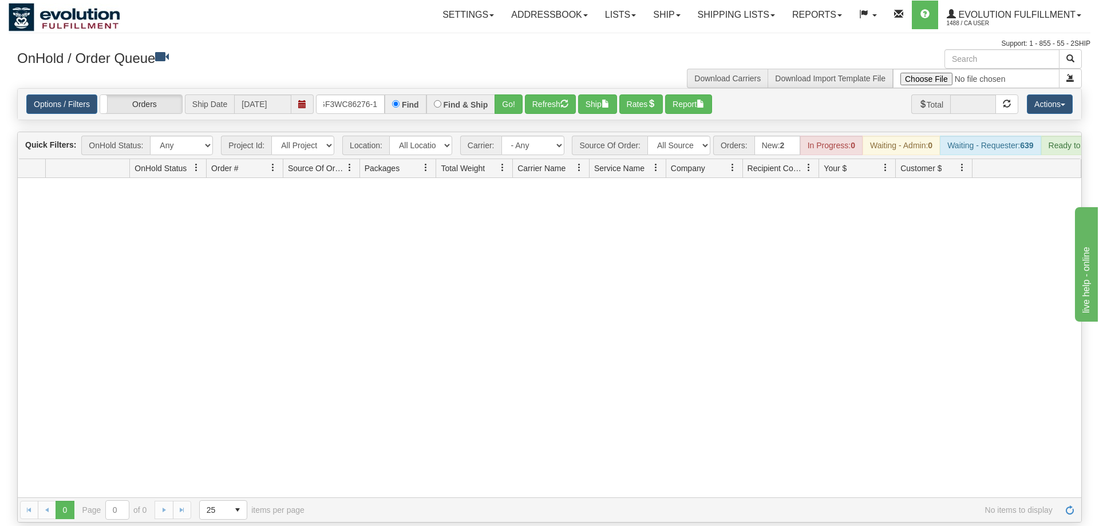
click at [518, 99] on div "Options / Filters Group Shipments Orders Ship Date [DATE] OGF3WC86276-1 Find Fi…" at bounding box center [549, 104] width 1063 height 31
click at [518, 94] on button "Go!" at bounding box center [508, 103] width 28 height 19
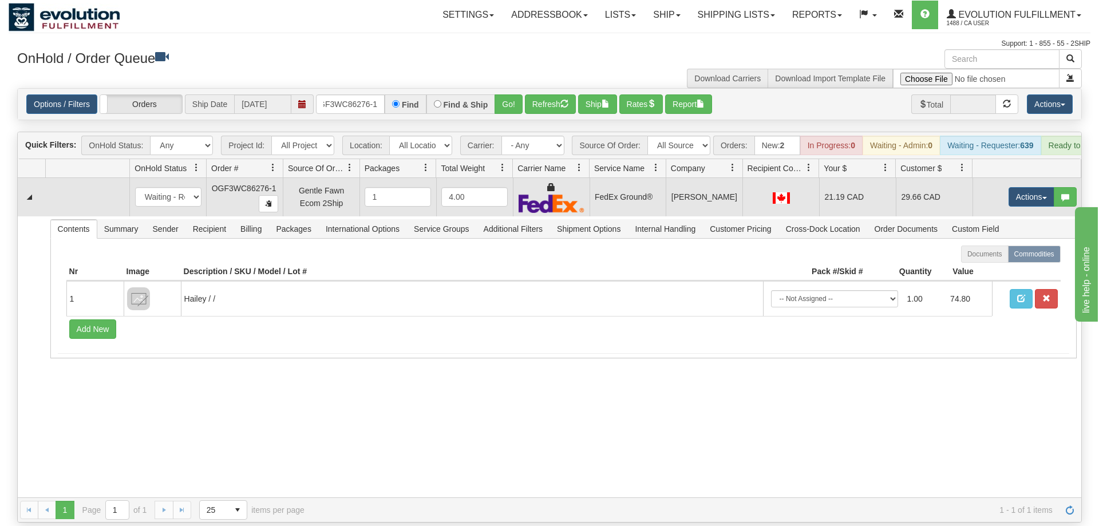
click at [1002, 178] on td "Actions Open Refresh Rates Rate All Services Ship Delete Edit Items" at bounding box center [1026, 197] width 109 height 38
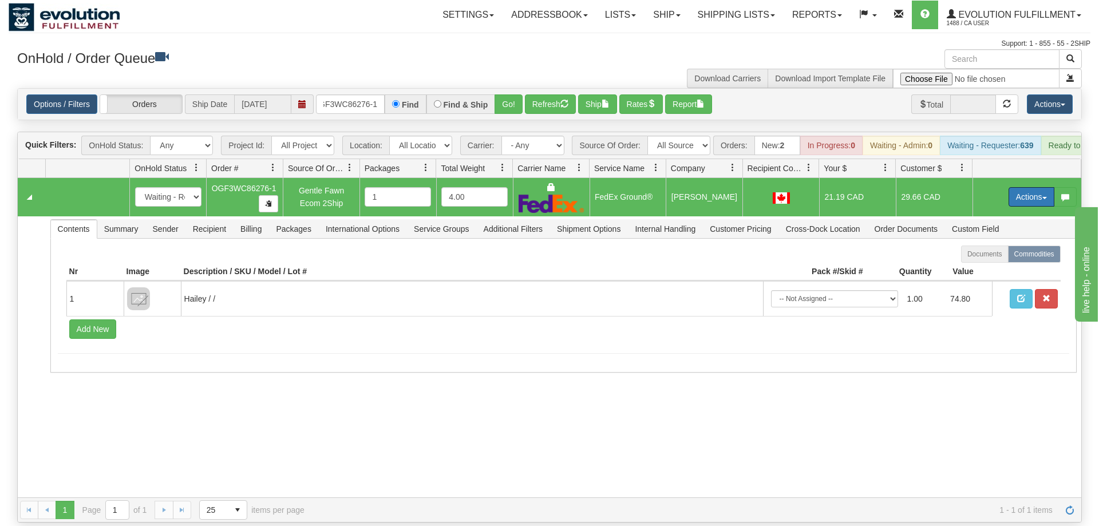
drag, startPoint x: 1015, startPoint y: 181, endPoint x: 1000, endPoint y: 201, distance: 25.0
click at [1016, 187] on button "Actions" at bounding box center [1031, 196] width 46 height 19
click at [986, 259] on span "Ship" at bounding box center [985, 263] width 24 height 9
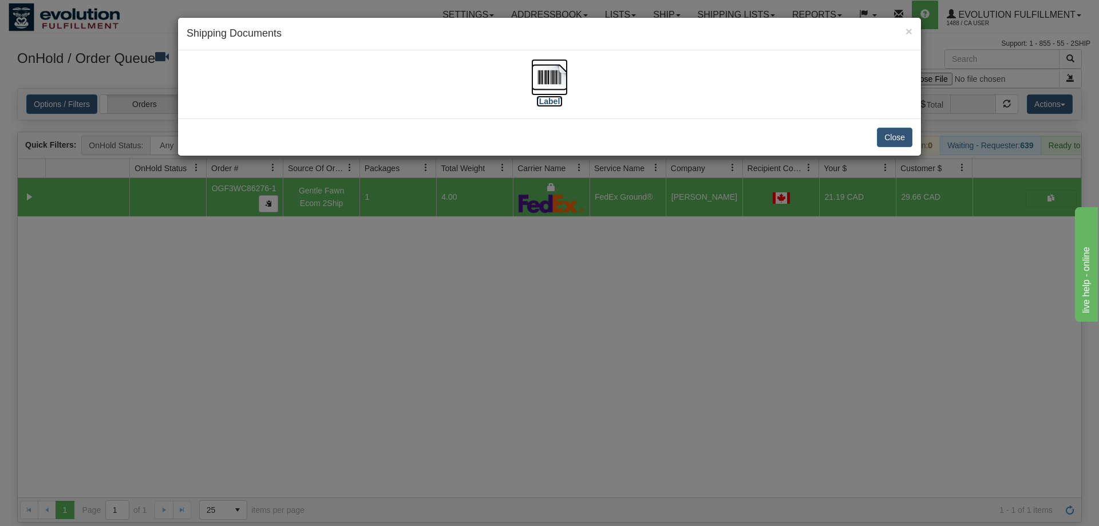
click at [548, 68] on img at bounding box center [549, 77] width 37 height 37
drag, startPoint x: 644, startPoint y: 296, endPoint x: 640, endPoint y: 289, distance: 8.7
click at [644, 296] on div "× Shipping Documents [Label] Close" at bounding box center [549, 263] width 1099 height 526
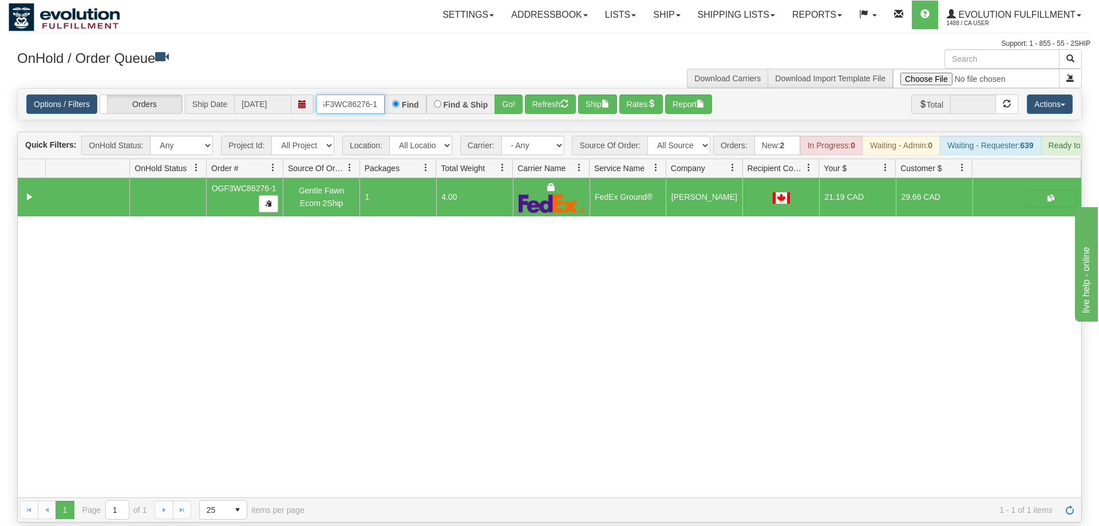
click at [354, 94] on input "OGF3WC86276-1" at bounding box center [350, 103] width 69 height 19
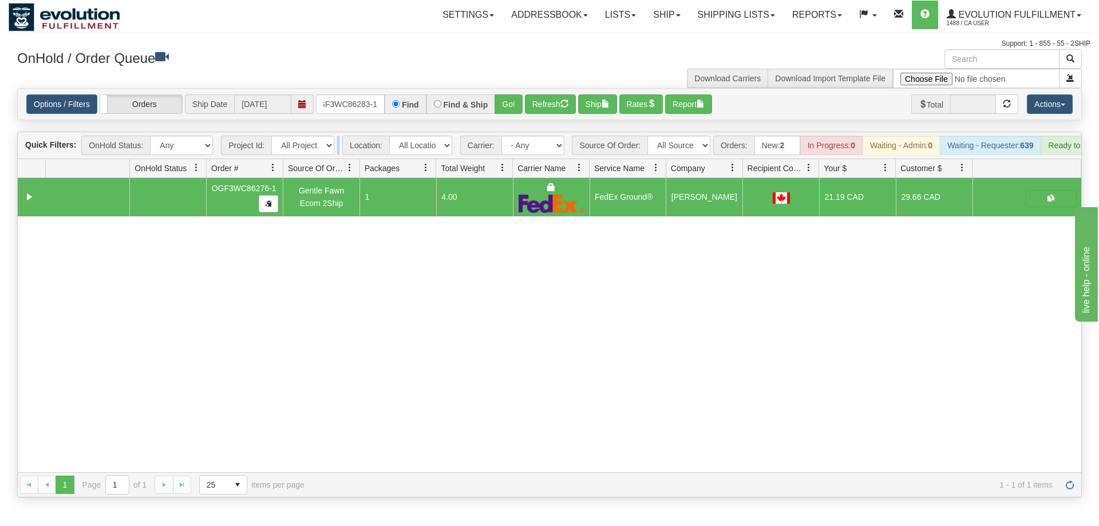
drag, startPoint x: 345, startPoint y: 101, endPoint x: 347, endPoint y: 118, distance: 16.8
click at [346, 125] on div "Is equal to Is not equal to Contains Does not contains CAD USD EUR ZAR [PERSON_…" at bounding box center [550, 292] width 1082 height 409
click at [347, 132] on div "Quick Filters: OnHold Status: Any New In Progress Waiting - Admin Waiting - Req…" at bounding box center [549, 145] width 1063 height 27
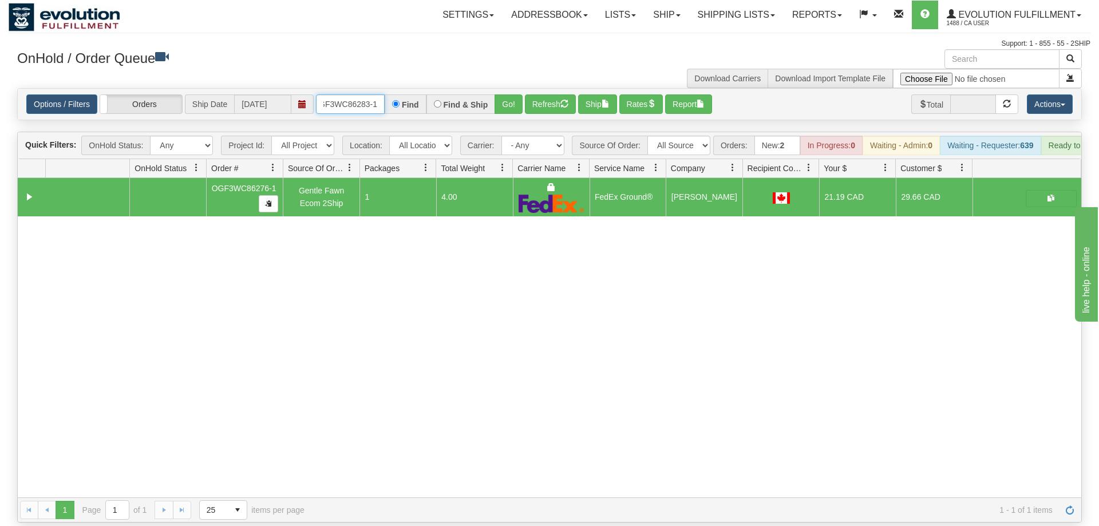
click at [351, 94] on input "OGF3WC86283-1" at bounding box center [350, 103] width 69 height 19
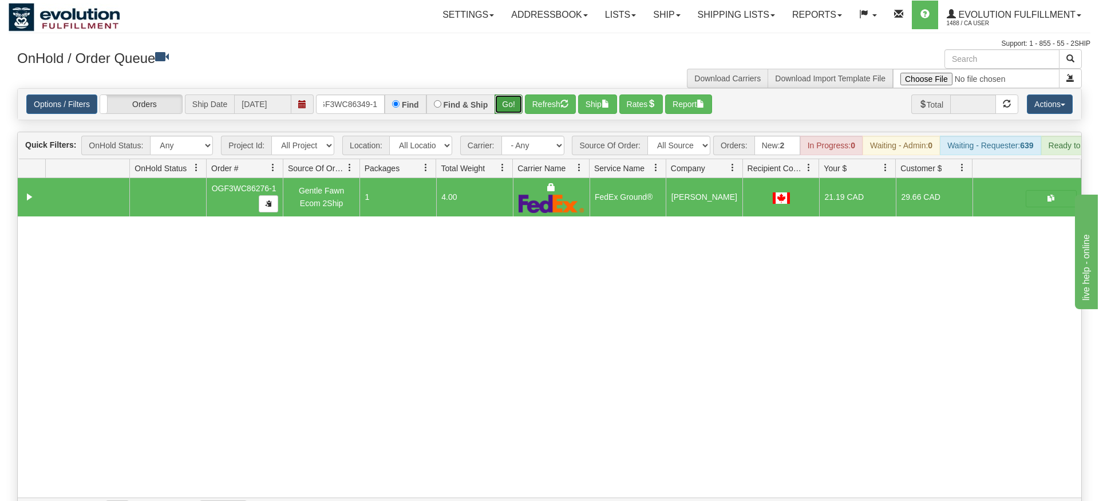
drag, startPoint x: 517, startPoint y: 81, endPoint x: 516, endPoint y: 104, distance: 23.5
click at [516, 105] on div "Is equal to Is not equal to Contains Does not contains CAD USD EUR ZAR [PERSON_…" at bounding box center [550, 305] width 1082 height 434
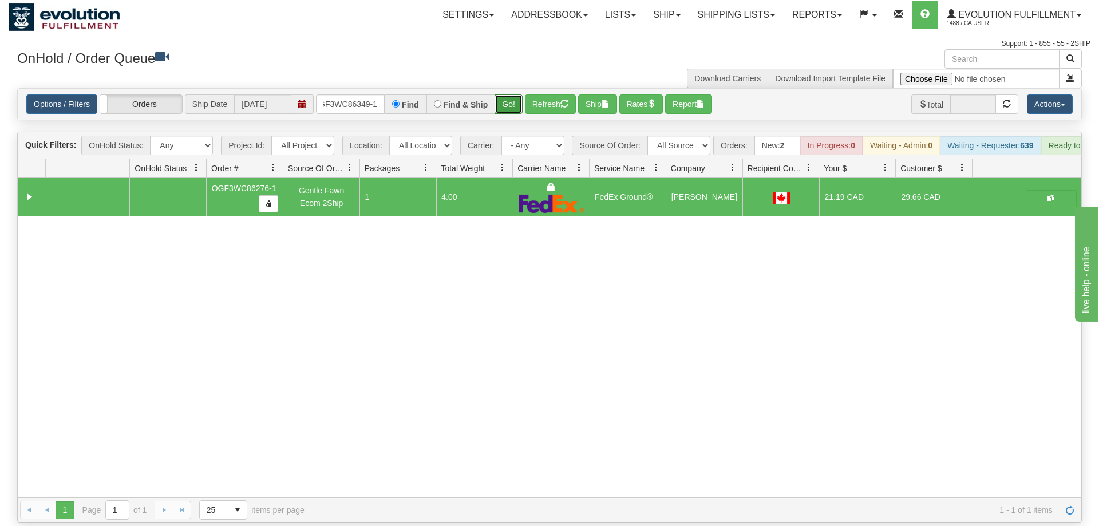
click at [512, 94] on button "Go!" at bounding box center [508, 103] width 28 height 19
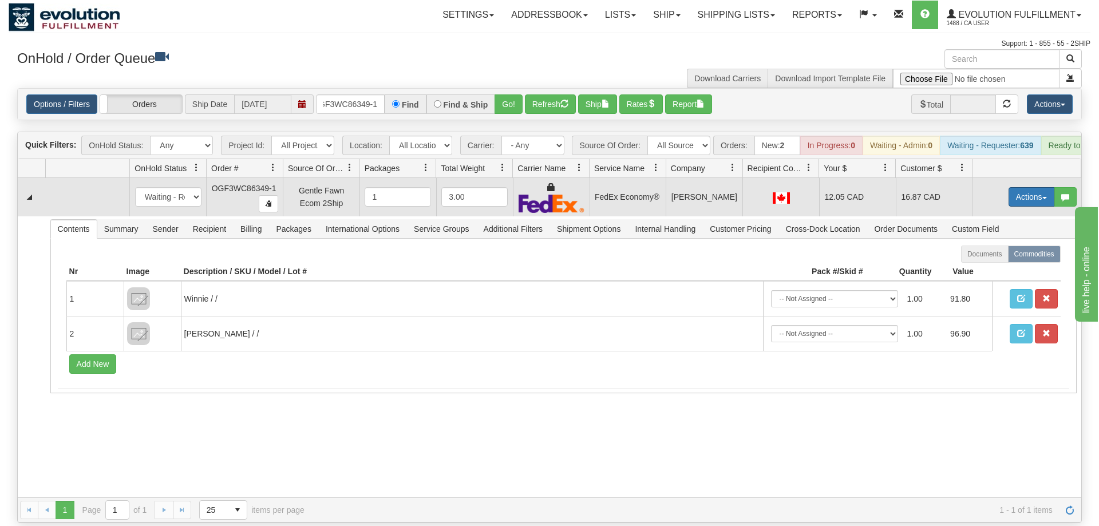
click at [1014, 187] on button "Actions" at bounding box center [1031, 196] width 46 height 19
click at [1005, 256] on link "Ship" at bounding box center [1008, 263] width 92 height 15
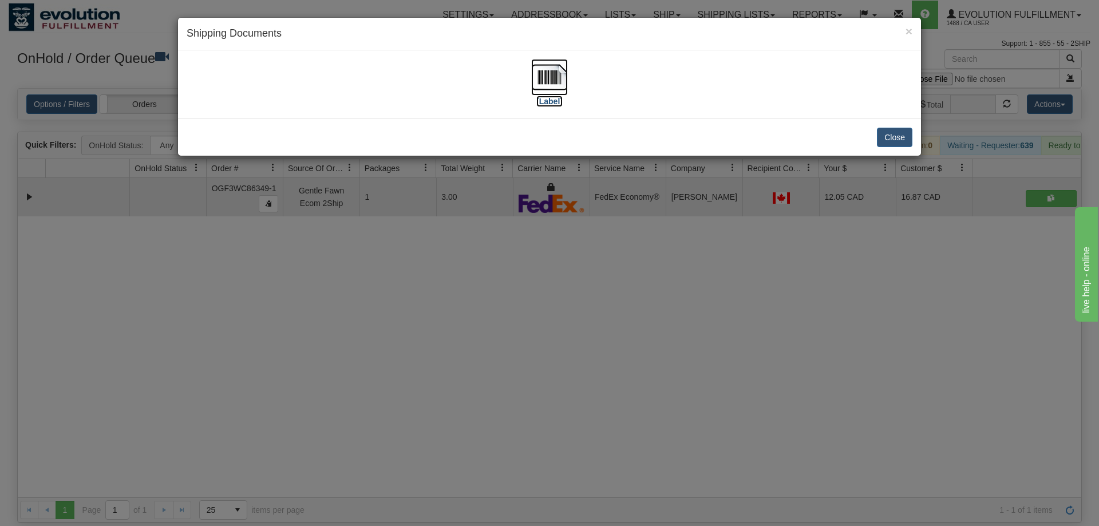
click at [560, 81] on img at bounding box center [549, 77] width 37 height 37
click at [571, 328] on div "× Shipping Documents [Label] Close" at bounding box center [549, 263] width 1099 height 526
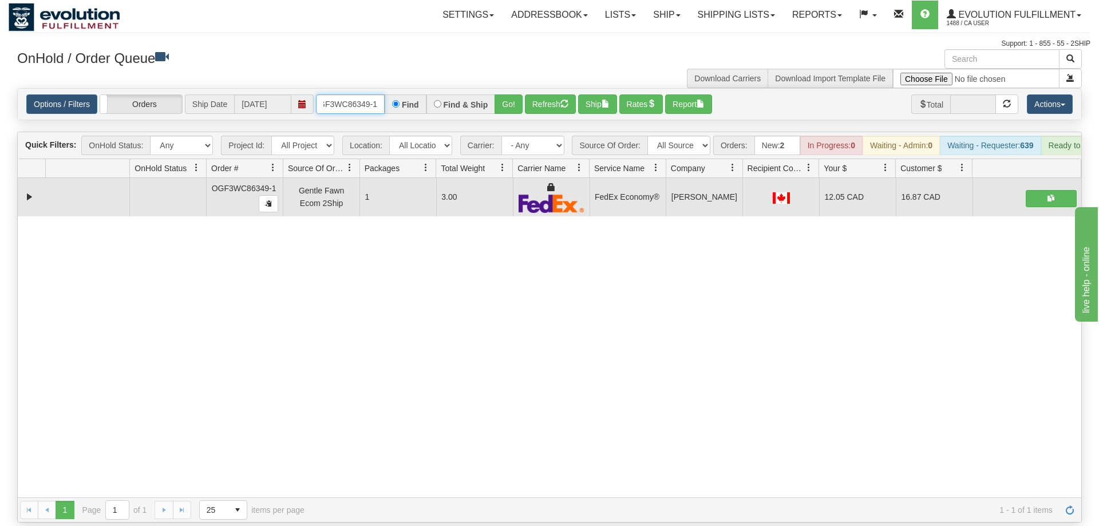
click at [347, 94] on input "OGF3WC86349-1" at bounding box center [350, 103] width 69 height 19
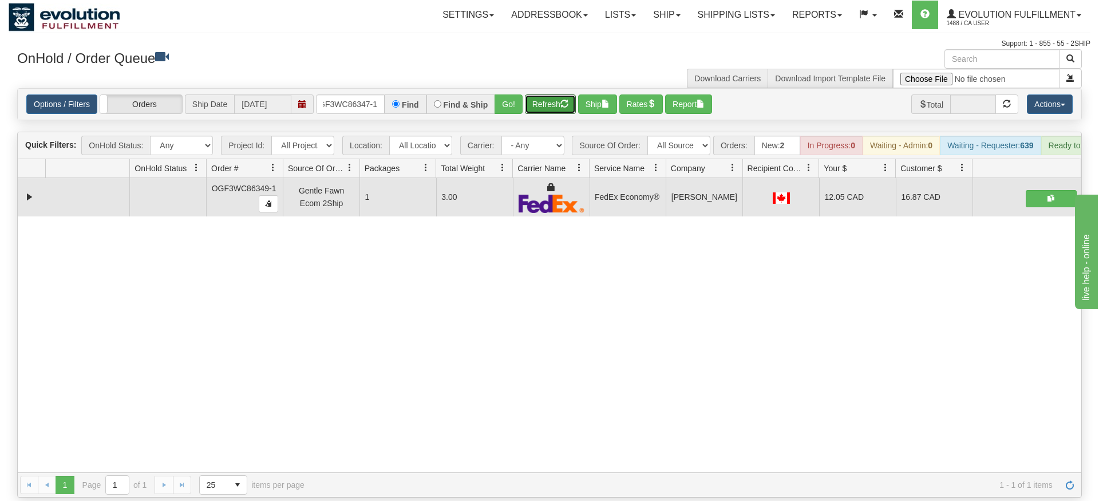
drag, startPoint x: 528, startPoint y: 85, endPoint x: 524, endPoint y: 104, distance: 19.3
click at [528, 109] on div "Is equal to Is not equal to Contains Does not contains CAD USD EUR ZAR [PERSON_…" at bounding box center [550, 292] width 1082 height 409
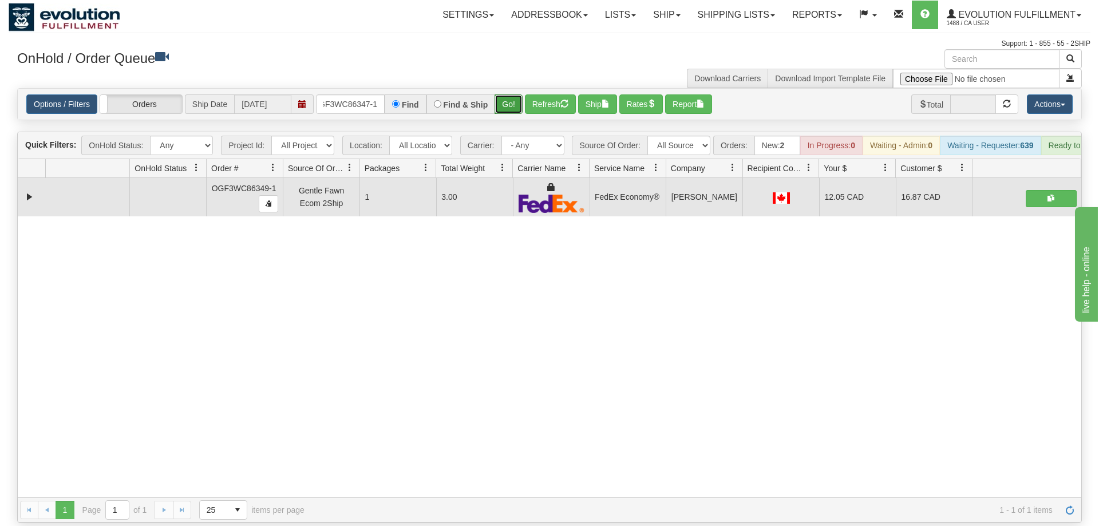
click at [523, 94] on button "Go!" at bounding box center [508, 103] width 28 height 19
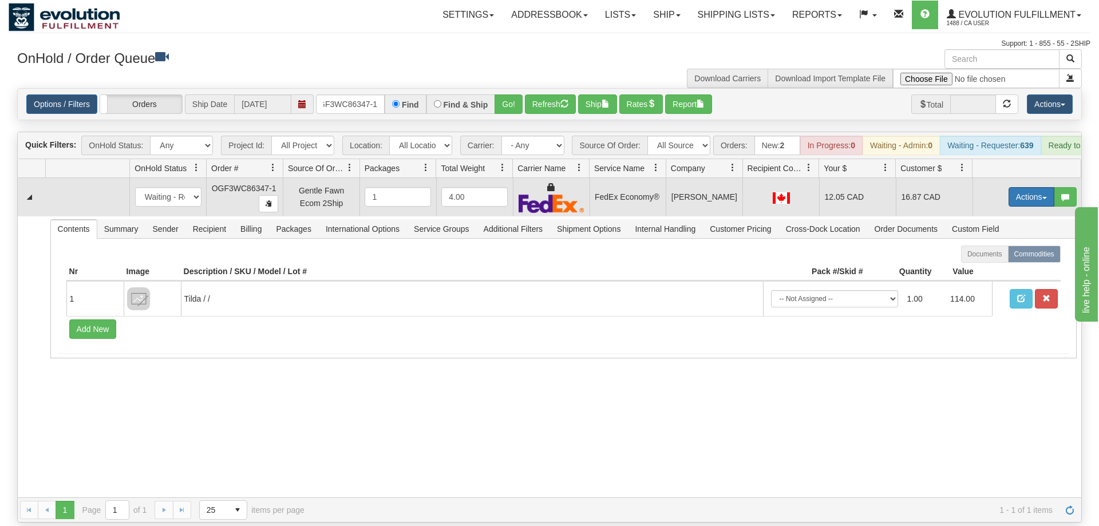
click at [1034, 187] on button "Actions" at bounding box center [1031, 196] width 46 height 19
click at [1004, 256] on link "Ship" at bounding box center [1008, 263] width 92 height 15
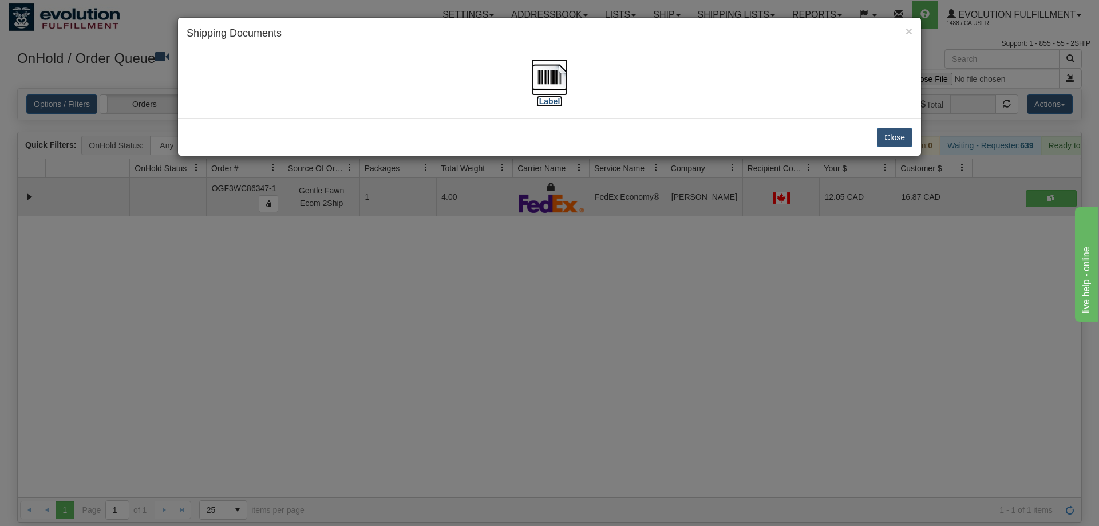
click at [561, 82] on img at bounding box center [549, 77] width 37 height 37
drag, startPoint x: 614, startPoint y: 380, endPoint x: 610, endPoint y: 366, distance: 14.9
click at [612, 373] on div "× Shipping Documents [Label] Close" at bounding box center [549, 263] width 1099 height 526
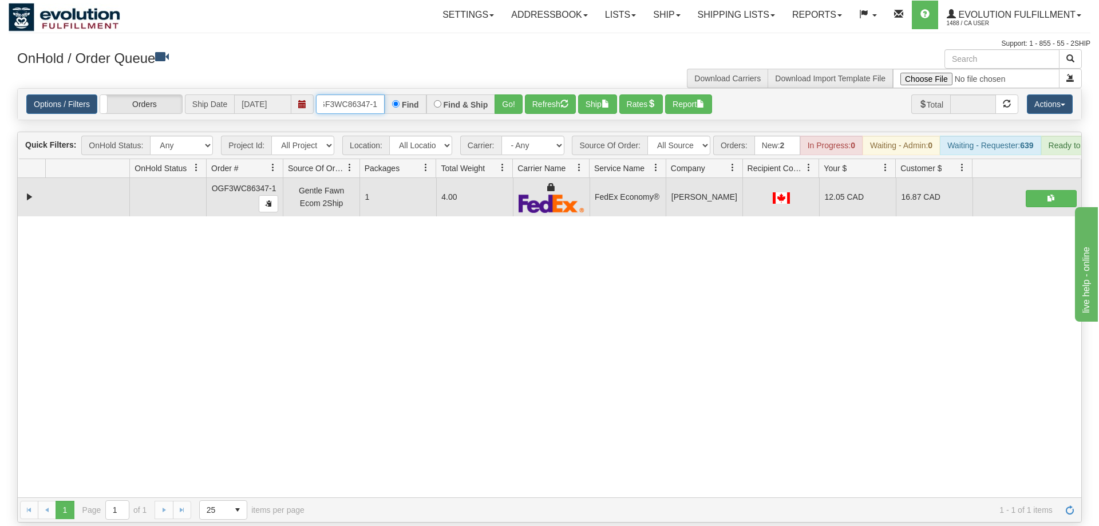
click at [370, 94] on input "OGF3WC86347-1" at bounding box center [350, 103] width 69 height 19
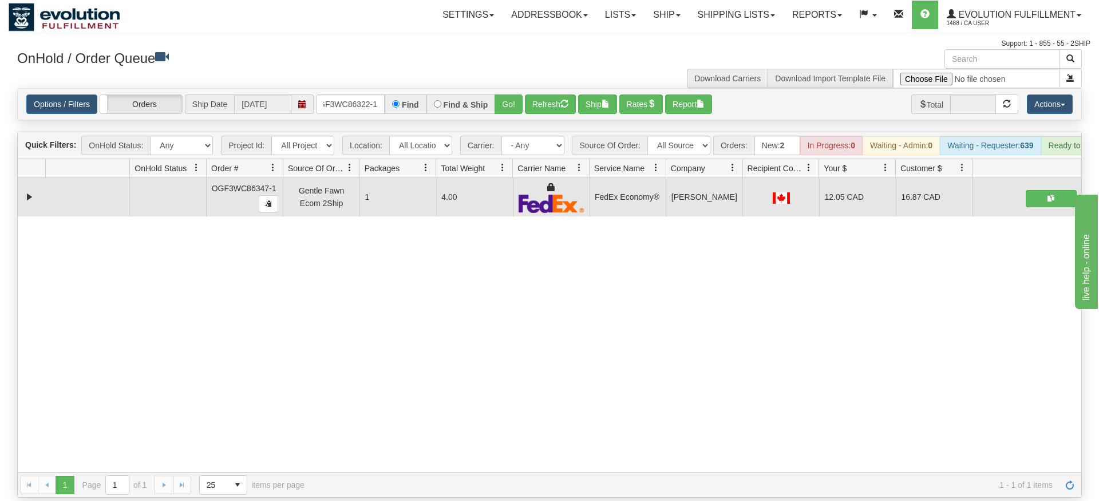
click at [504, 100] on div "Options / Filters Group Shipments Orders Ship Date [DATE] OGF3WC86322-1 Find Fi…" at bounding box center [549, 104] width 1063 height 31
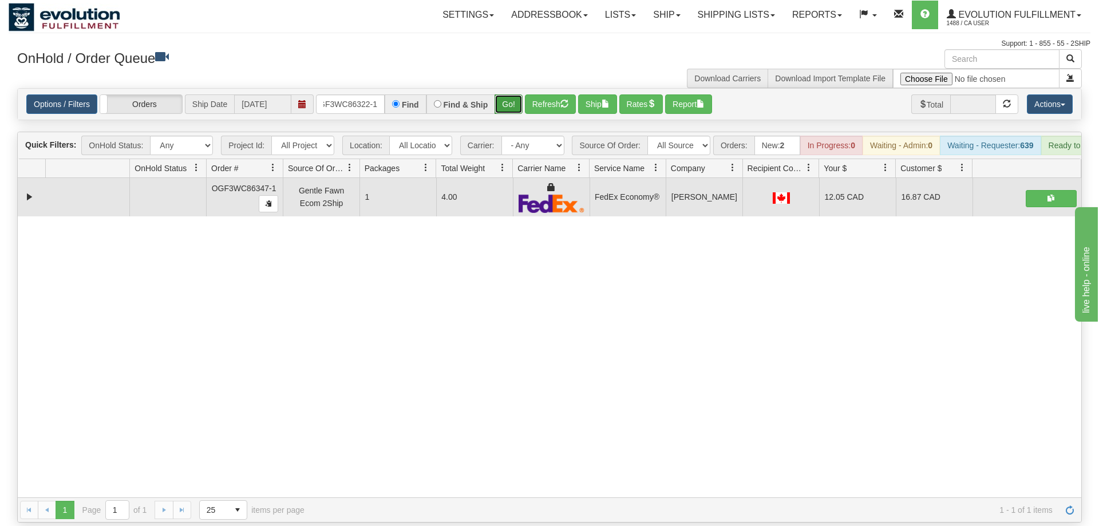
click at [507, 94] on button "Go!" at bounding box center [508, 103] width 28 height 19
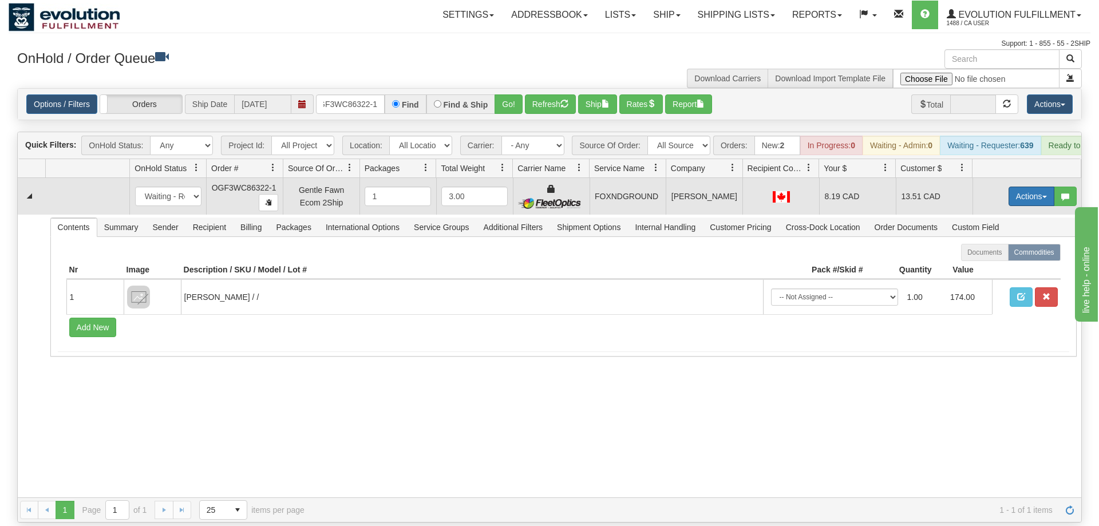
click at [1023, 187] on button "Actions" at bounding box center [1031, 196] width 46 height 19
click at [991, 258] on span "Ship" at bounding box center [985, 262] width 24 height 9
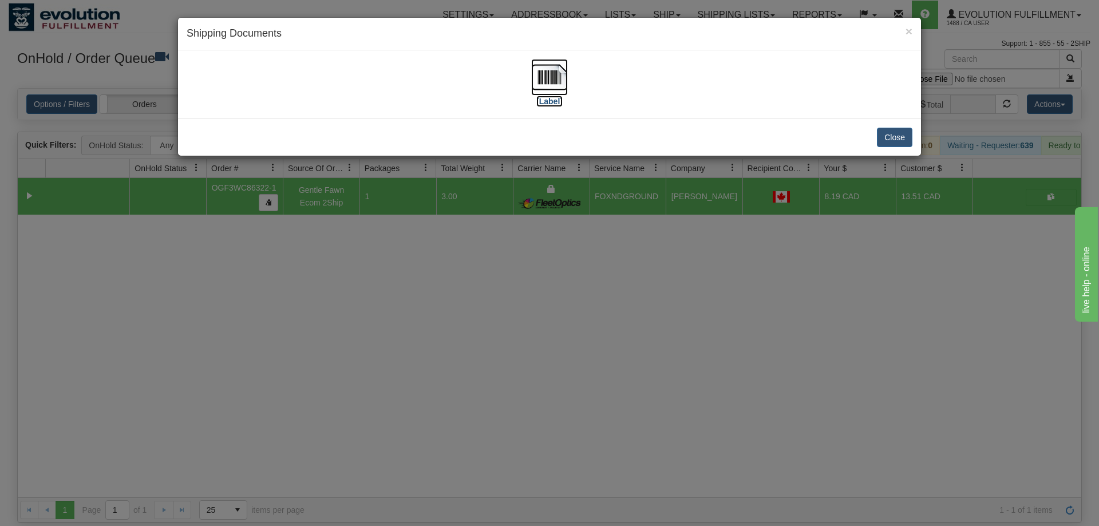
click at [555, 77] on img at bounding box center [549, 77] width 37 height 37
drag, startPoint x: 554, startPoint y: 331, endPoint x: 291, endPoint y: 56, distance: 380.5
click at [555, 324] on div "× Shipping Documents [Label] Close" at bounding box center [549, 263] width 1099 height 526
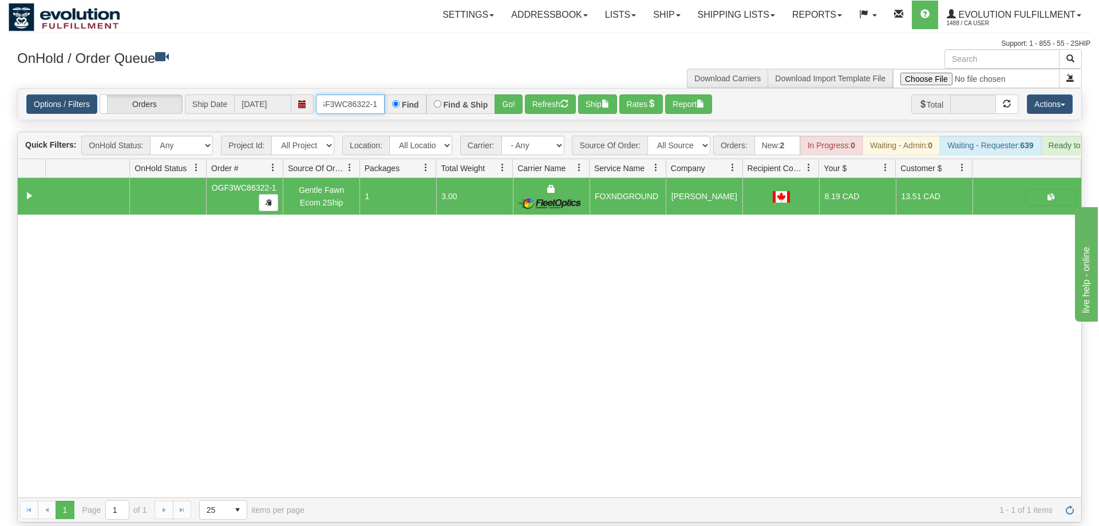
click at [353, 94] on input "OGF3WC86322-1" at bounding box center [350, 103] width 69 height 19
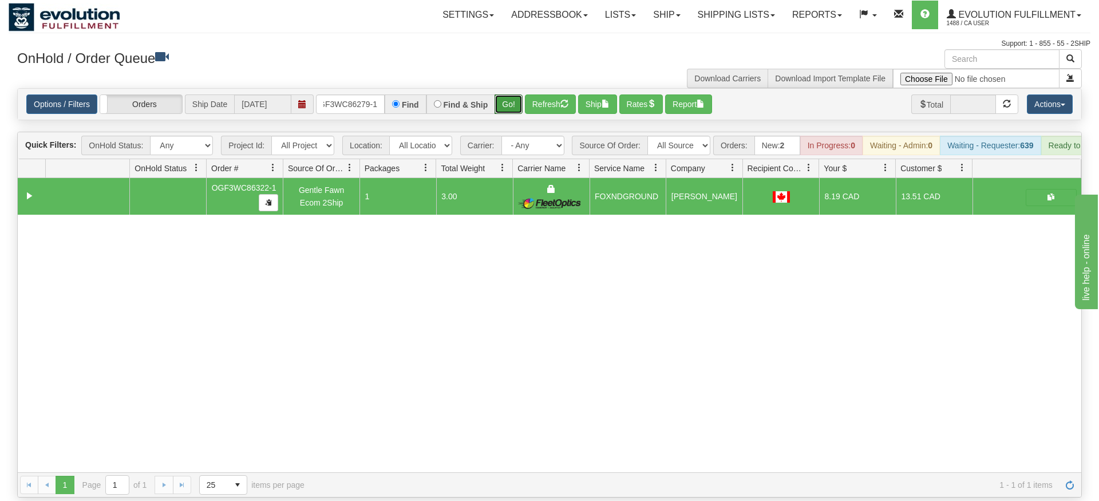
drag, startPoint x: 502, startPoint y: 115, endPoint x: 509, endPoint y: 104, distance: 13.1
click at [503, 113] on div "Is equal to Is not equal to Contains Does not contains CAD USD EUR ZAR [PERSON_…" at bounding box center [550, 292] width 1082 height 409
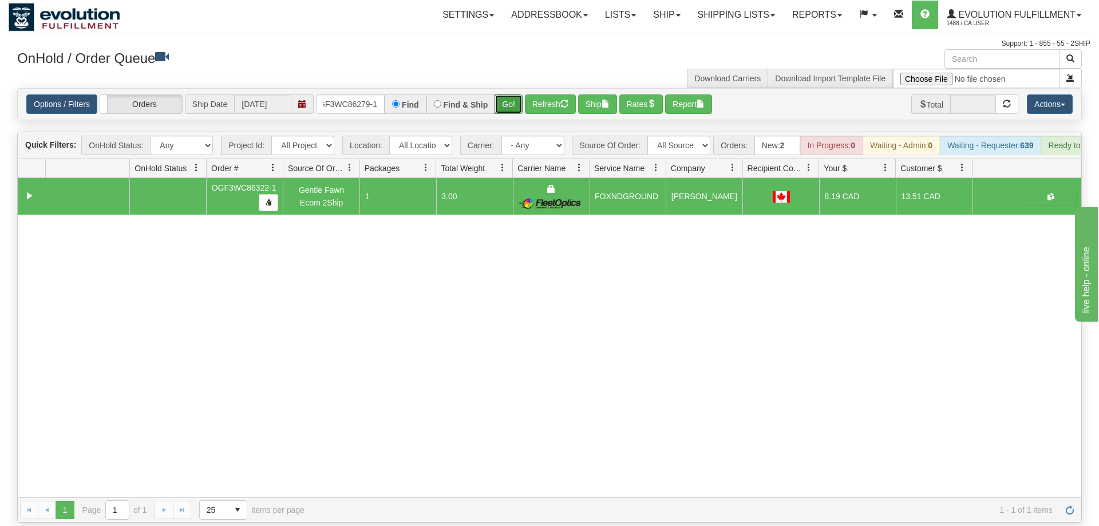
click at [515, 94] on button "Go!" at bounding box center [508, 103] width 28 height 19
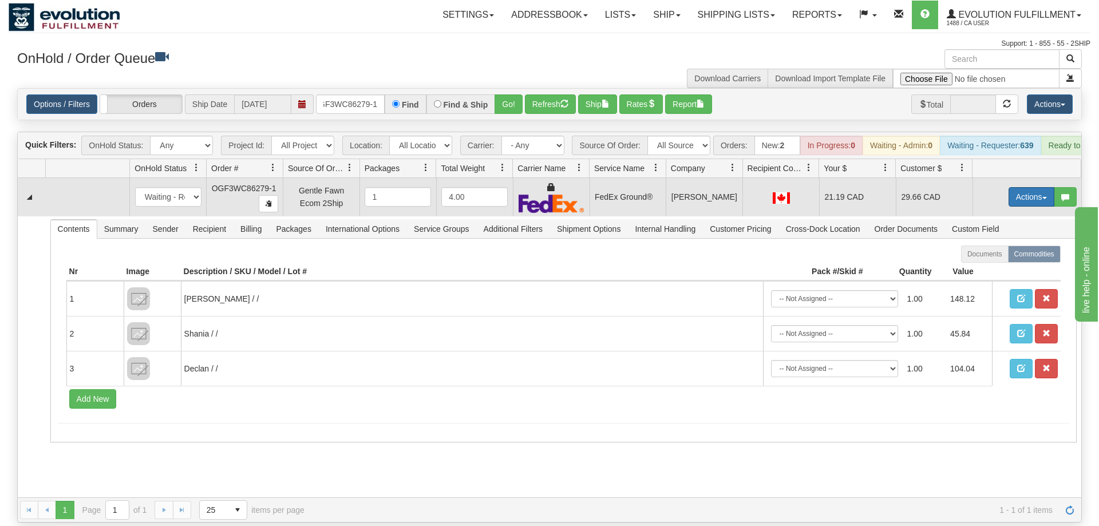
click at [1034, 187] on button "Actions" at bounding box center [1031, 196] width 46 height 19
click at [1003, 256] on link "Ship" at bounding box center [1008, 263] width 92 height 15
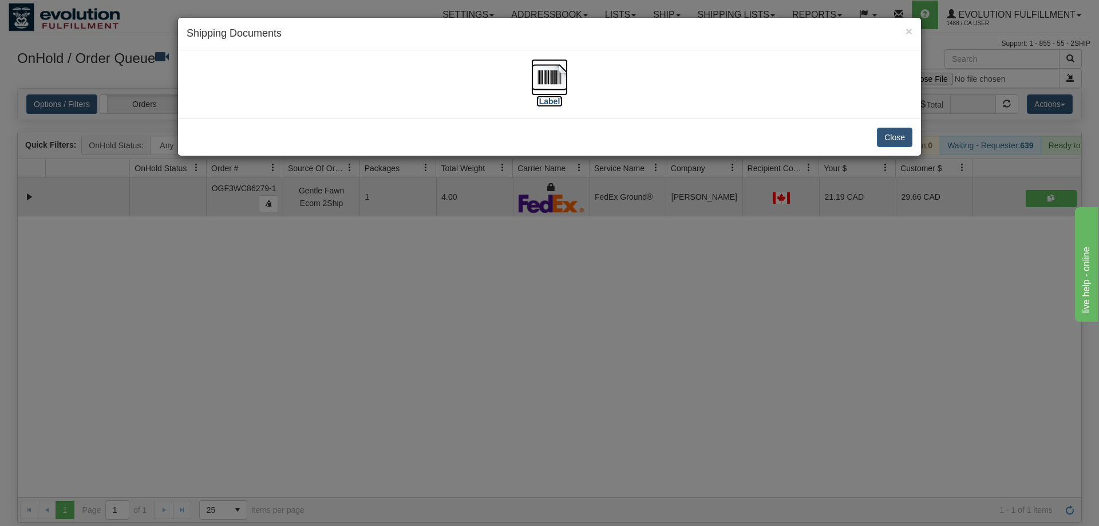
click at [555, 84] on img at bounding box center [549, 77] width 37 height 37
drag, startPoint x: 634, startPoint y: 378, endPoint x: 353, endPoint y: 169, distance: 350.0
click at [632, 374] on div "× Shipping Documents [Label] Close" at bounding box center [549, 263] width 1099 height 526
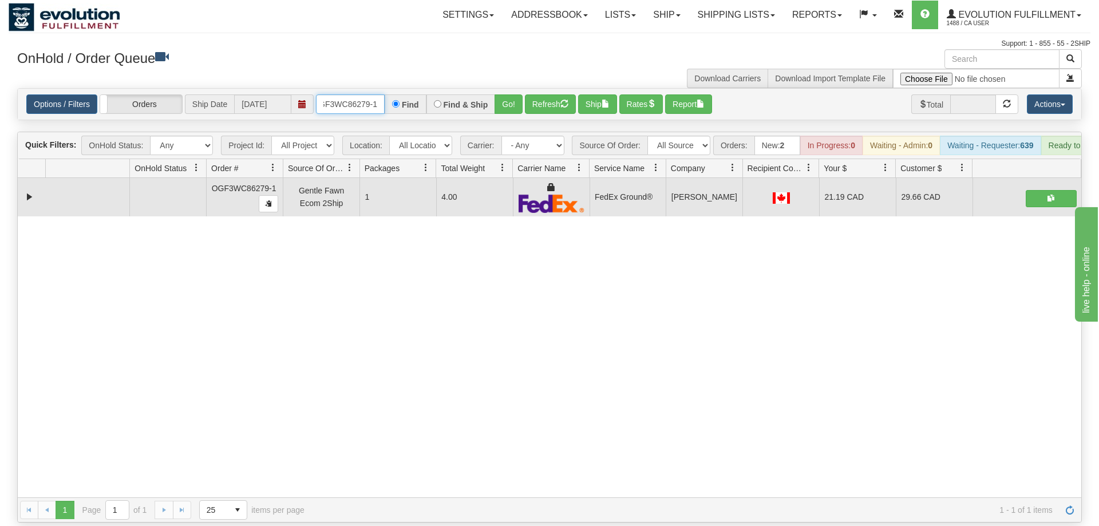
click at [350, 94] on input "OGF3WC86279-1" at bounding box center [350, 103] width 69 height 19
click at [361, 94] on input "OGF3WC86279-1" at bounding box center [350, 103] width 69 height 19
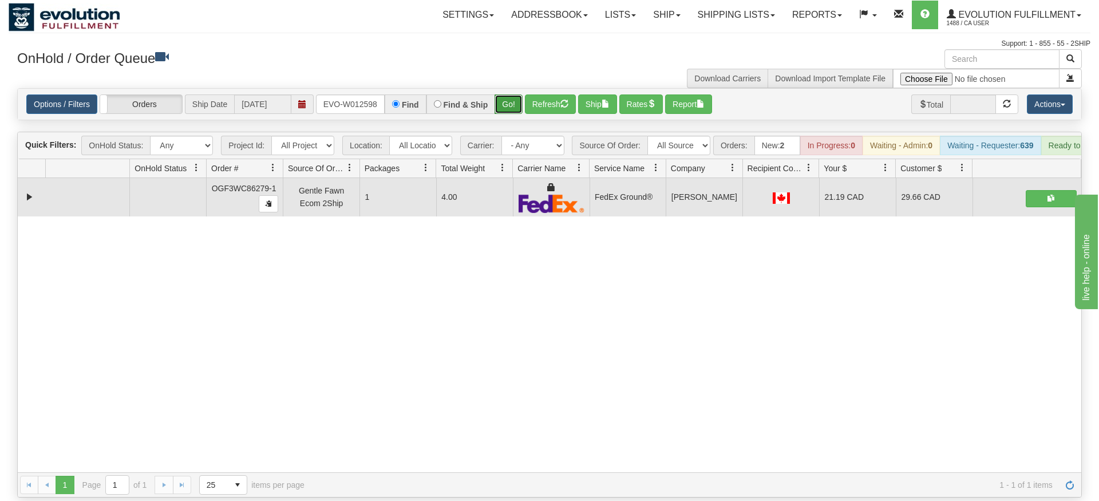
click at [499, 115] on div "Is equal to Is not equal to Contains Does not contains CAD USD EUR ZAR [PERSON_…" at bounding box center [550, 292] width 1082 height 409
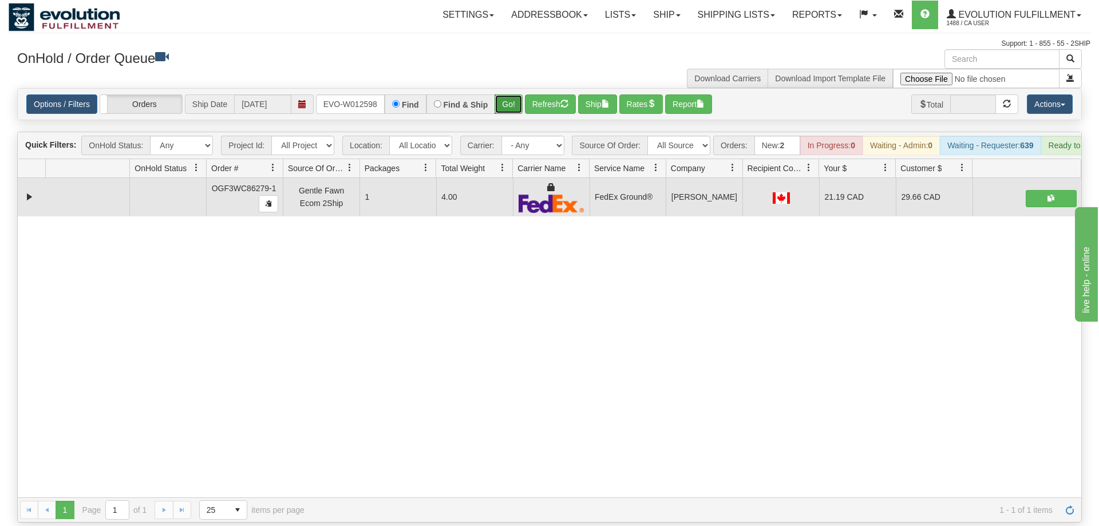
click at [510, 97] on button "Go!" at bounding box center [508, 103] width 28 height 19
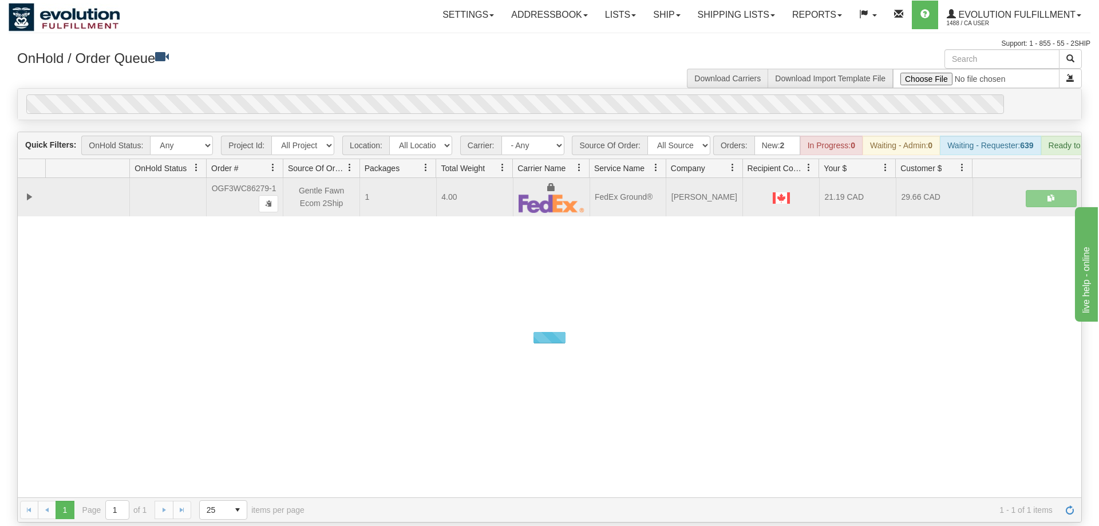
click at [514, 94] on div "0" at bounding box center [514, 103] width 977 height 19
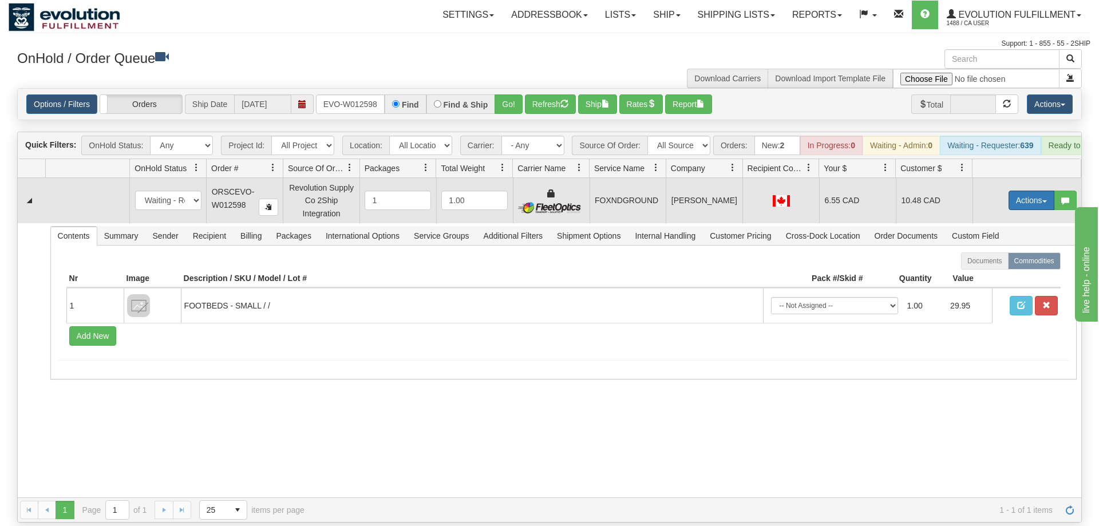
click at [1027, 191] on button "Actions" at bounding box center [1031, 200] width 46 height 19
click at [987, 262] on span "Ship" at bounding box center [985, 266] width 24 height 9
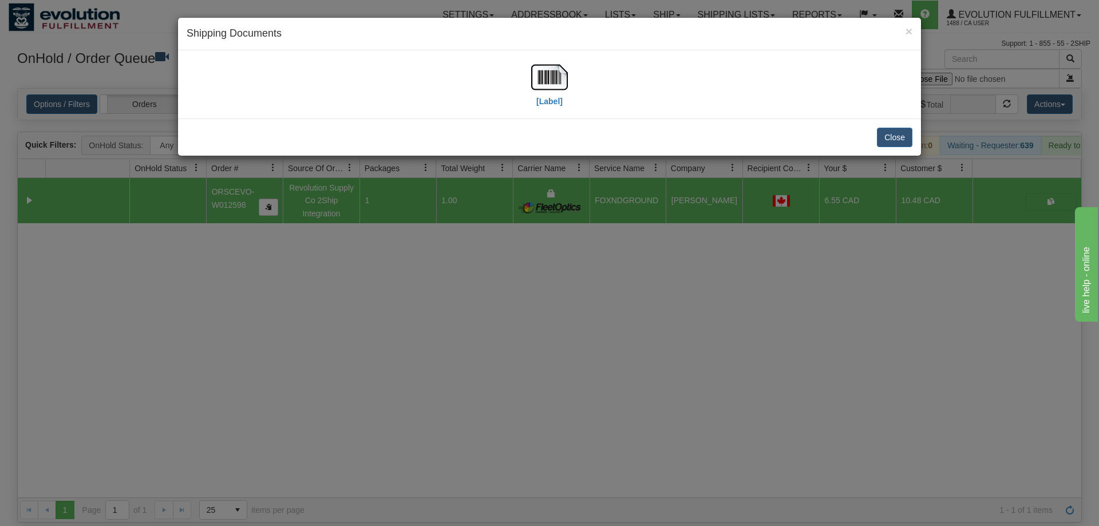
click at [433, 299] on div "× Shipping Documents [Label] Close" at bounding box center [549, 263] width 1099 height 526
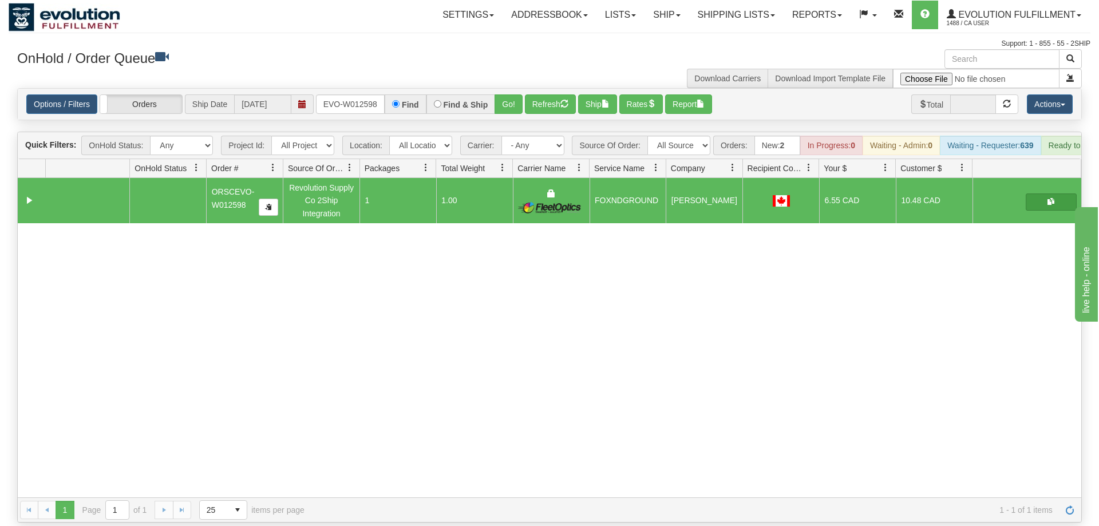
drag, startPoint x: 1085, startPoint y: 193, endPoint x: 1071, endPoint y: 189, distance: 14.5
click at [1081, 192] on div "Is equal to Is not equal to Contains Does not contains CAD USD EUR ZAR [PERSON_…" at bounding box center [550, 305] width 1082 height 434
click at [1059, 193] on button "button" at bounding box center [1051, 201] width 51 height 17
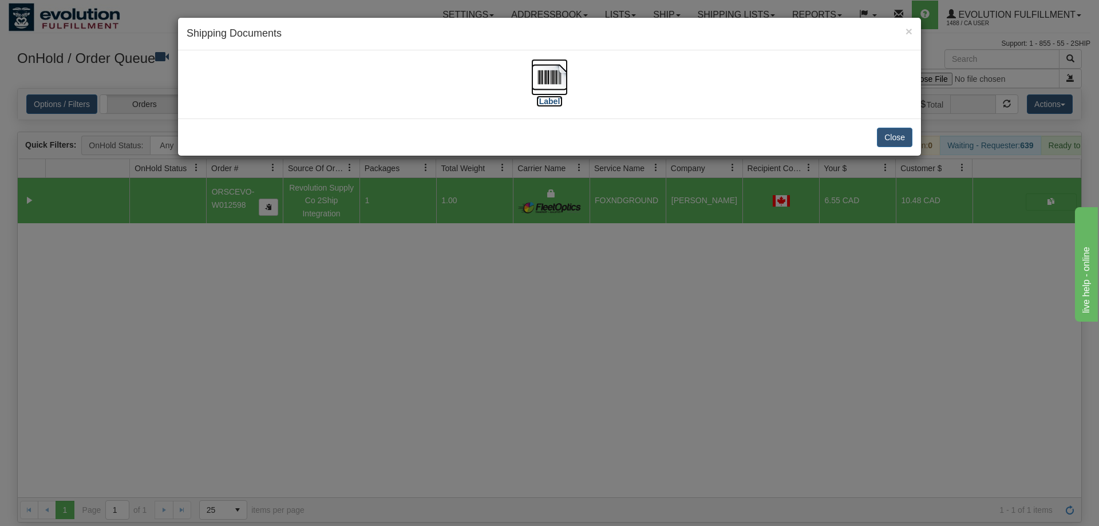
click at [539, 77] on img at bounding box center [549, 77] width 37 height 37
drag, startPoint x: 560, startPoint y: 377, endPoint x: 350, endPoint y: 213, distance: 266.3
click at [557, 371] on div "× Shipping Documents [Label] Close" at bounding box center [549, 263] width 1099 height 526
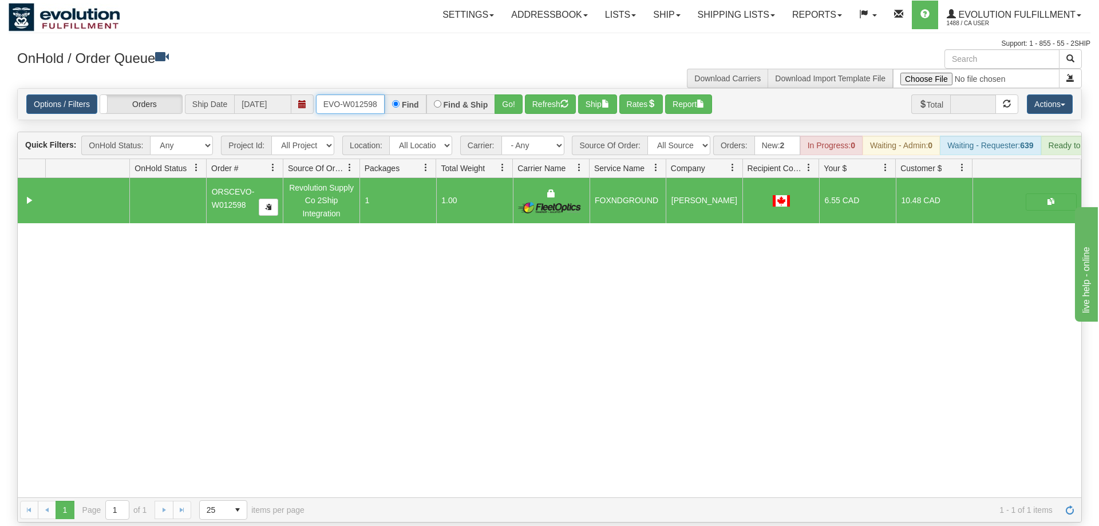
click at [337, 94] on input "ORSCEVO-W012598" at bounding box center [350, 103] width 69 height 19
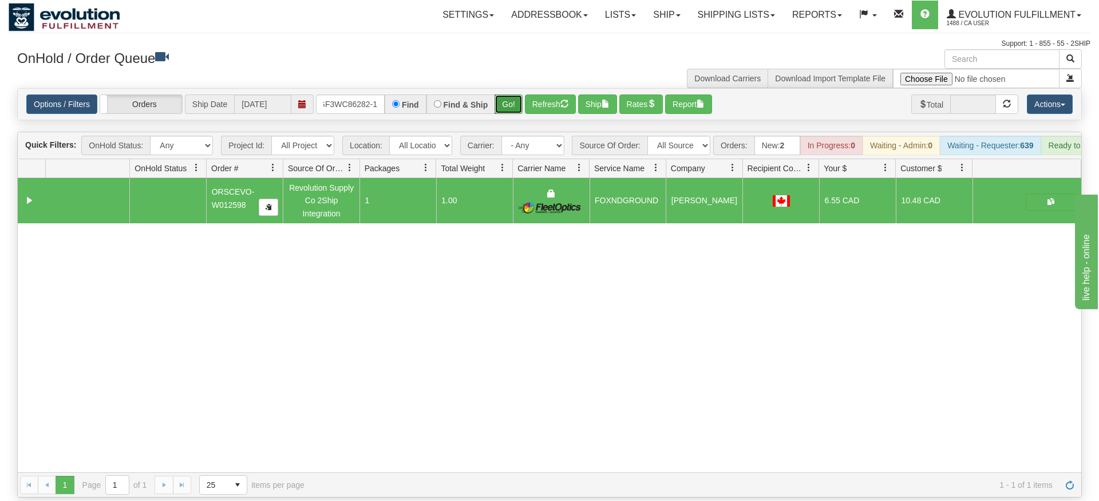
click at [504, 110] on div "Is equal to Is not equal to Contains Does not contains CAD USD EUR ZAR [PERSON_…" at bounding box center [550, 292] width 1082 height 409
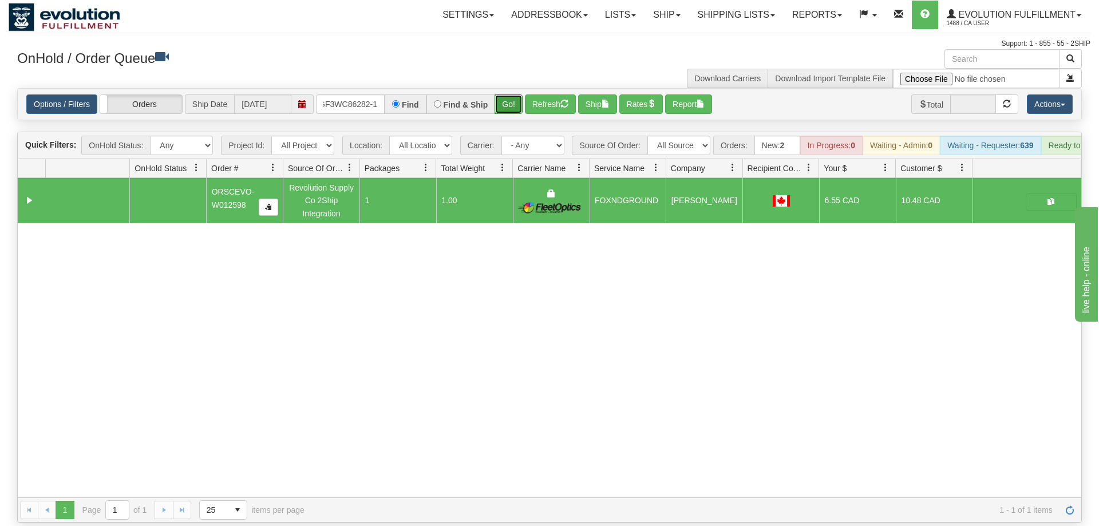
click at [505, 94] on button "Go!" at bounding box center [508, 103] width 28 height 19
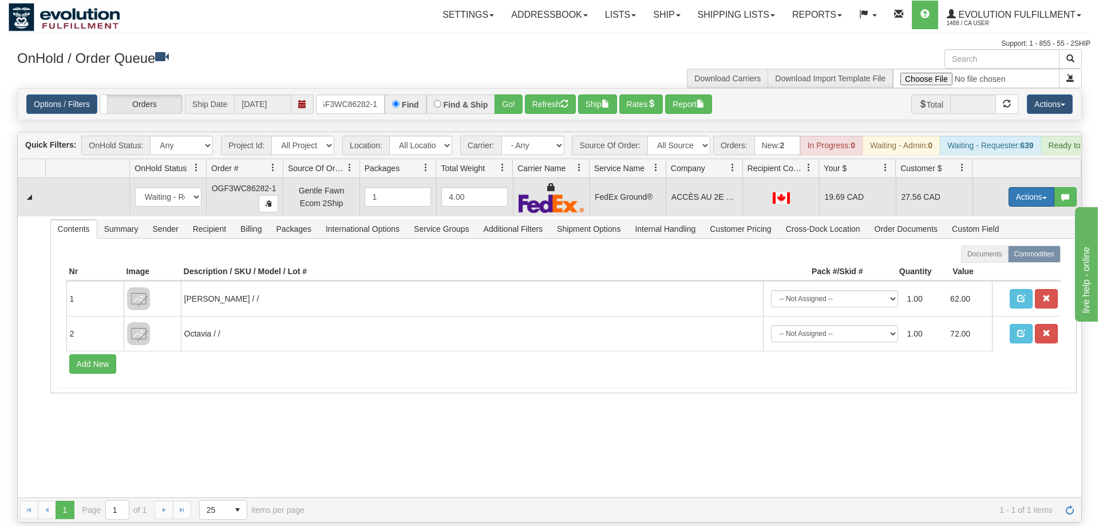
click at [1030, 187] on button "Actions" at bounding box center [1031, 196] width 46 height 19
click at [1008, 256] on link "Ship" at bounding box center [1008, 263] width 92 height 15
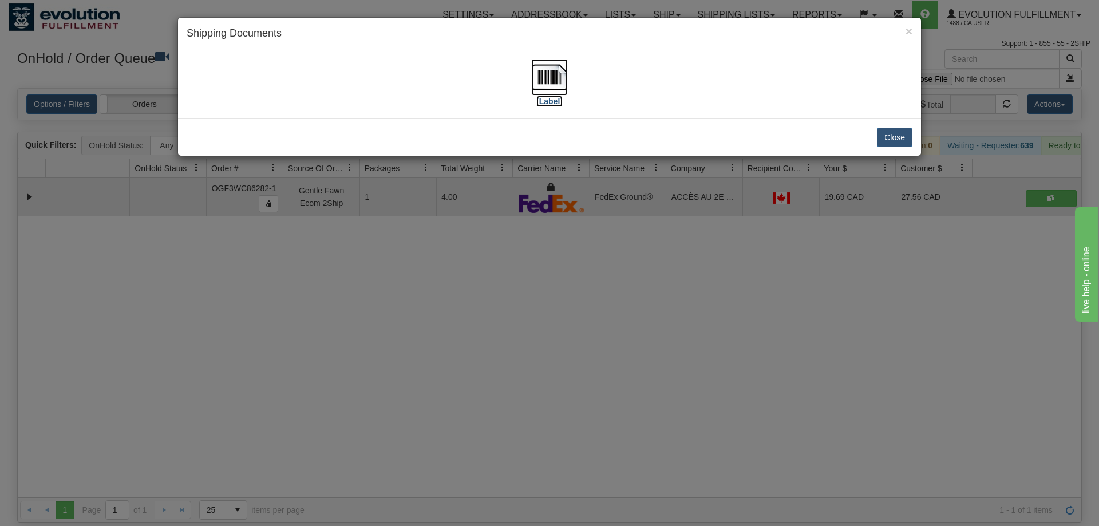
click at [552, 93] on img at bounding box center [549, 77] width 37 height 37
drag, startPoint x: 646, startPoint y: 485, endPoint x: 639, endPoint y: 457, distance: 28.2
click at [647, 476] on div "× Shipping Documents [Label] Close" at bounding box center [549, 263] width 1099 height 526
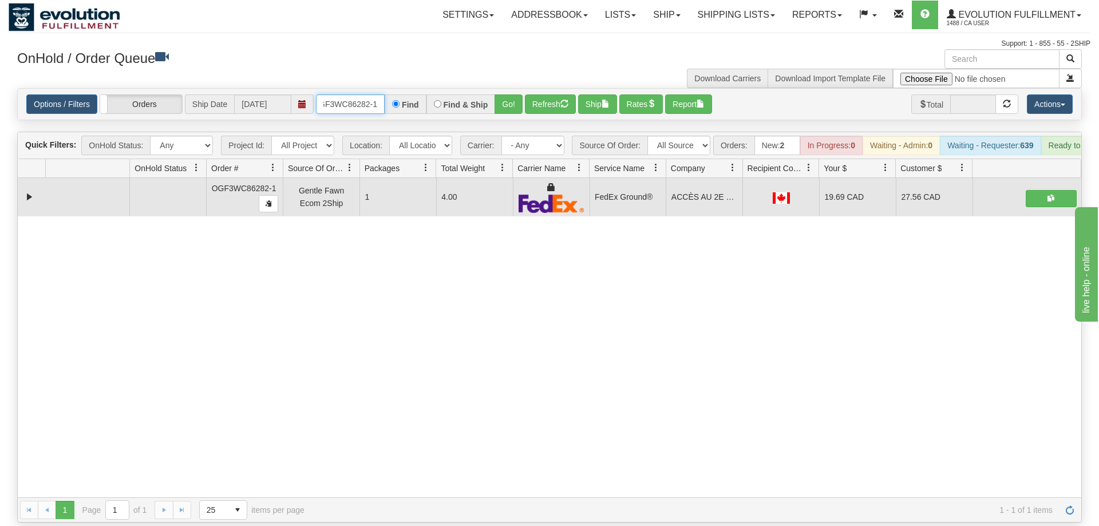
click at [354, 94] on input "OGF3WC86282-1" at bounding box center [350, 103] width 69 height 19
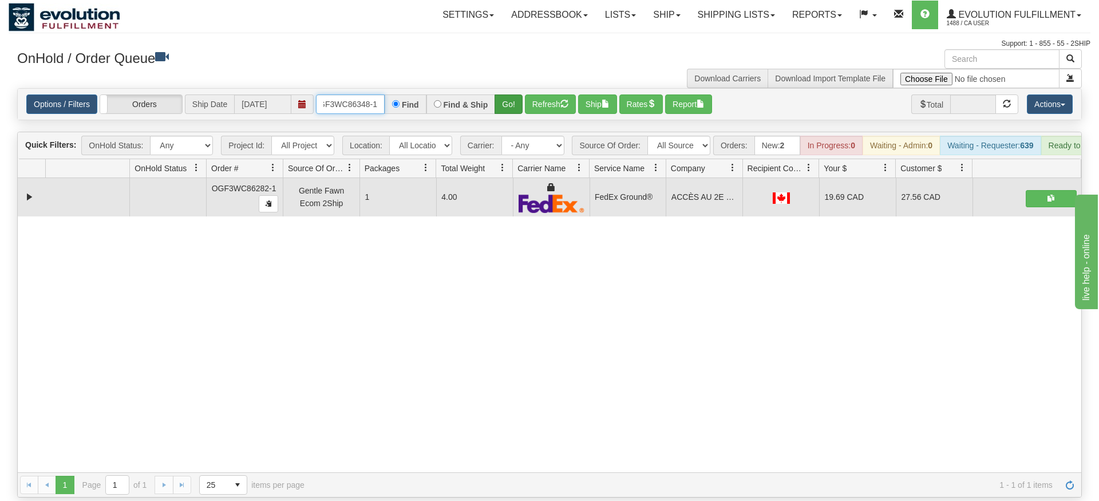
type input "OGF3WC86348-1"
click at [515, 104] on div "Is equal to Is not equal to Contains Does not contains CAD USD EUR ZAR [PERSON_…" at bounding box center [550, 292] width 1082 height 409
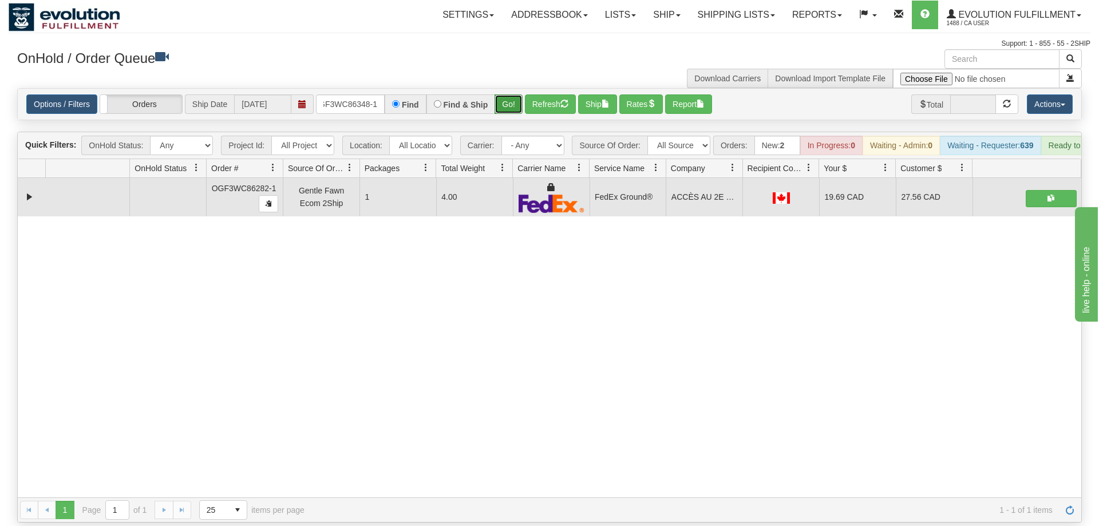
click at [515, 94] on button "Go!" at bounding box center [508, 103] width 28 height 19
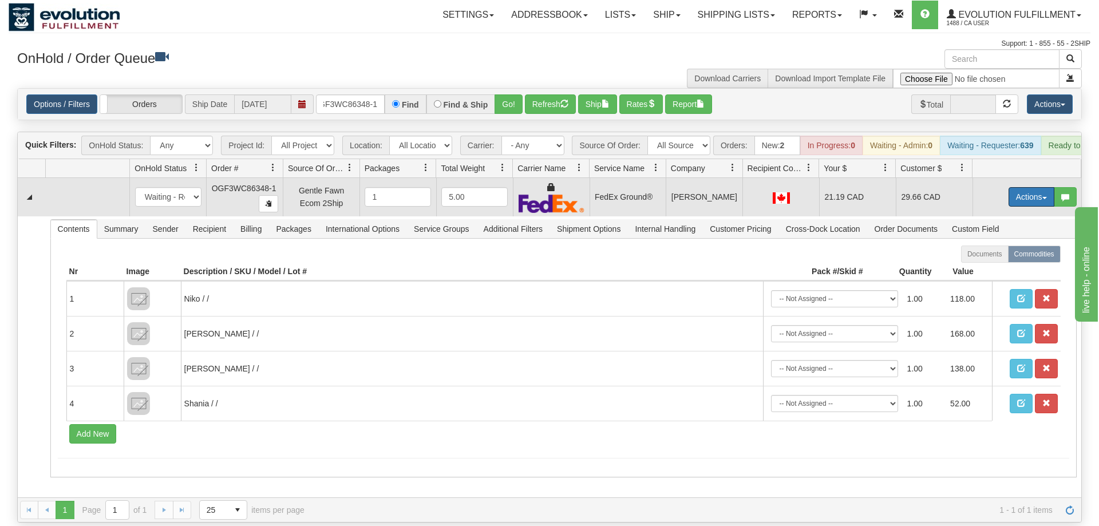
drag, startPoint x: 1017, startPoint y: 185, endPoint x: 1011, endPoint y: 191, distance: 8.5
click at [1018, 187] on button "Actions" at bounding box center [1031, 196] width 46 height 19
click at [991, 259] on span "Ship" at bounding box center [985, 263] width 24 height 9
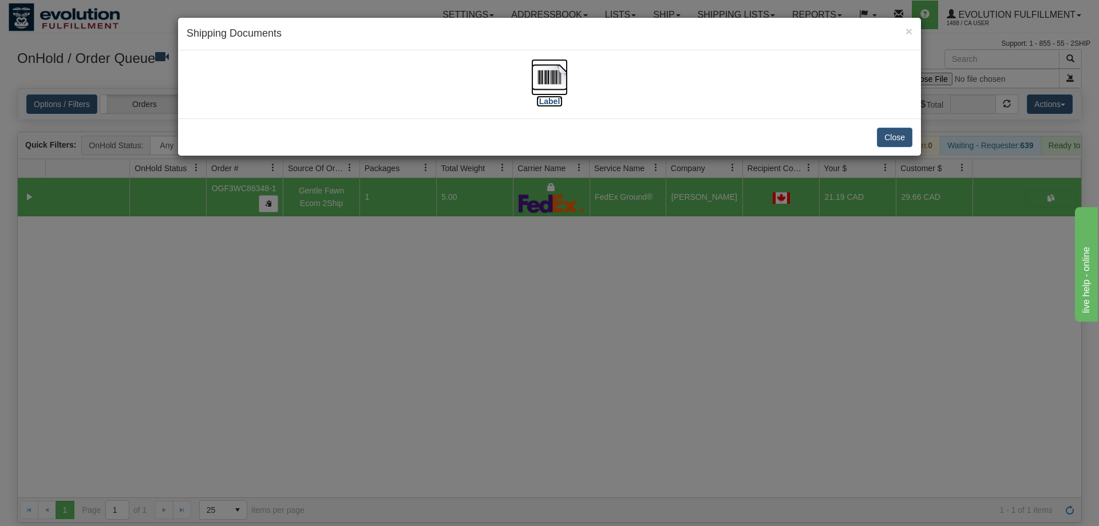
click at [539, 92] on img at bounding box center [549, 77] width 37 height 37
click at [576, 250] on div "× Shipping Documents [Label] Close" at bounding box center [549, 263] width 1099 height 526
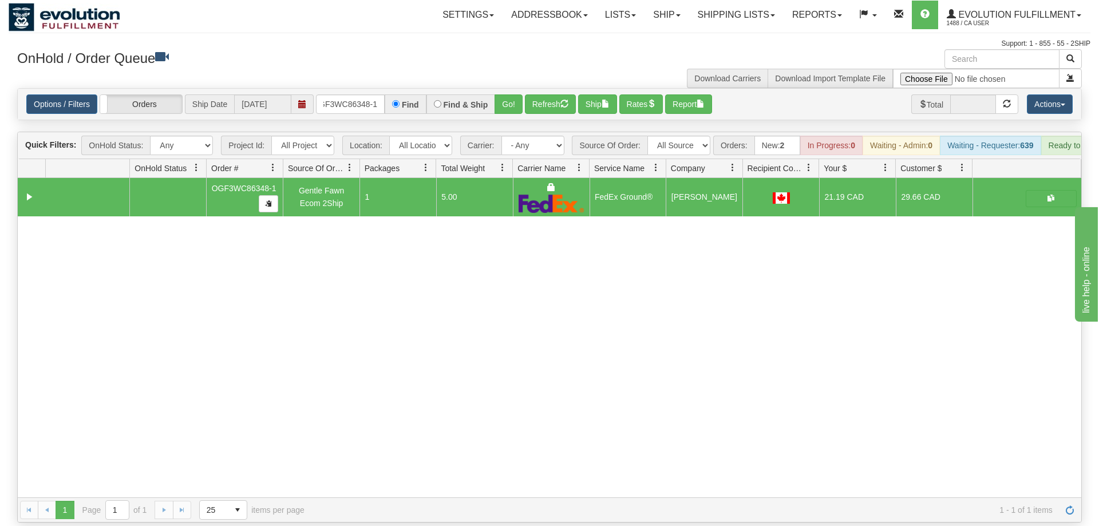
click at [370, 101] on div "Options / Filters Group Shipments Orders Ship Date [DATE] OGF3WC86348-1 Find Fi…" at bounding box center [549, 104] width 1063 height 31
click at [368, 94] on input "OGF3WC86348-1" at bounding box center [350, 103] width 69 height 19
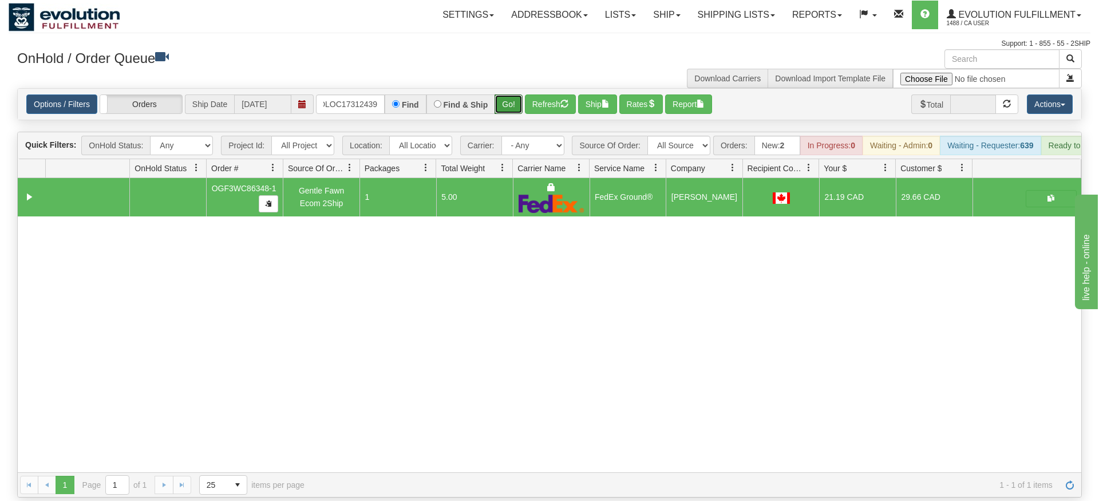
drag, startPoint x: 508, startPoint y: 89, endPoint x: 508, endPoint y: 113, distance: 24.6
click at [508, 113] on div "Is equal to Is not equal to Contains Does not contains CAD USD EUR ZAR [PERSON_…" at bounding box center [550, 292] width 1082 height 409
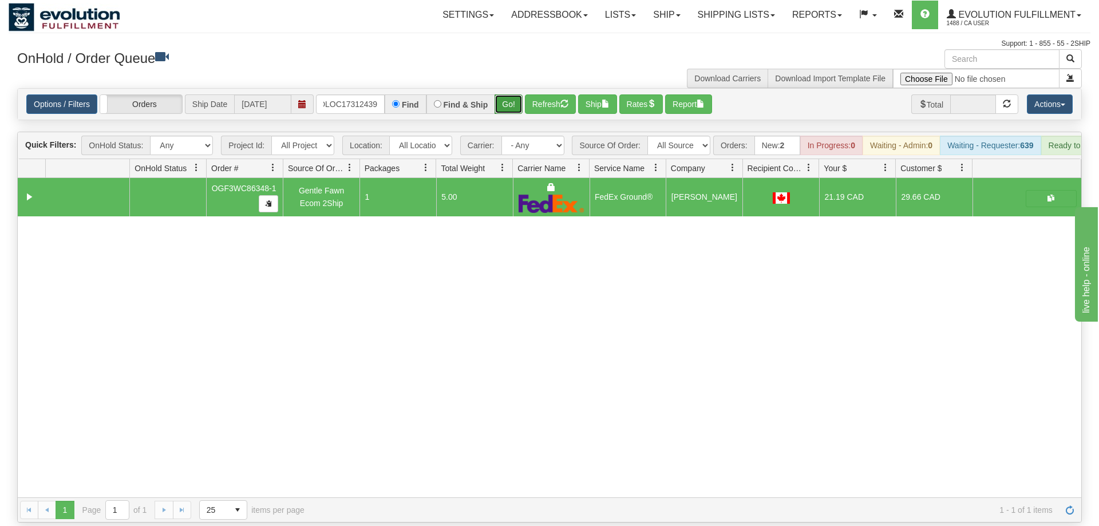
click at [507, 94] on button "Go!" at bounding box center [508, 103] width 28 height 19
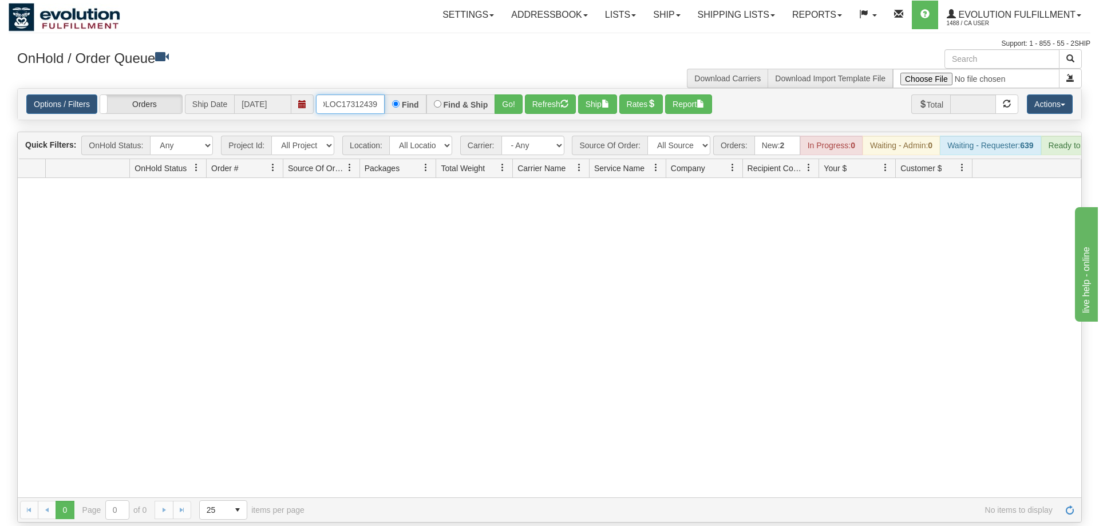
click at [375, 94] on input "OLOC17312439" at bounding box center [350, 103] width 69 height 19
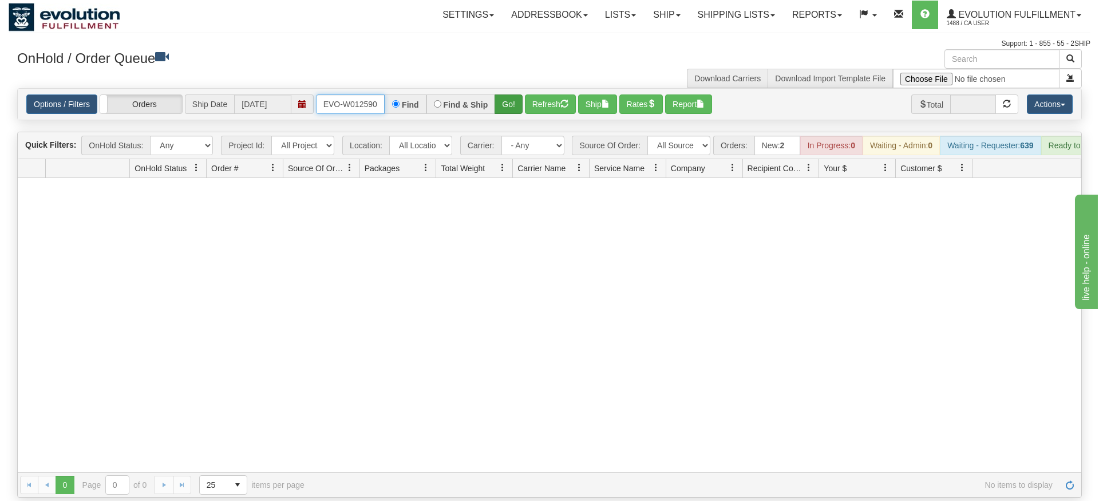
type input "ORSCEVO-W012590"
click at [521, 111] on div "Is equal to Is not equal to Contains Does not contains CAD USD EUR ZAR [PERSON_…" at bounding box center [550, 292] width 1082 height 409
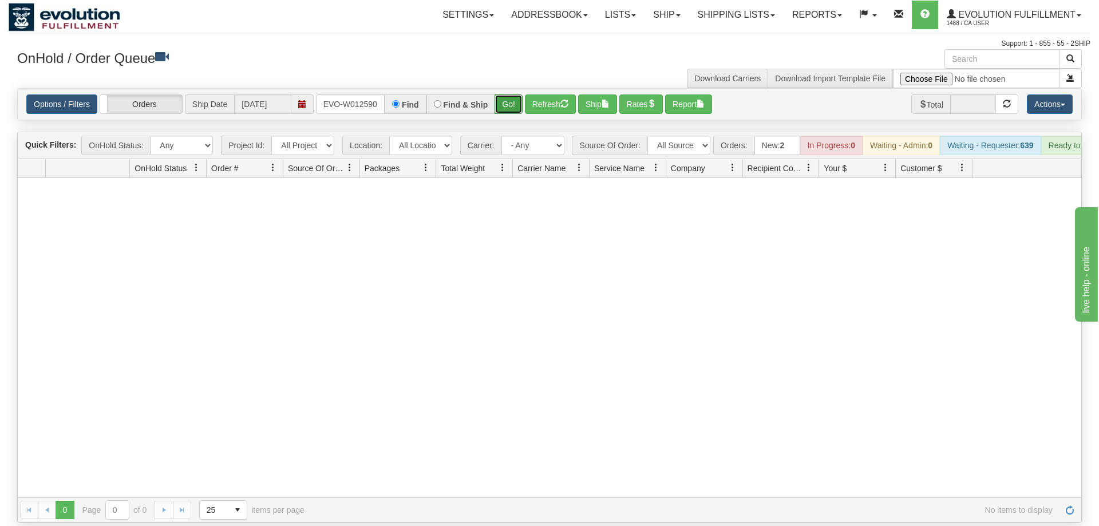
click at [508, 94] on button "Go!" at bounding box center [508, 103] width 28 height 19
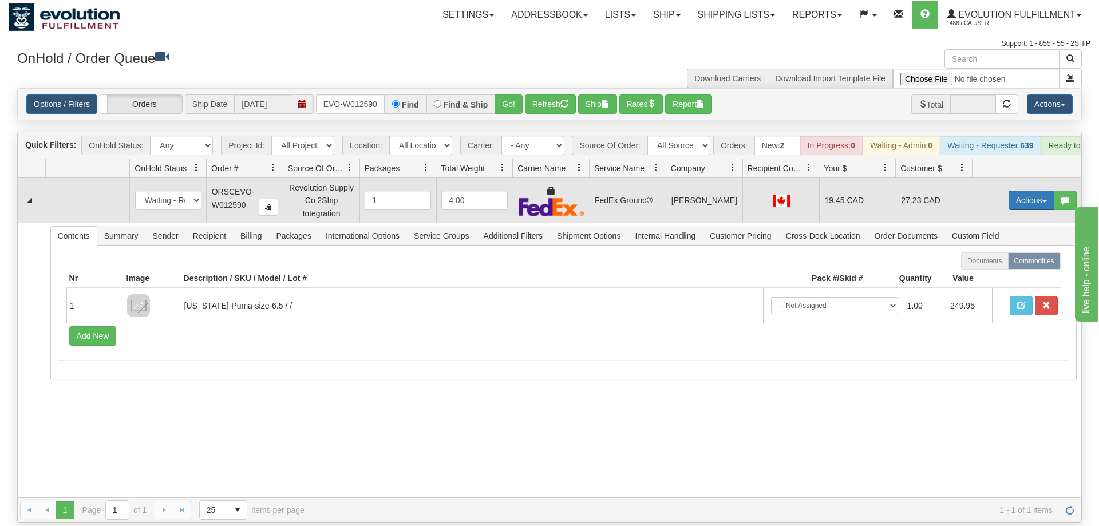
click at [1028, 191] on button "Actions" at bounding box center [1031, 200] width 46 height 19
click at [1019, 259] on link "Ship" at bounding box center [1008, 266] width 92 height 15
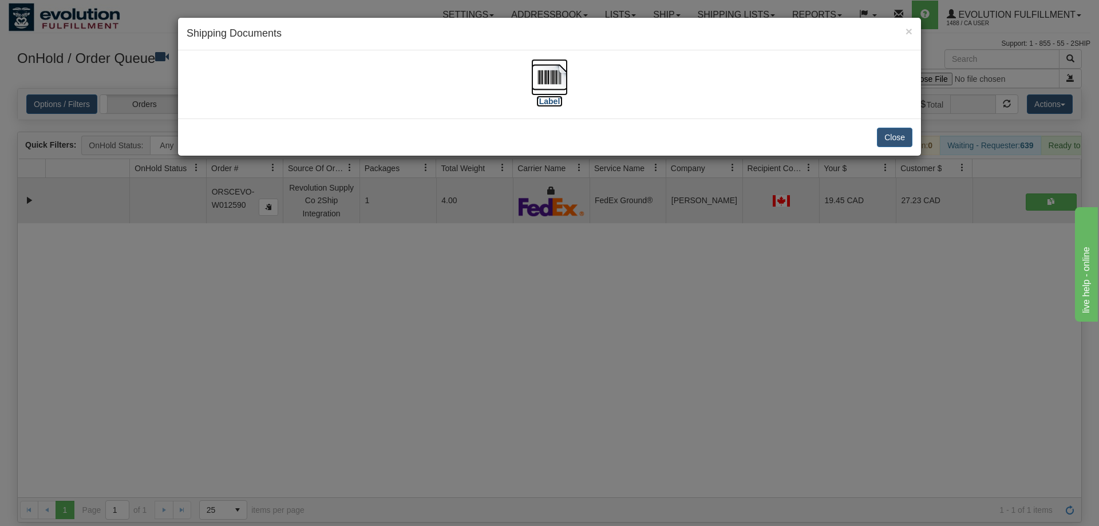
click at [559, 85] on img at bounding box center [549, 77] width 37 height 37
click at [635, 377] on div "× Shipping Documents [Label] Close" at bounding box center [549, 263] width 1099 height 526
